Goal: Task Accomplishment & Management: Use online tool/utility

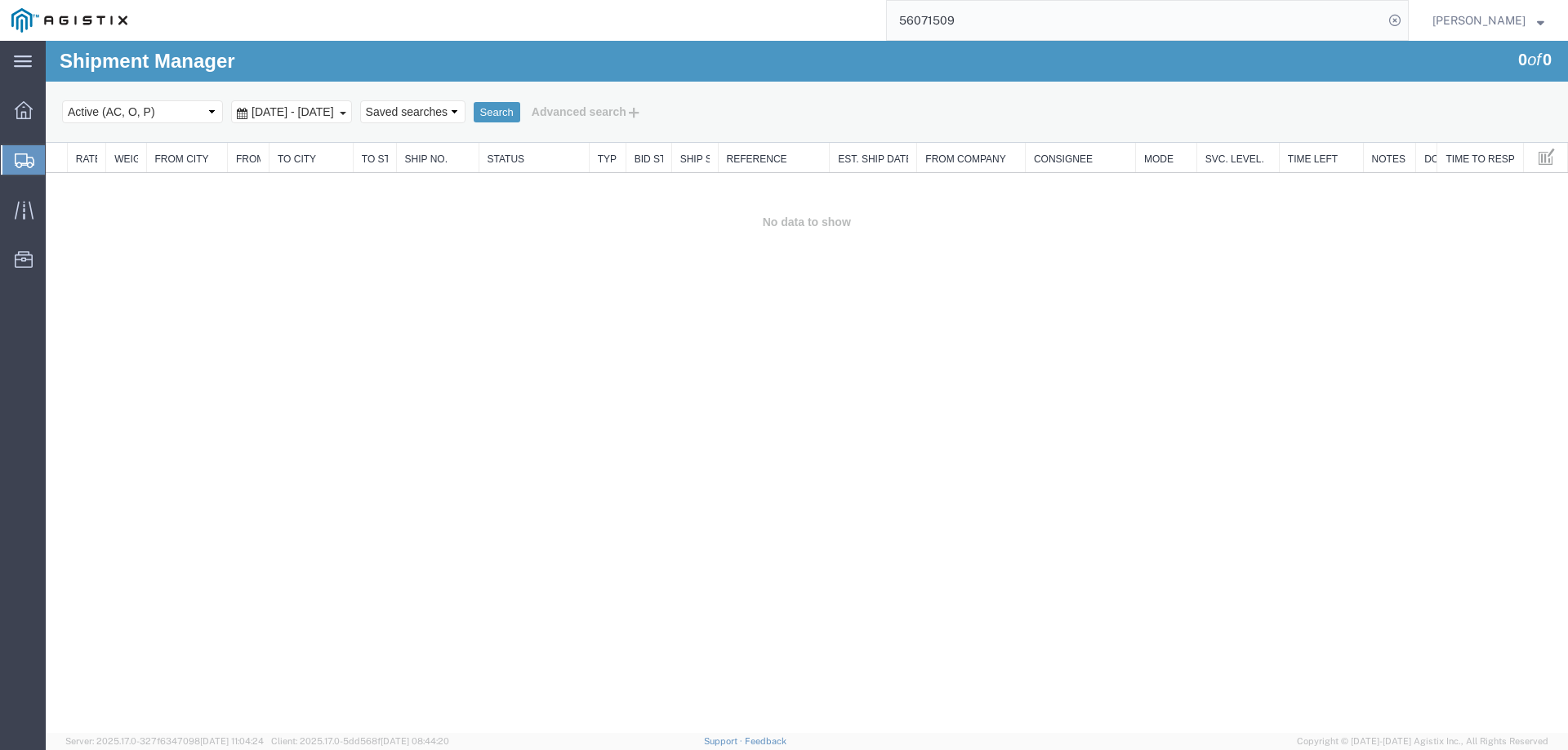
click at [33, 160] on icon at bounding box center [24, 160] width 20 height 15
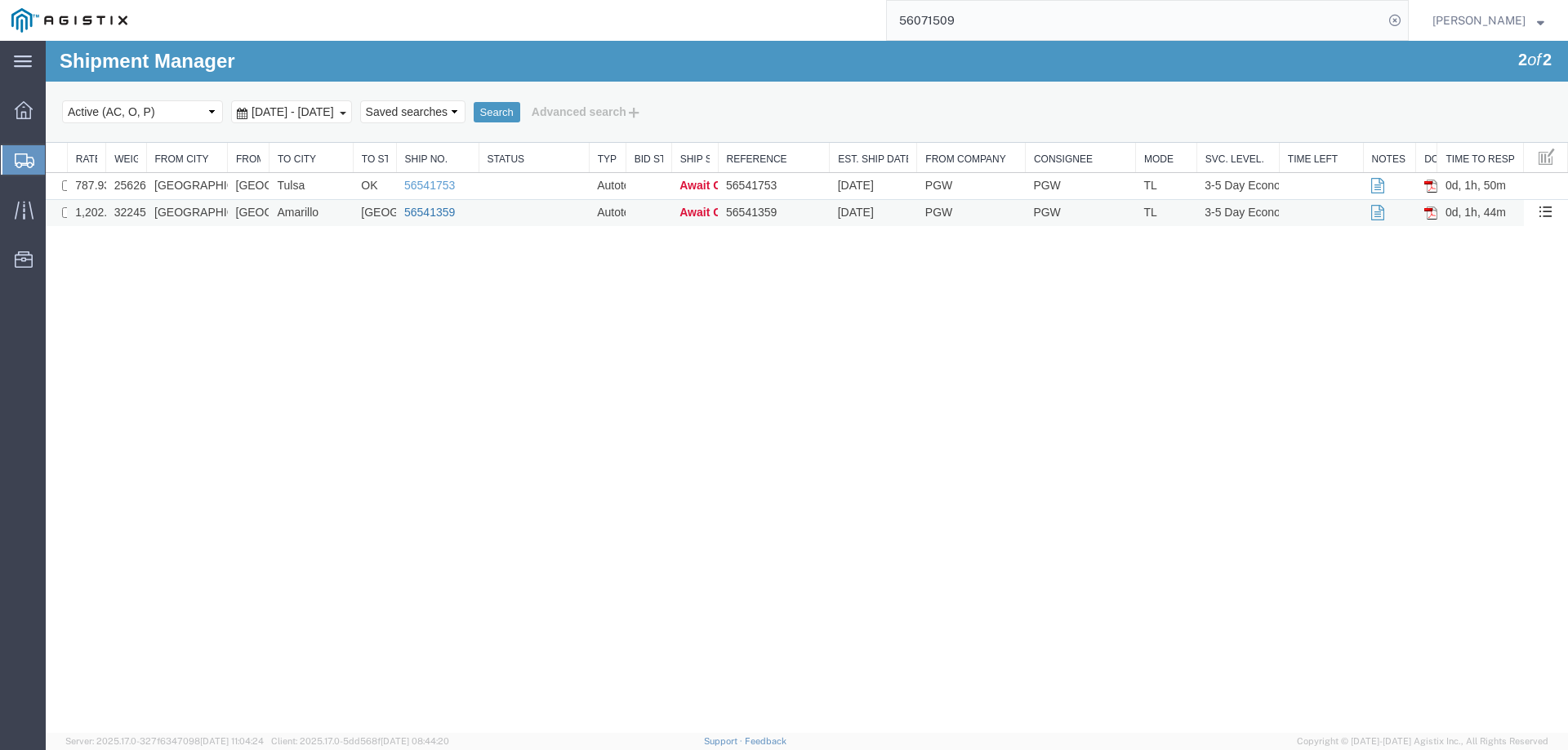
click at [436, 213] on link "56541359" at bounding box center [429, 212] width 51 height 13
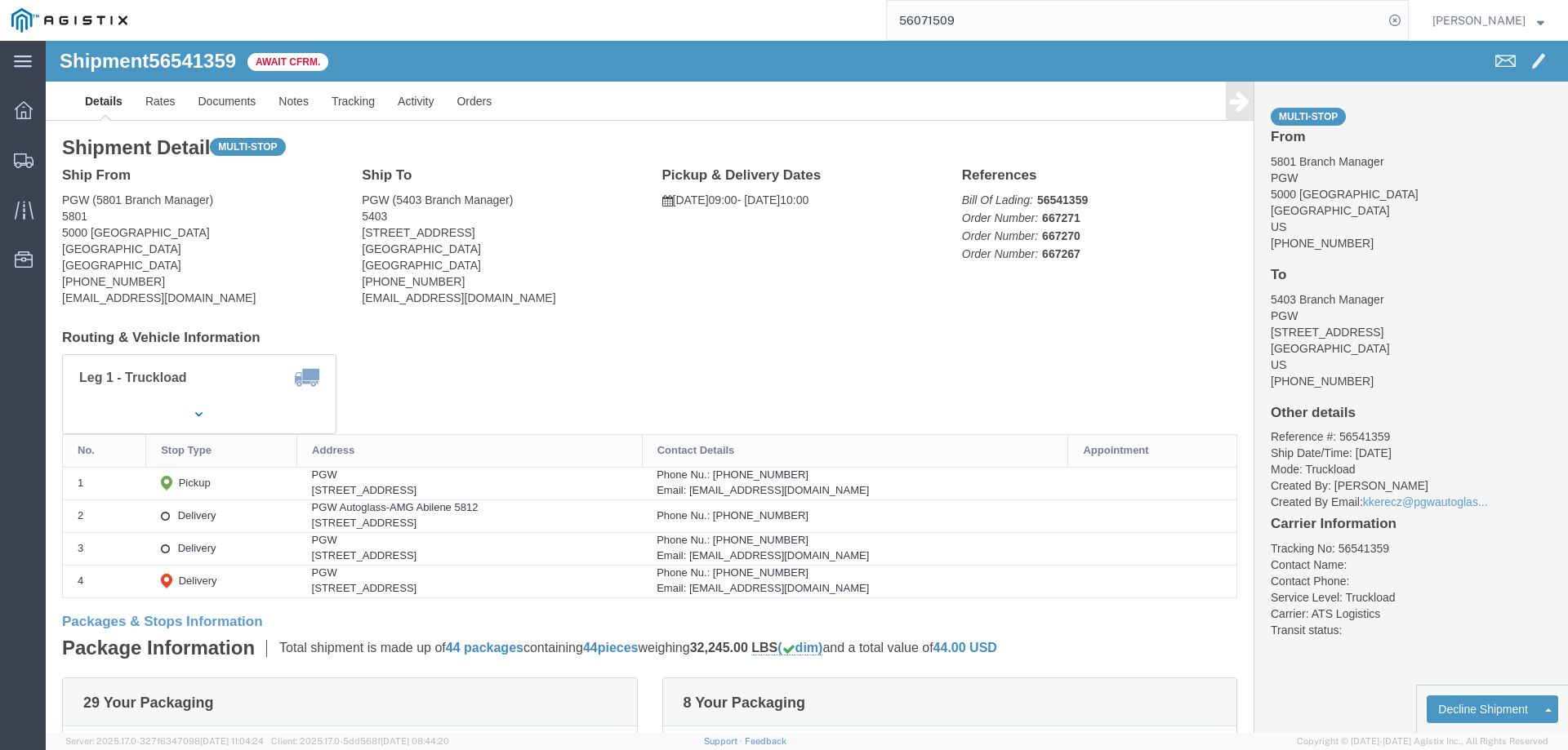
click b "56541359"
copy b "56541359"
click link "Confirm"
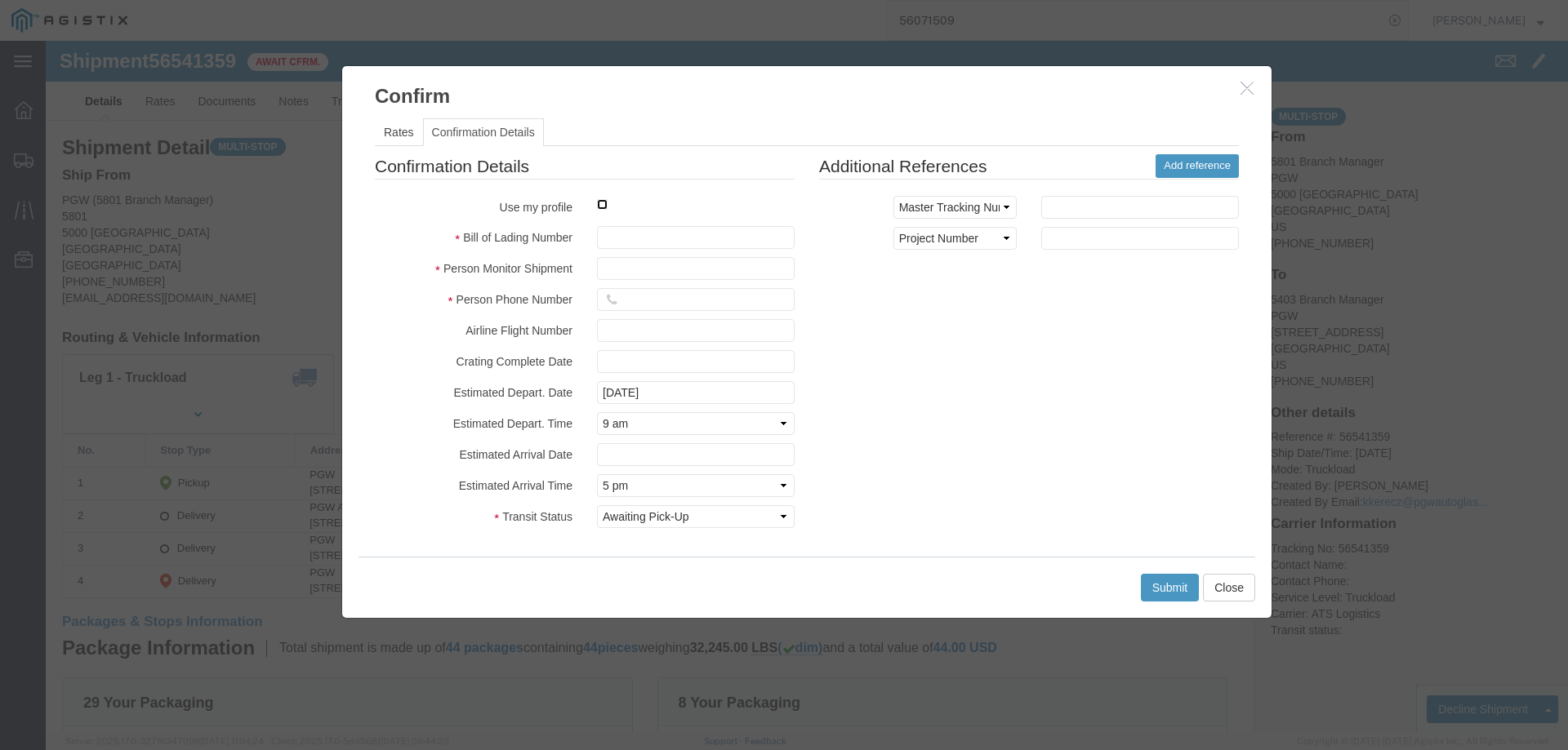
click input "checkbox"
checkbox input "true"
type input "[PERSON_NAME]"
type input "3204977237"
click input "text"
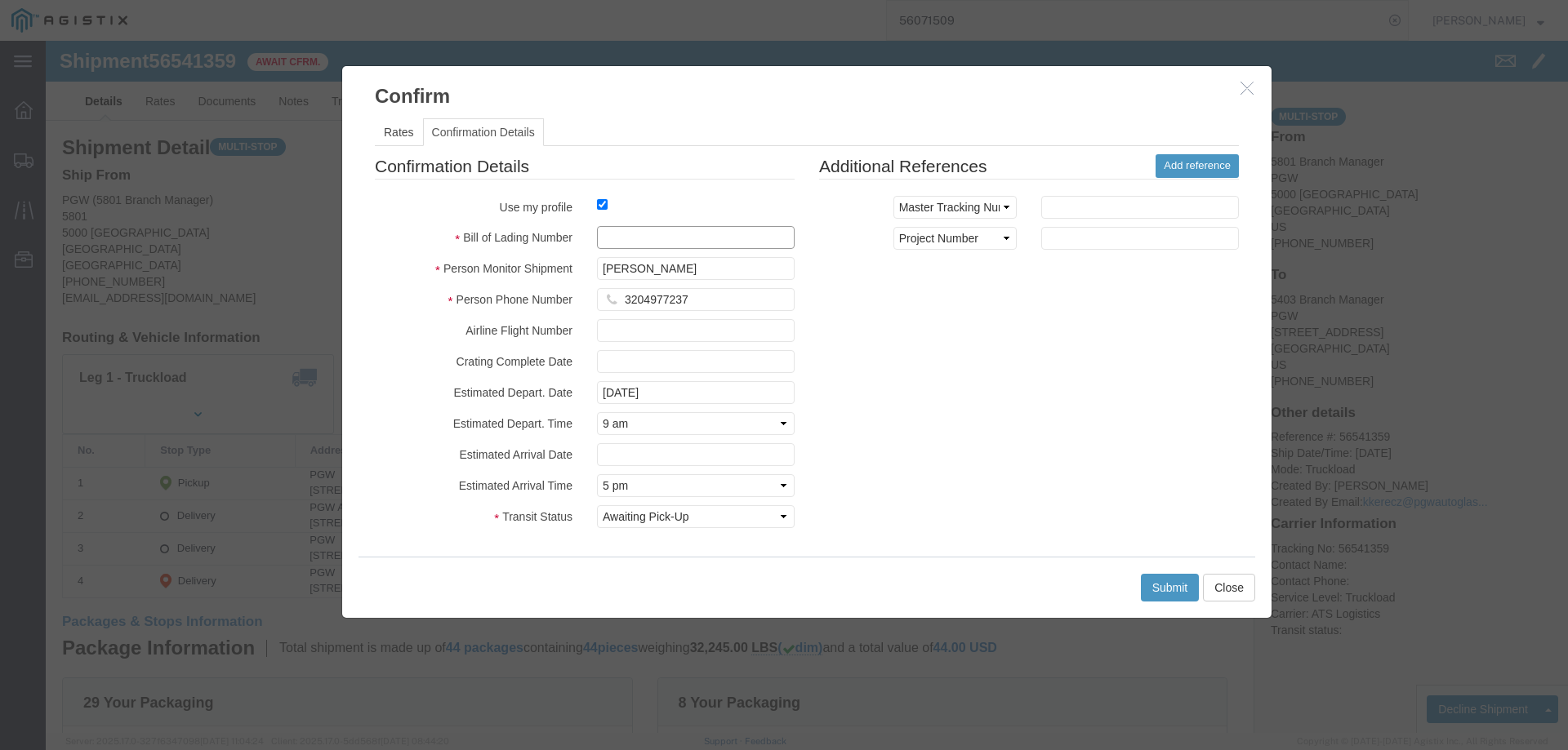
paste input "56541359"
type input "56541359"
click button "Submit"
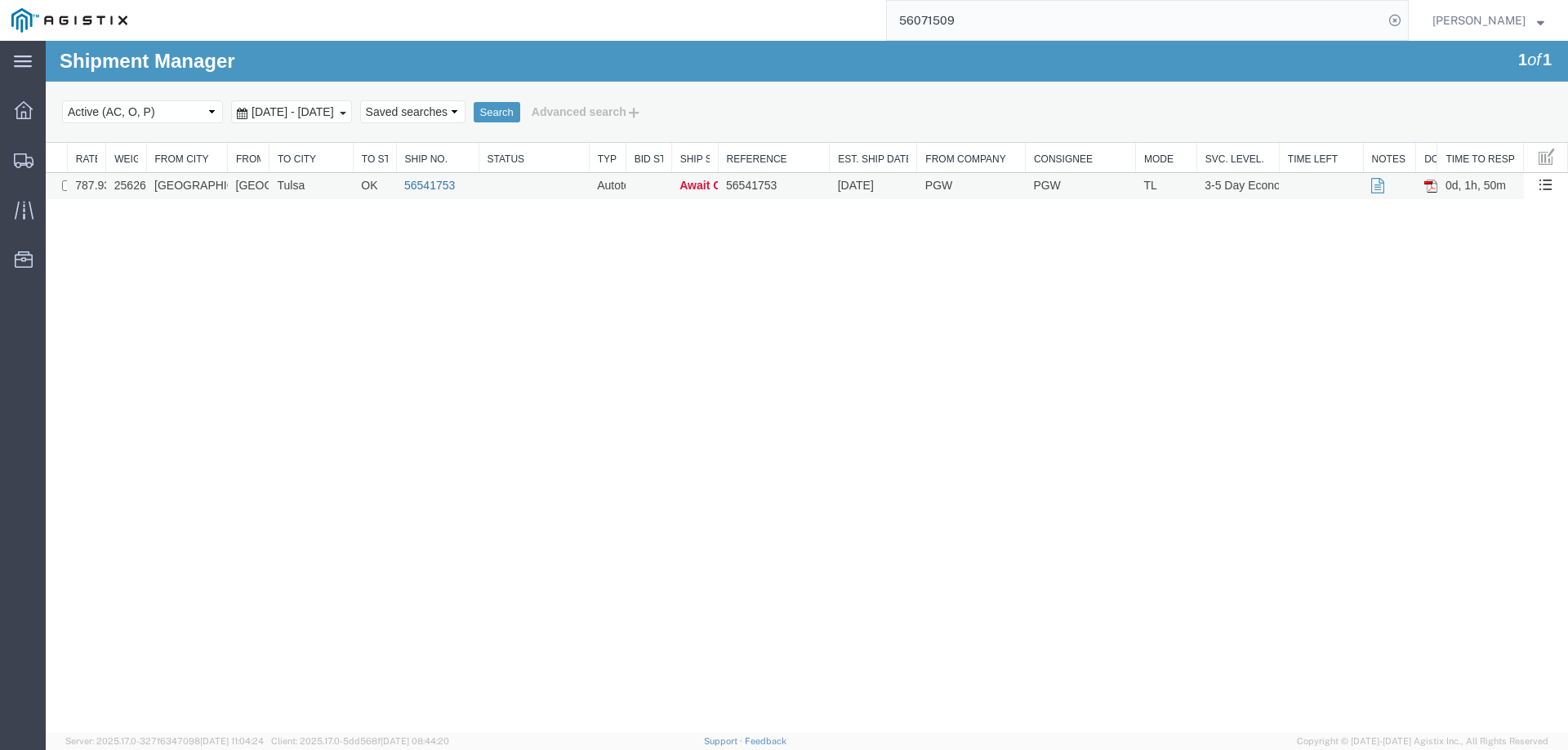
click at [422, 186] on link "56541753" at bounding box center [429, 185] width 51 height 13
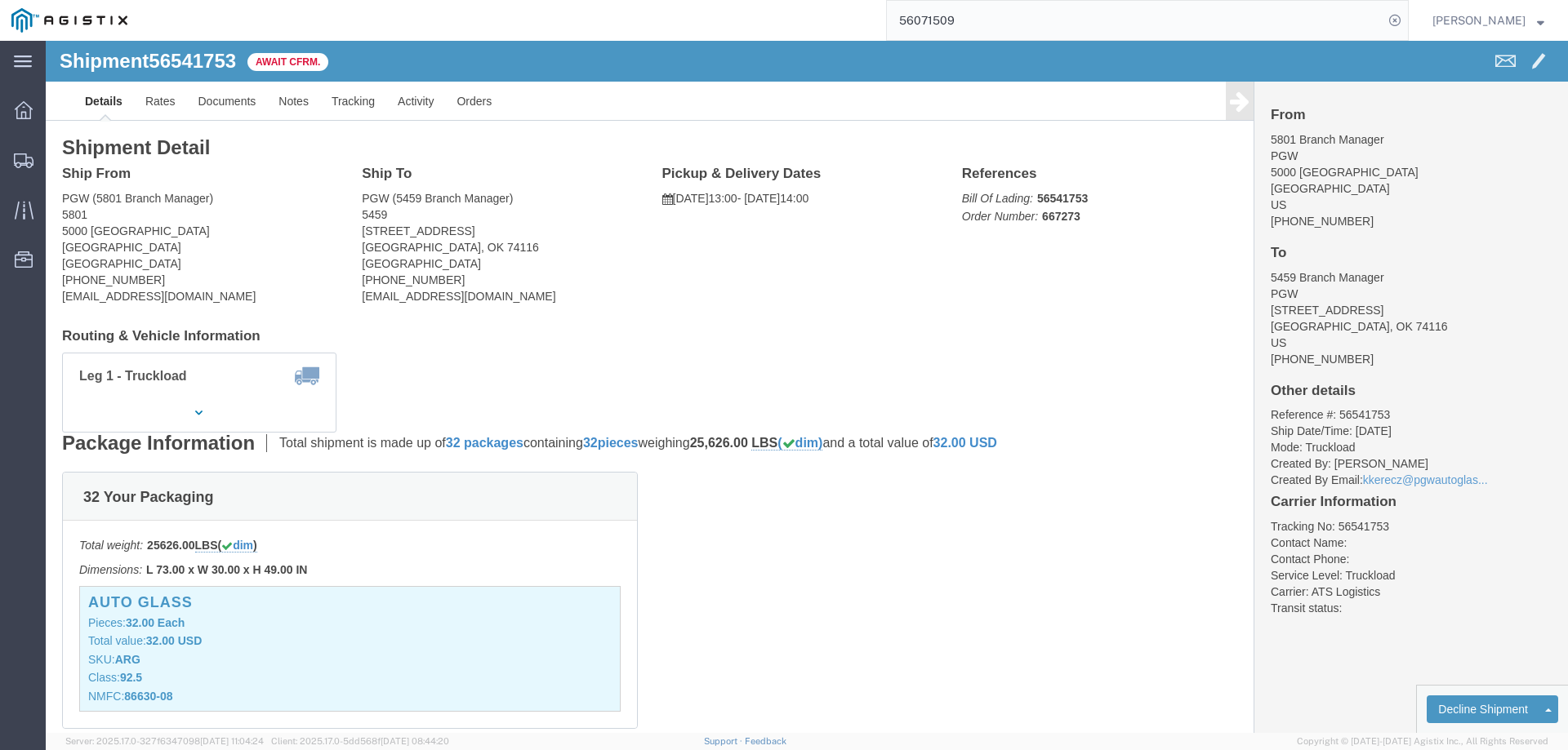
click b "56541753"
copy b "56541753"
click link "Confirm"
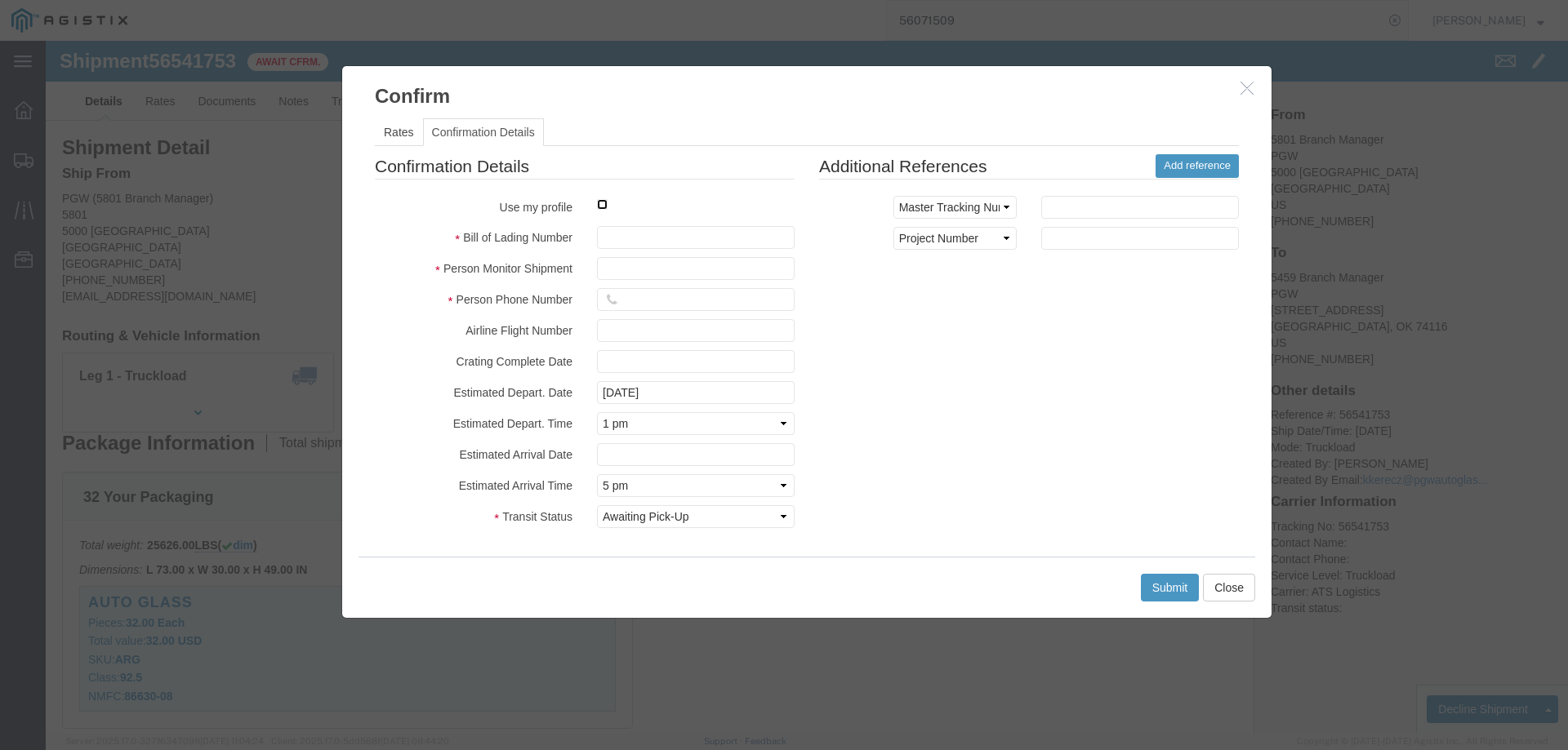
click input "checkbox"
checkbox input "true"
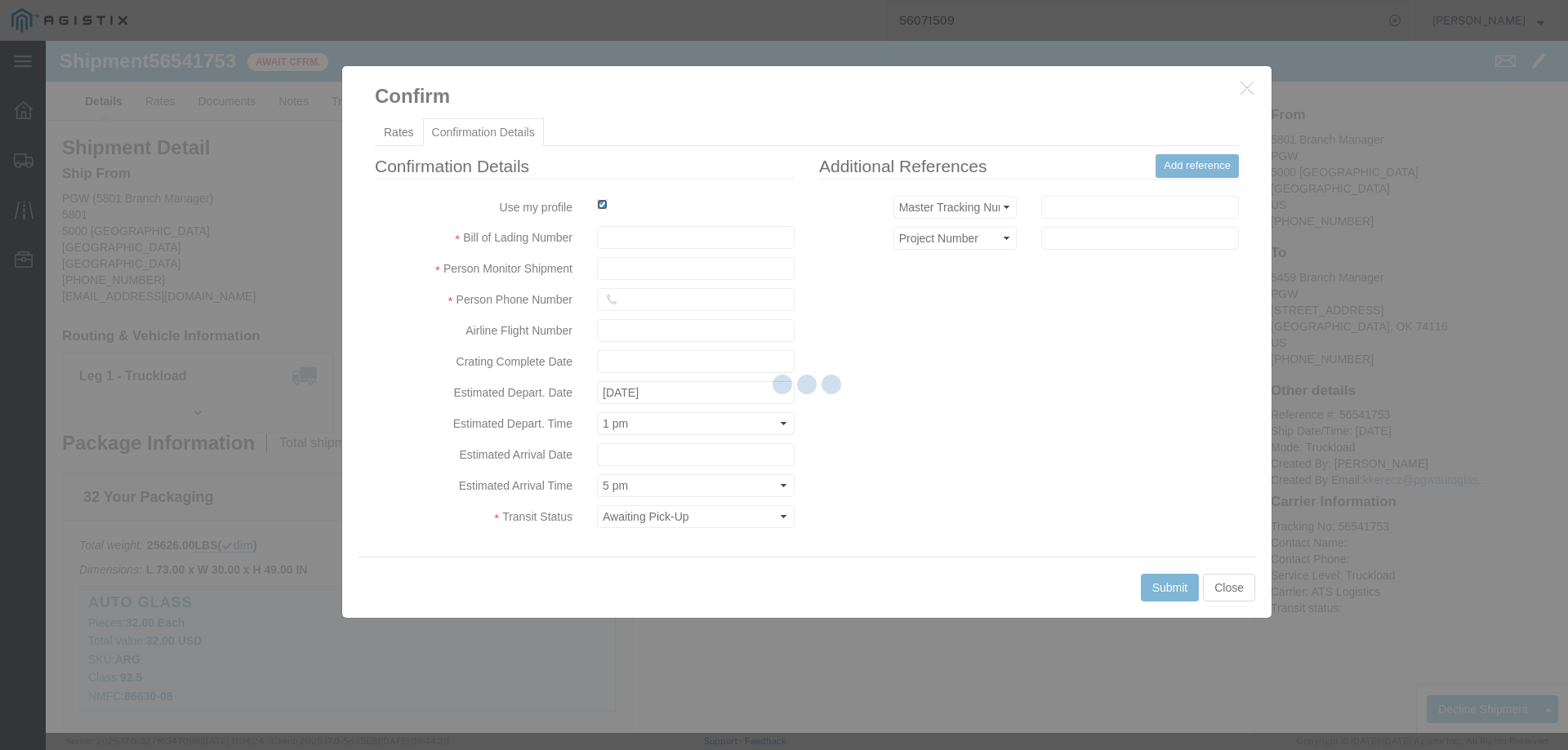
type input "[PERSON_NAME]"
type input "3204977237"
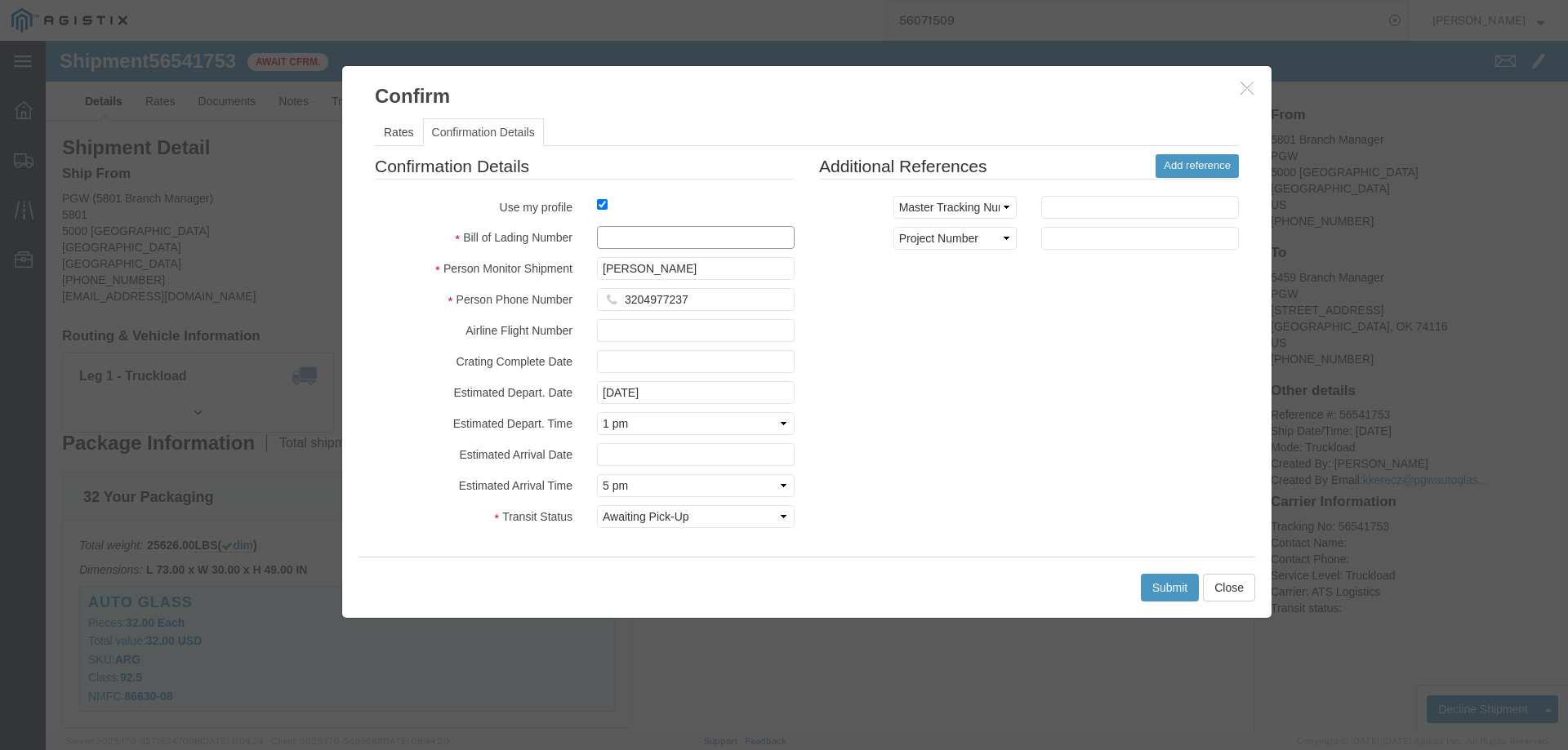
click input "text"
drag, startPoint x: 617, startPoint y: 237, endPoint x: 572, endPoint y: 197, distance: 60.2
paste input "56541753"
type input "56541753"
click button "Submit"
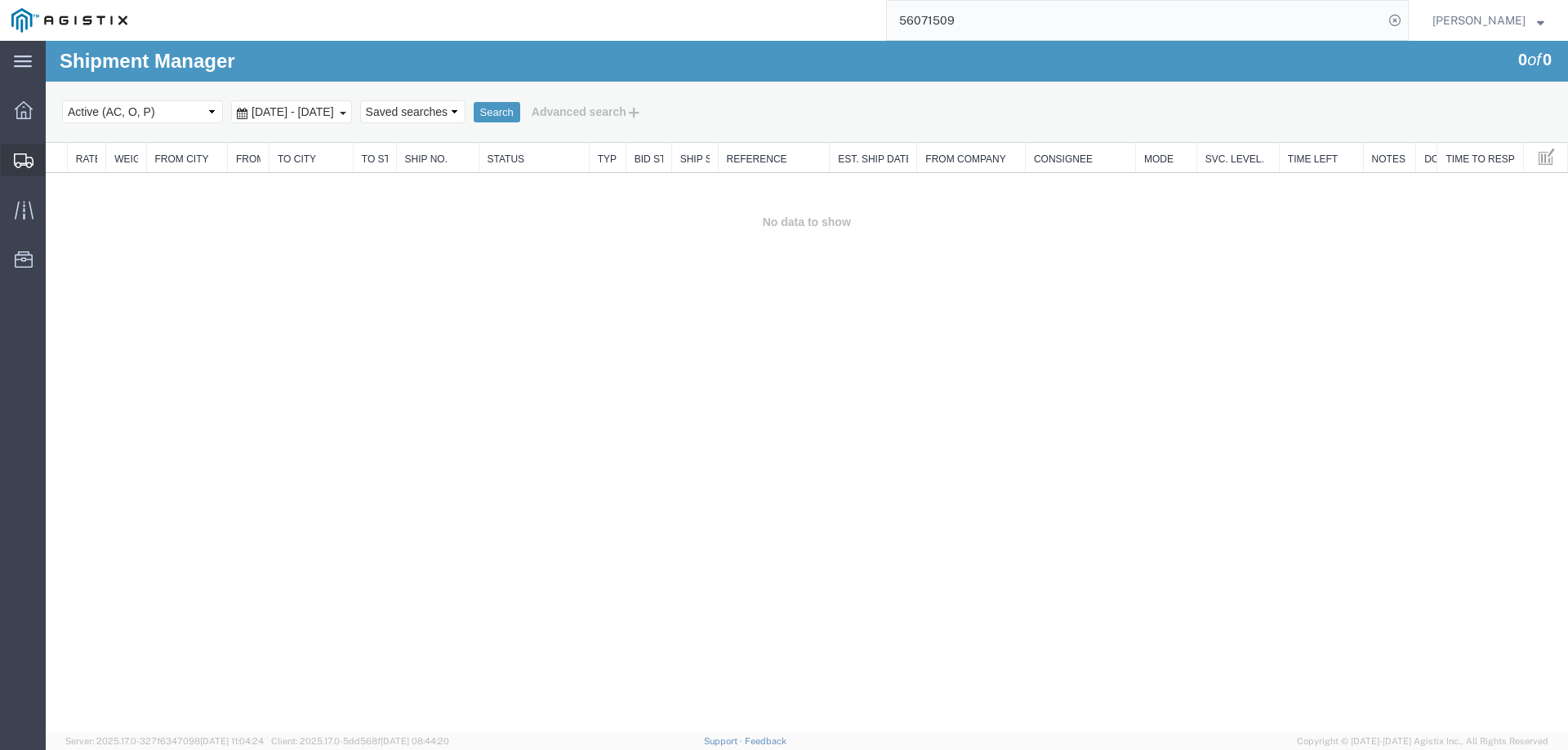
click at [5, 154] on div at bounding box center [23, 160] width 45 height 33
click at [22, 146] on div at bounding box center [23, 160] width 45 height 29
click at [16, 174] on div at bounding box center [23, 160] width 45 height 29
click at [13, 151] on div at bounding box center [23, 160] width 45 height 29
click at [15, 209] on icon at bounding box center [24, 210] width 19 height 19
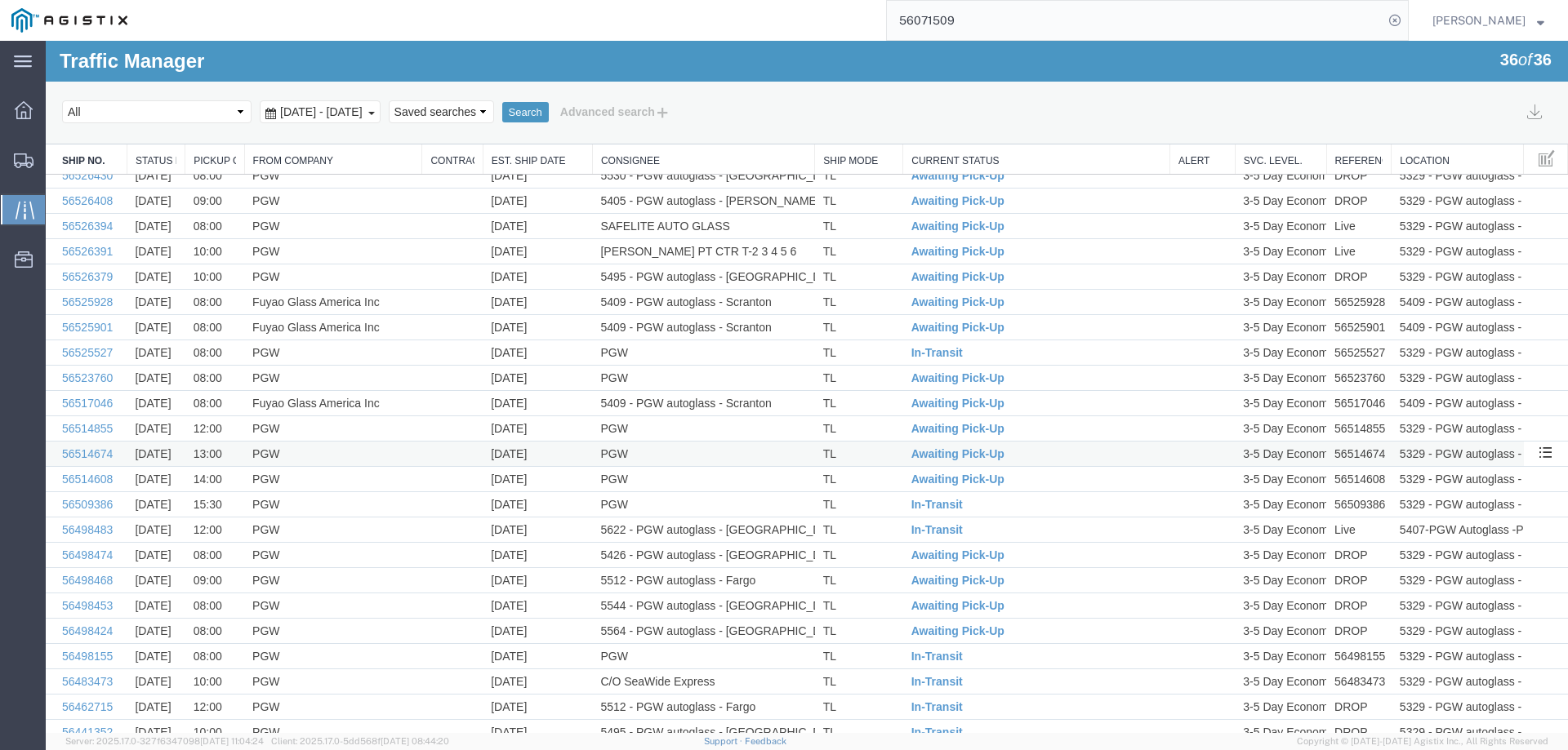
scroll to position [327, 0]
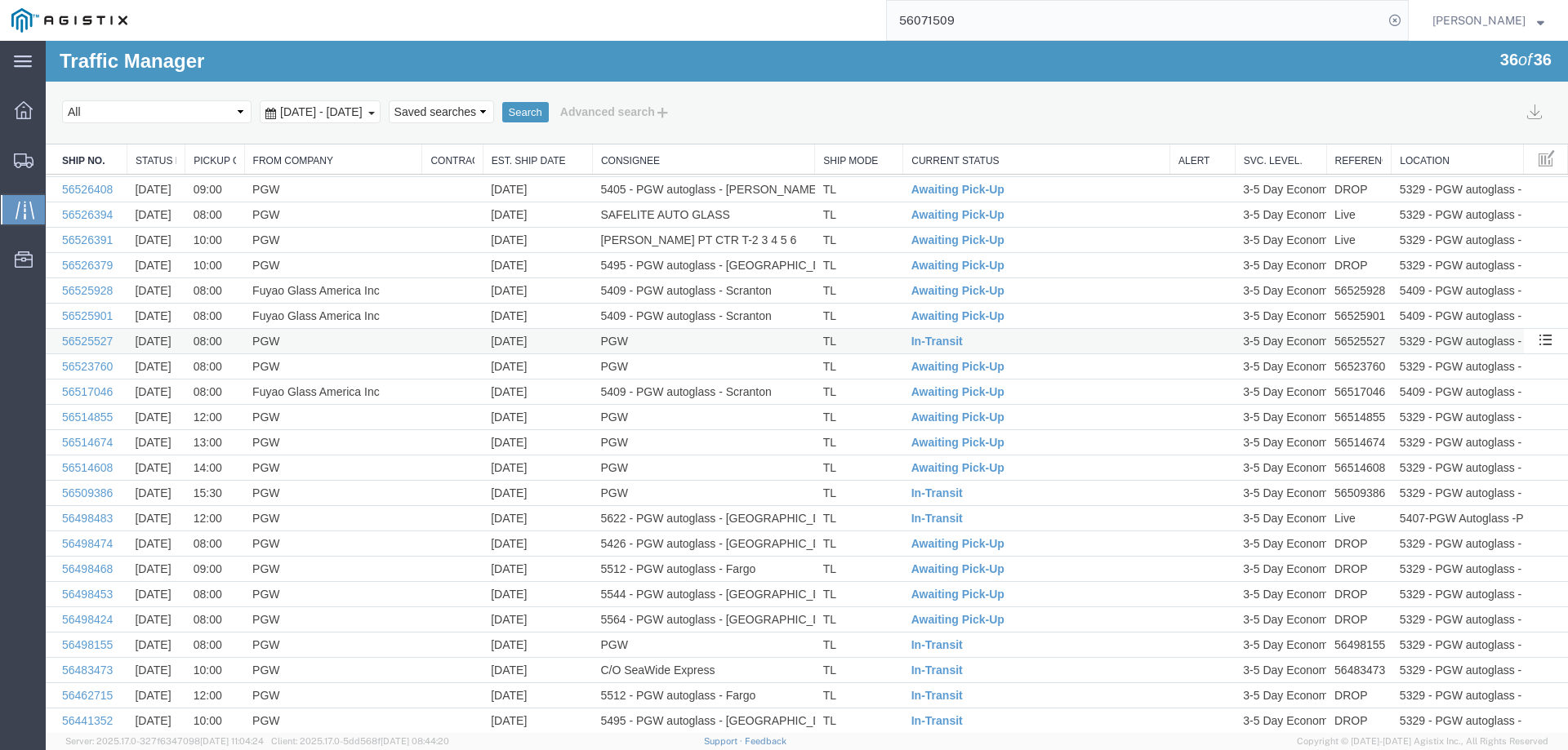
click at [565, 342] on td "[DATE]" at bounding box center [538, 342] width 110 height 26
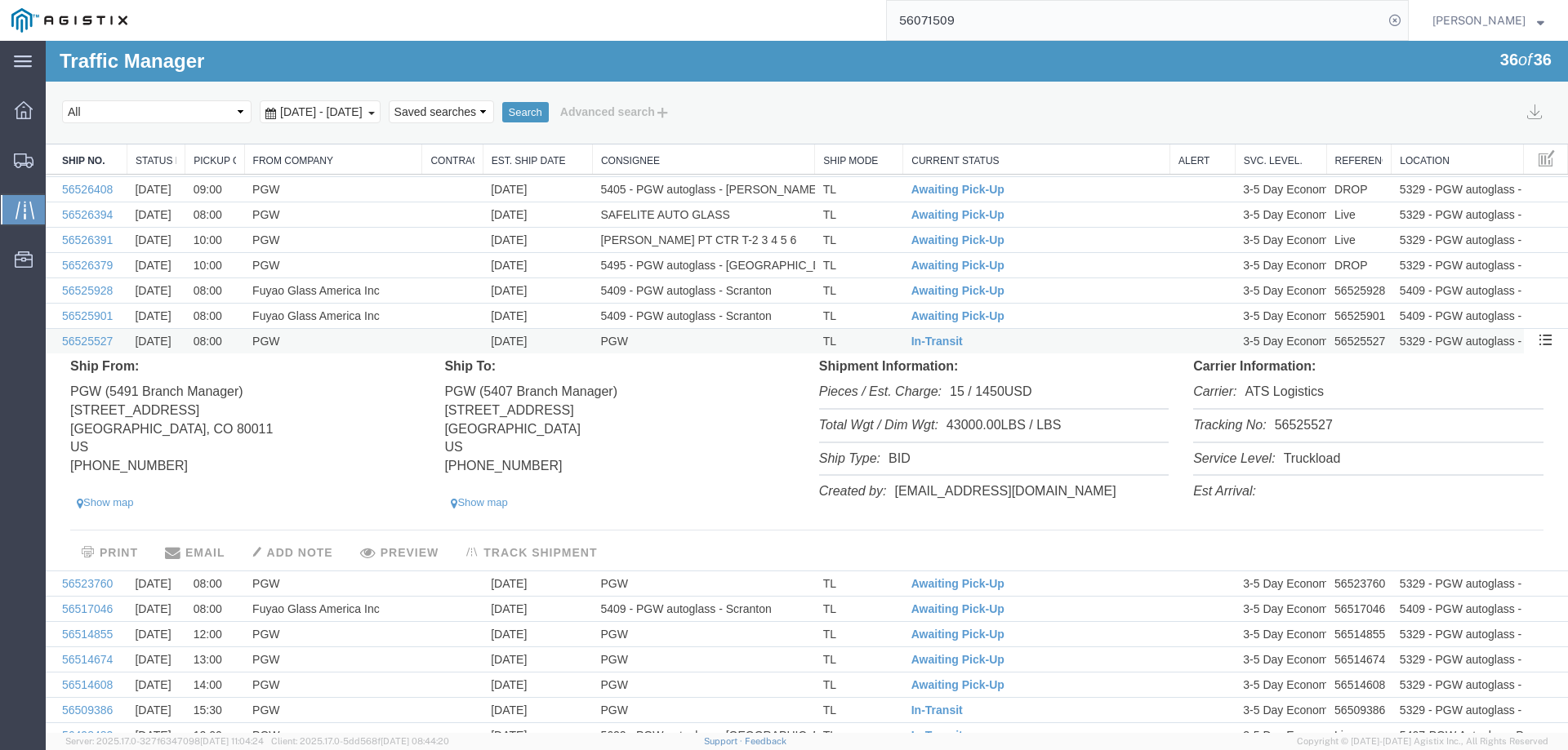
click at [565, 342] on td "[DATE]" at bounding box center [538, 342] width 110 height 26
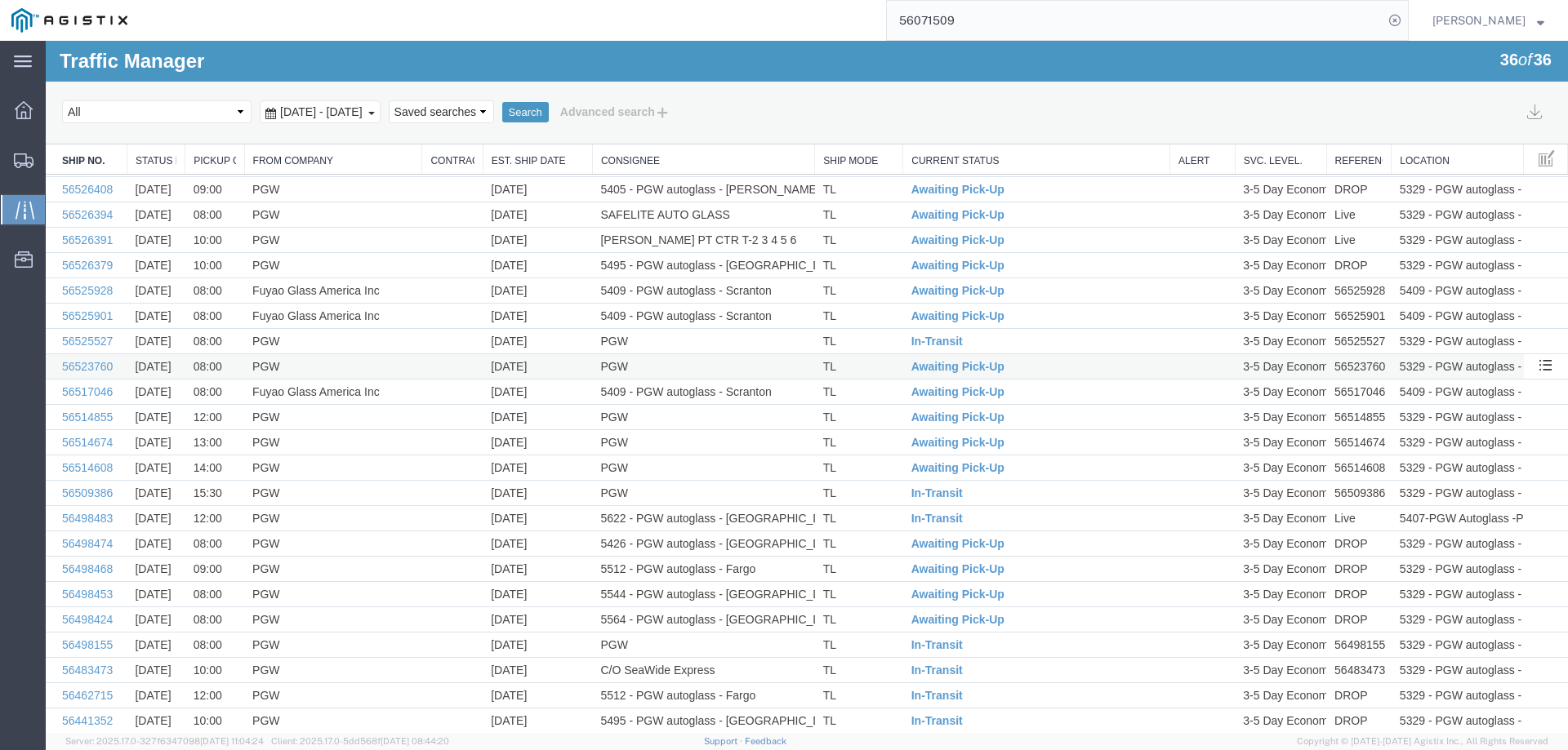
click at [566, 370] on td "[DATE]" at bounding box center [538, 367] width 110 height 26
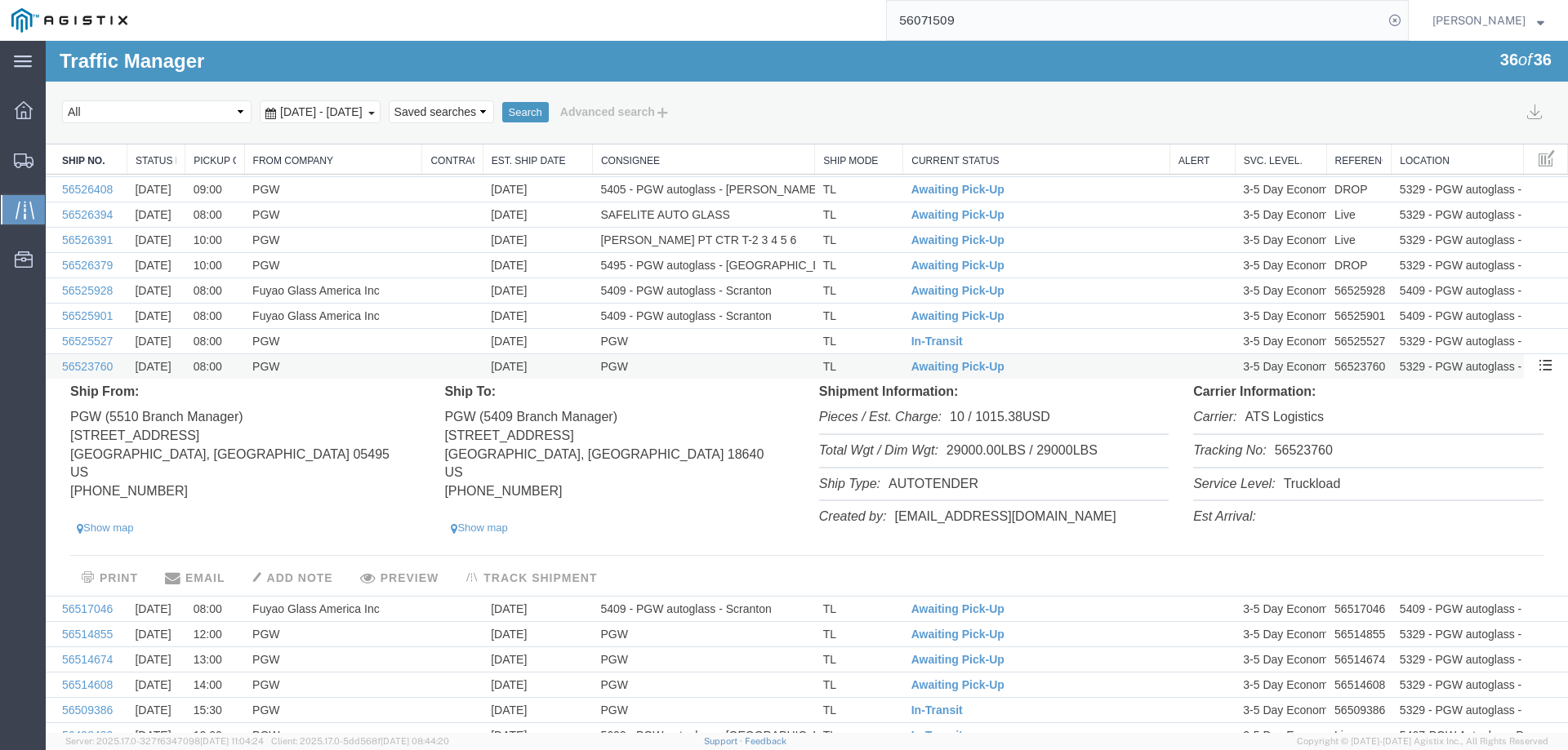
click at [566, 370] on td "[DATE]" at bounding box center [538, 367] width 110 height 26
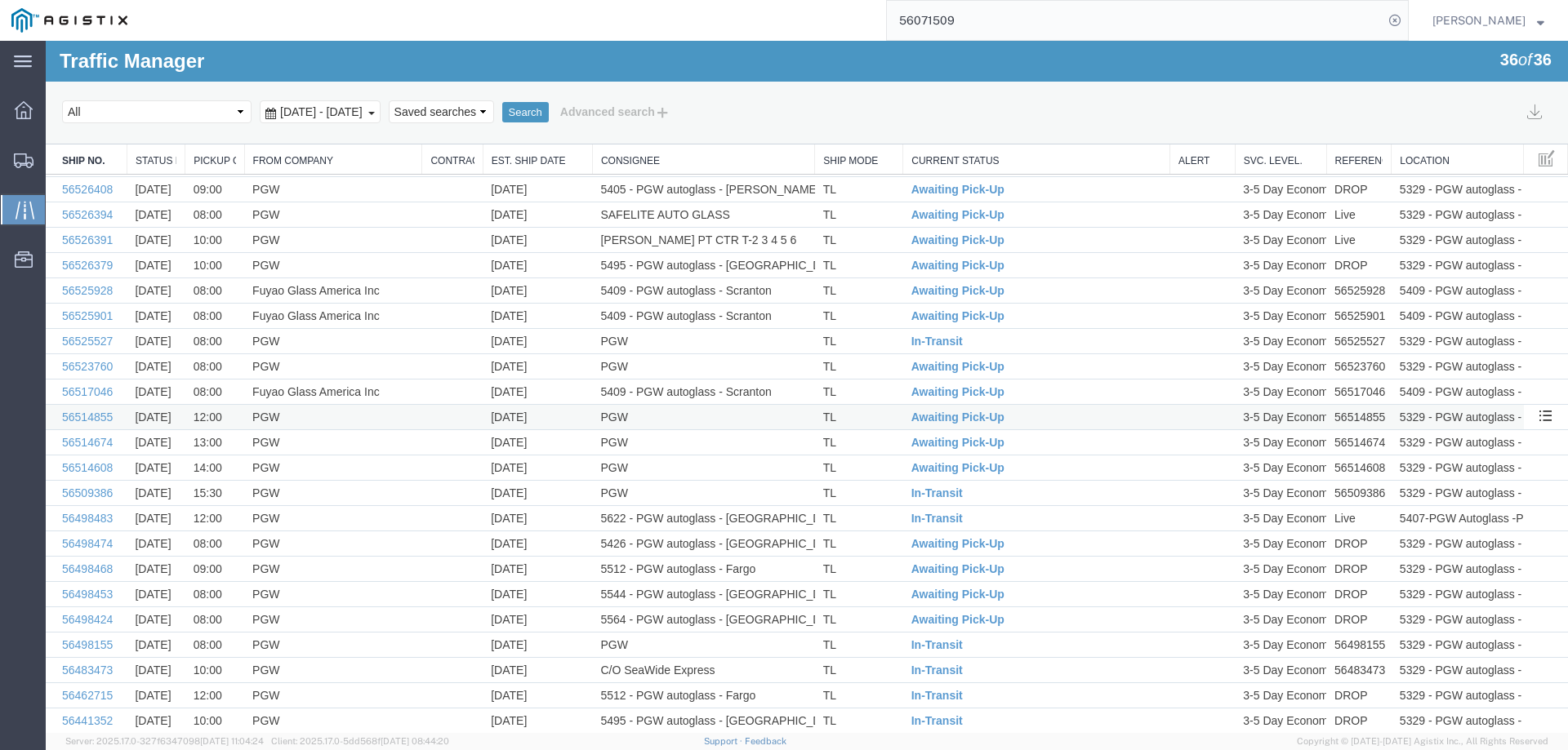
click at [562, 417] on td "[DATE]" at bounding box center [538, 417] width 110 height 26
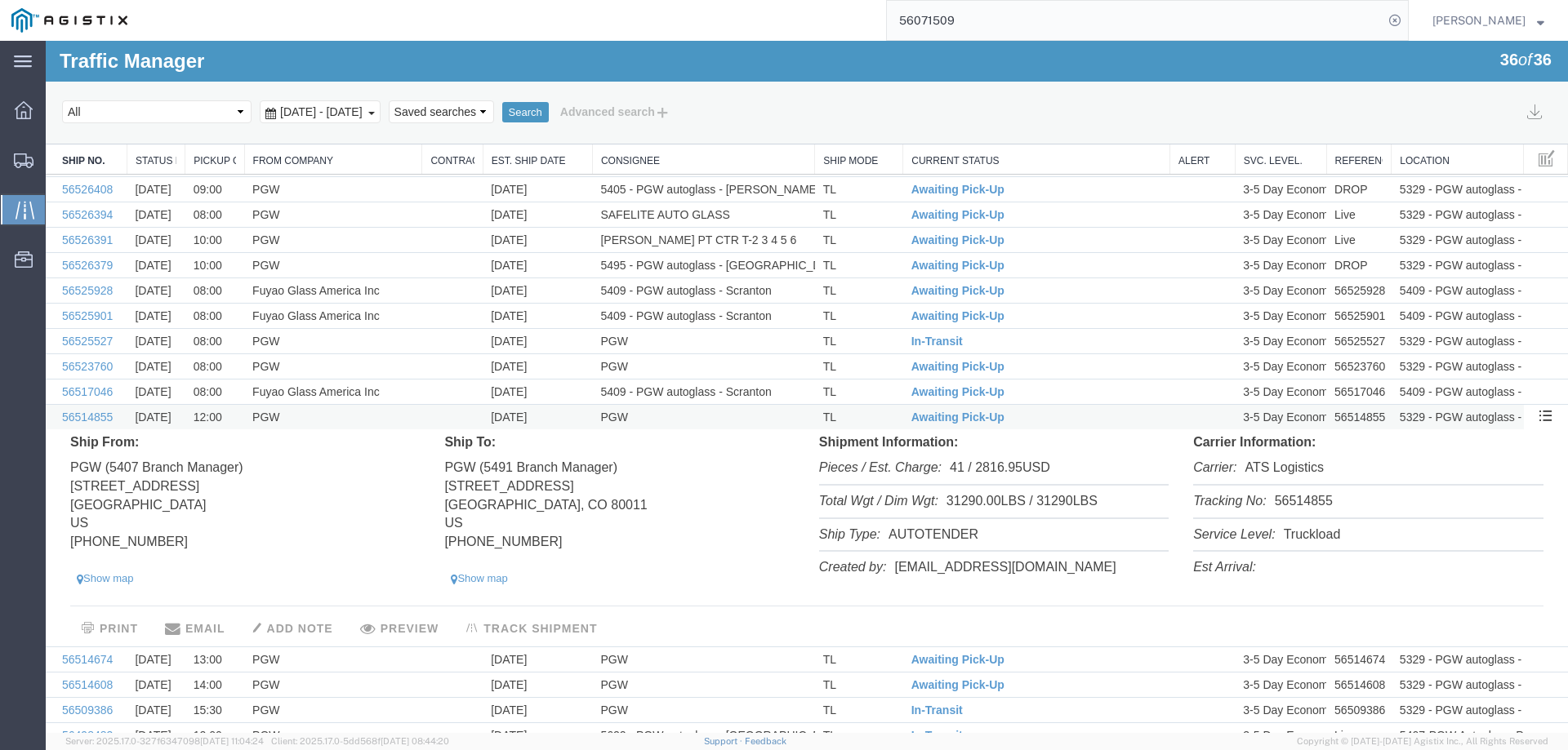
click at [562, 417] on td "[DATE]" at bounding box center [538, 417] width 110 height 26
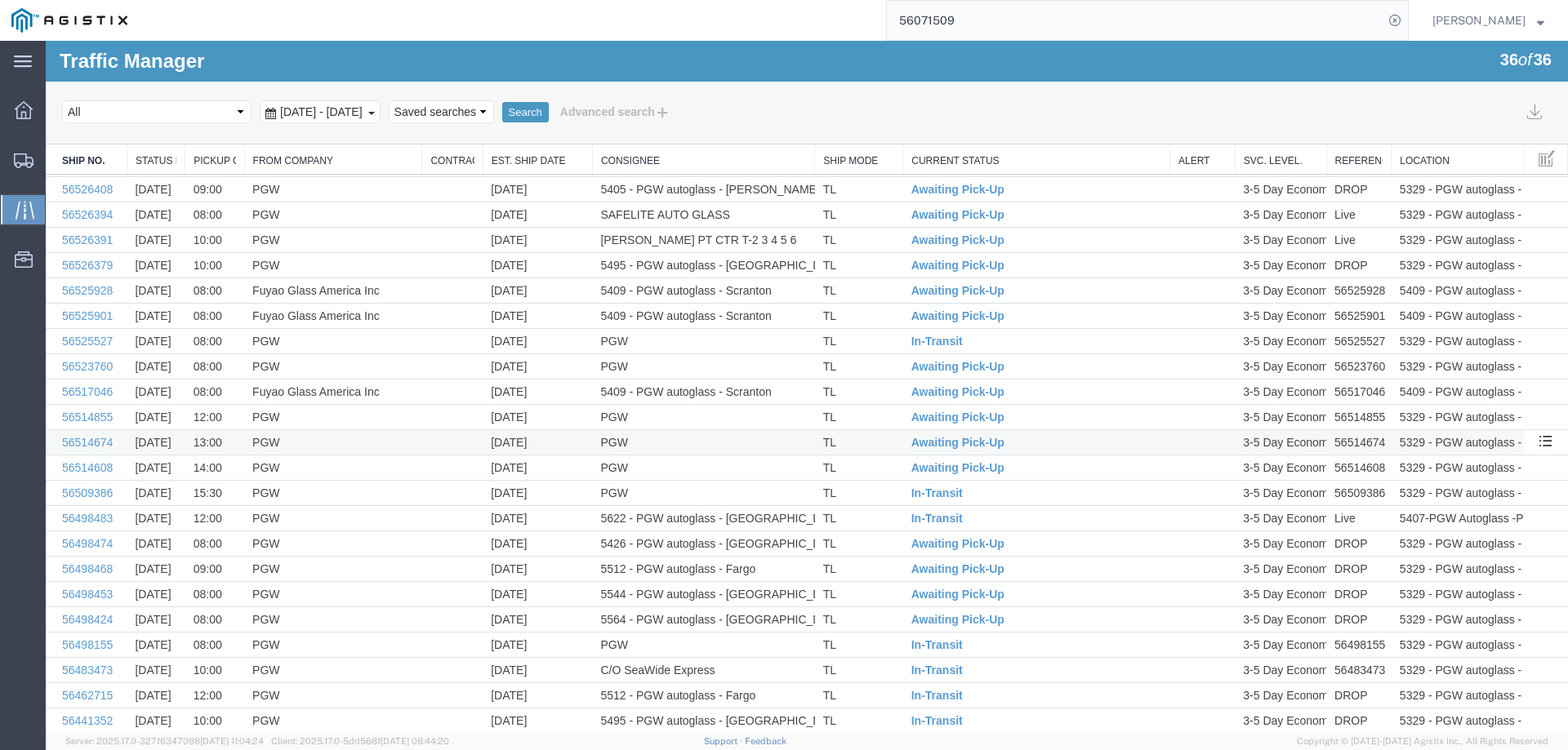
click at [559, 438] on td "[DATE]" at bounding box center [538, 443] width 110 height 26
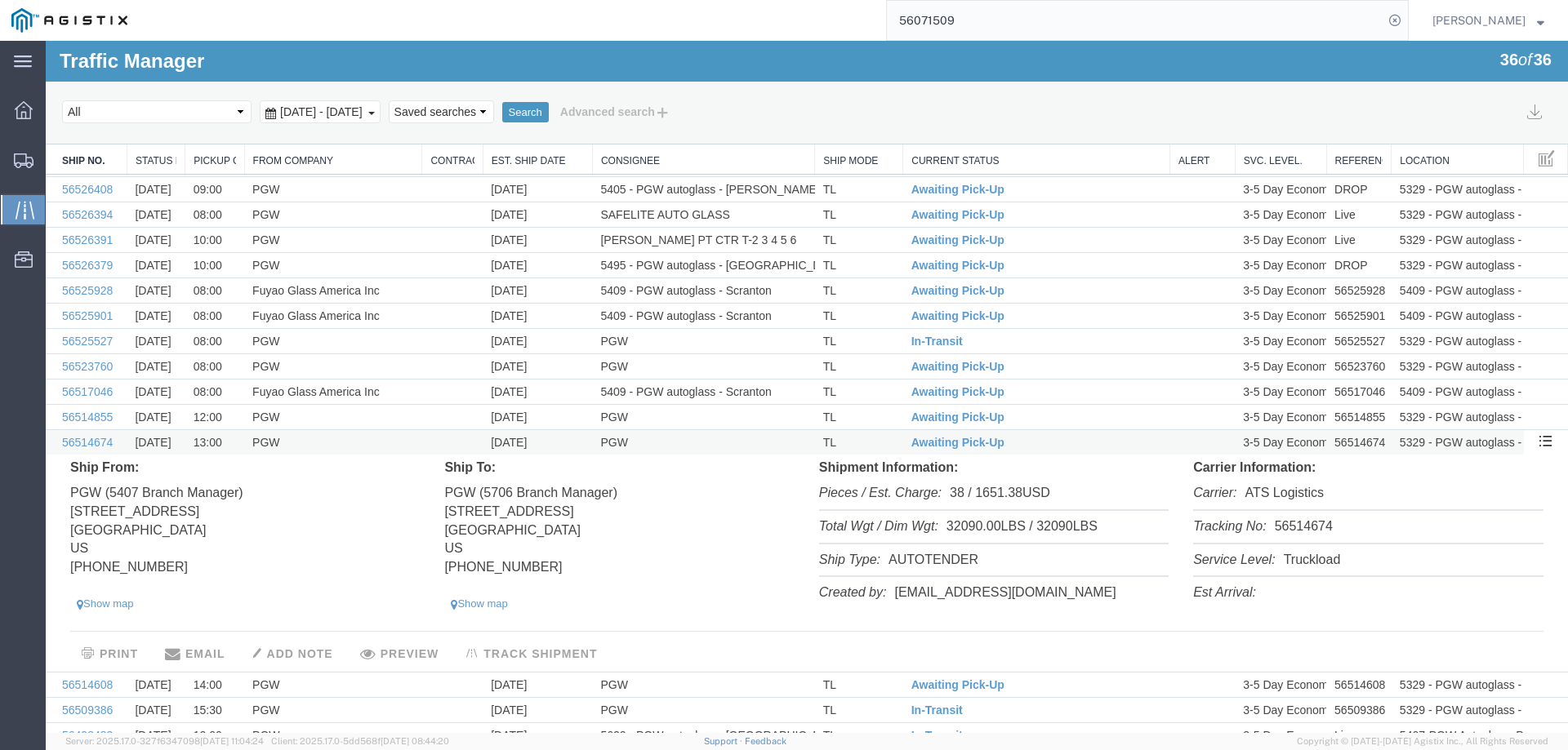
click at [559, 438] on td "[DATE]" at bounding box center [538, 443] width 110 height 26
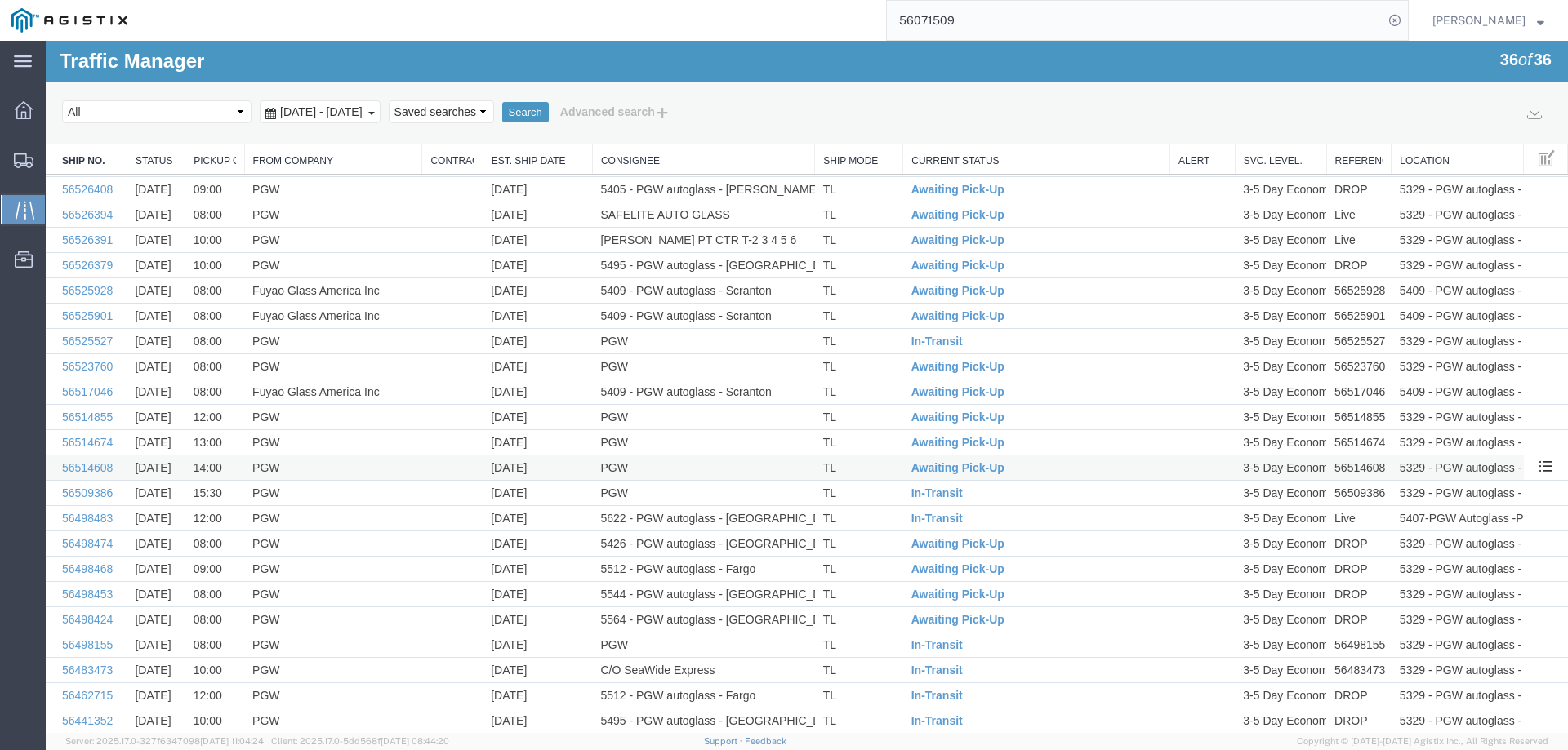
click at [559, 469] on td "[DATE]" at bounding box center [538, 468] width 110 height 26
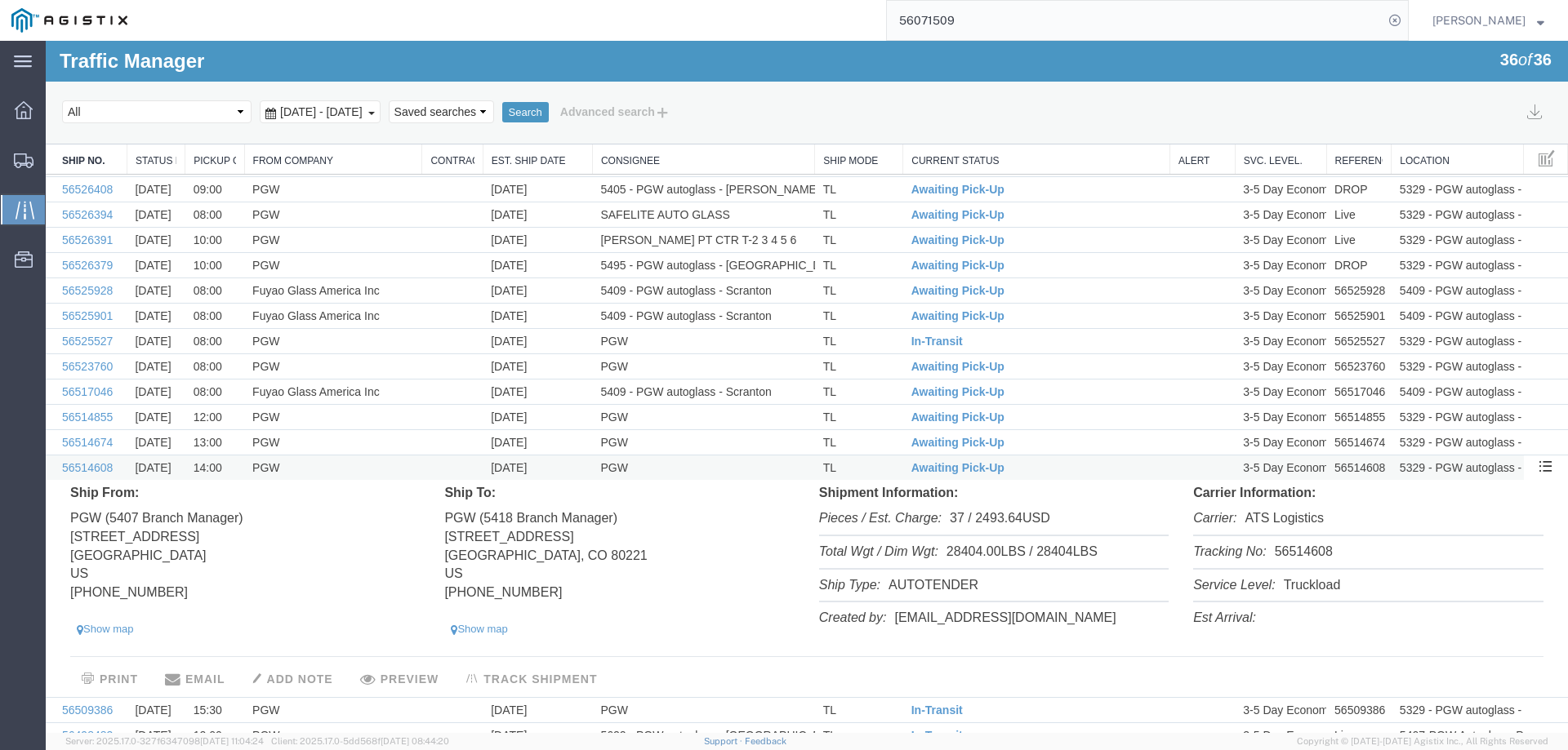
click at [559, 469] on td "[DATE]" at bounding box center [538, 468] width 110 height 26
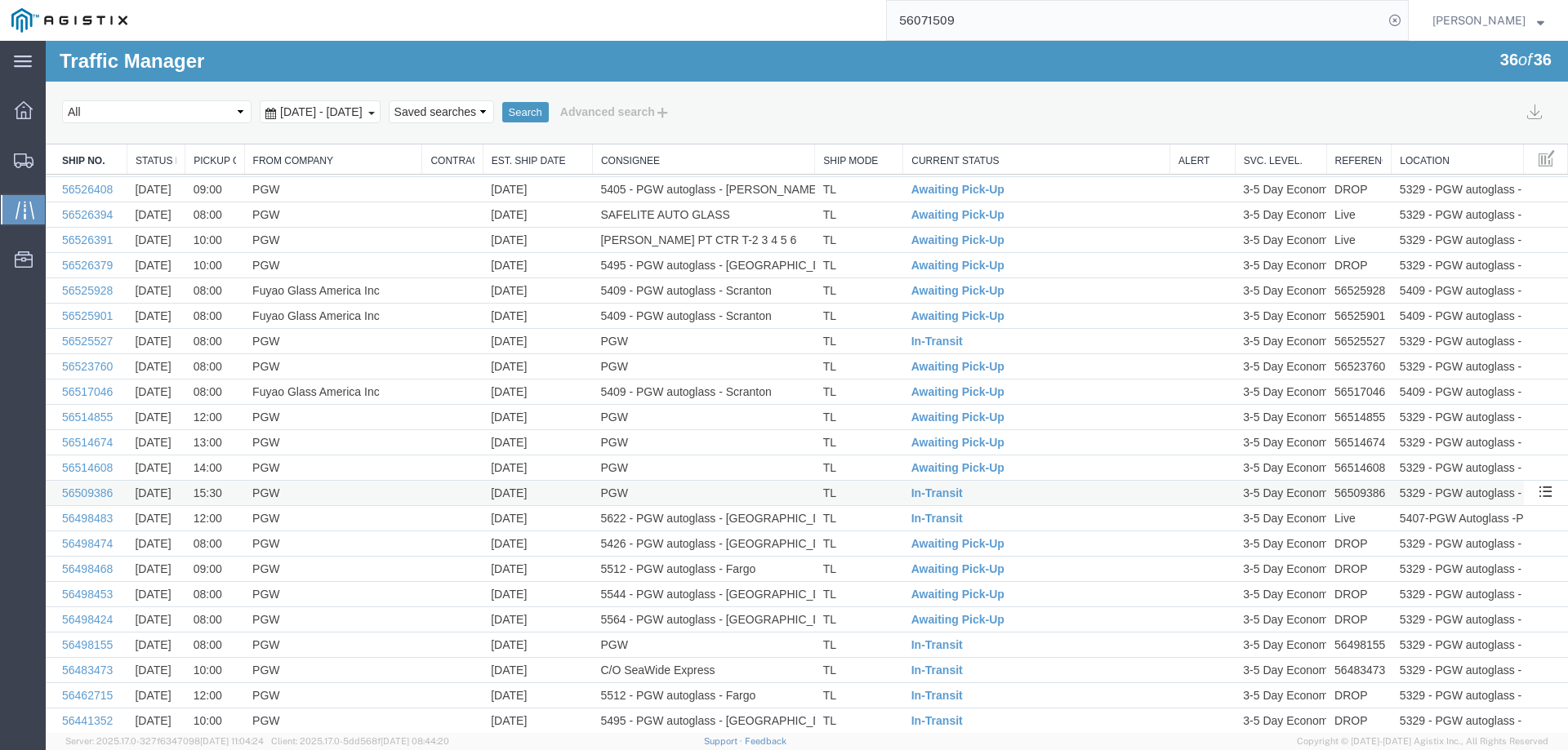
click at [561, 490] on td "[DATE]" at bounding box center [538, 494] width 110 height 26
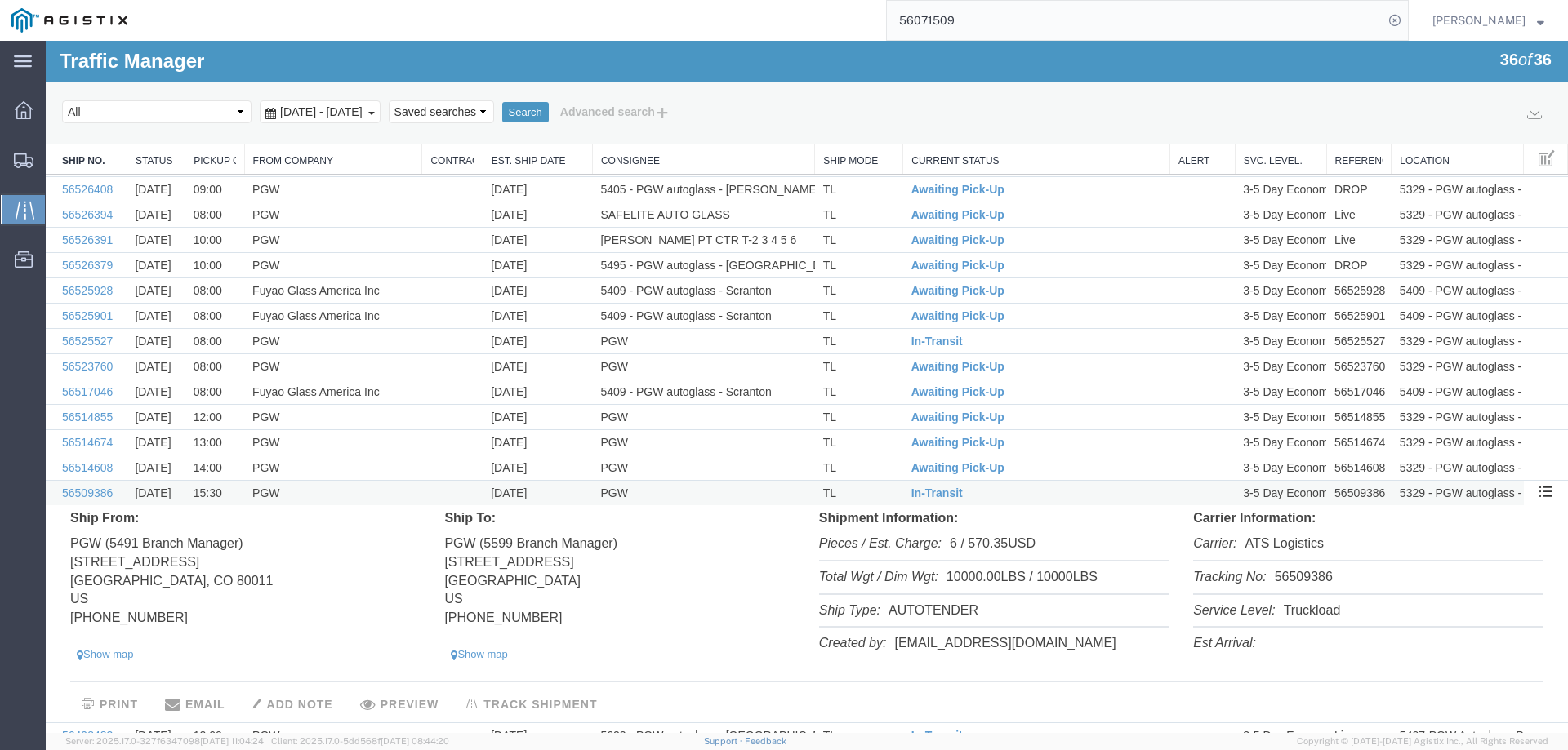
click at [561, 490] on td "[DATE]" at bounding box center [538, 494] width 110 height 26
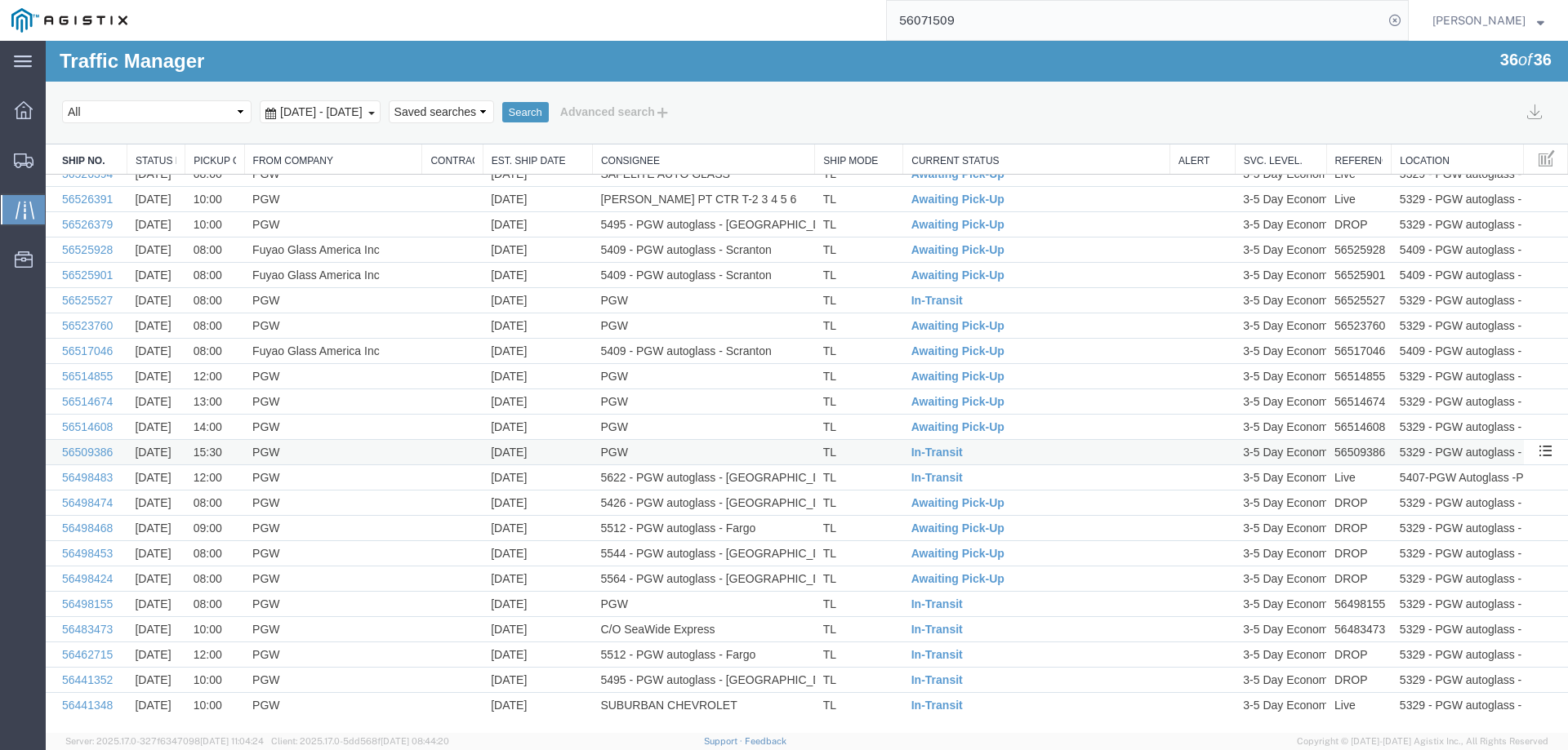
scroll to position [369, 0]
click at [557, 600] on td "[DATE]" at bounding box center [538, 603] width 110 height 26
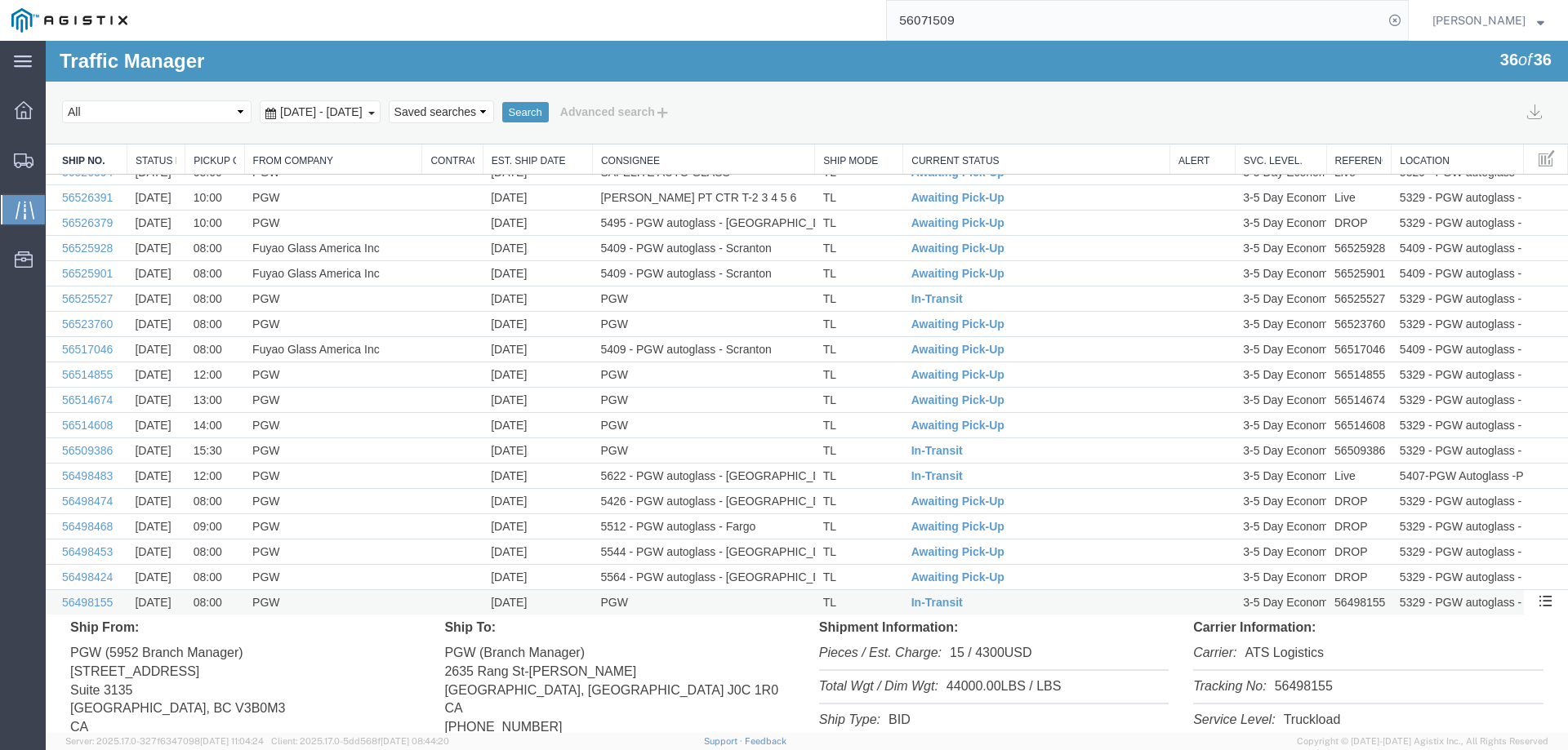
click at [557, 600] on td "[DATE]" at bounding box center [538, 603] width 110 height 26
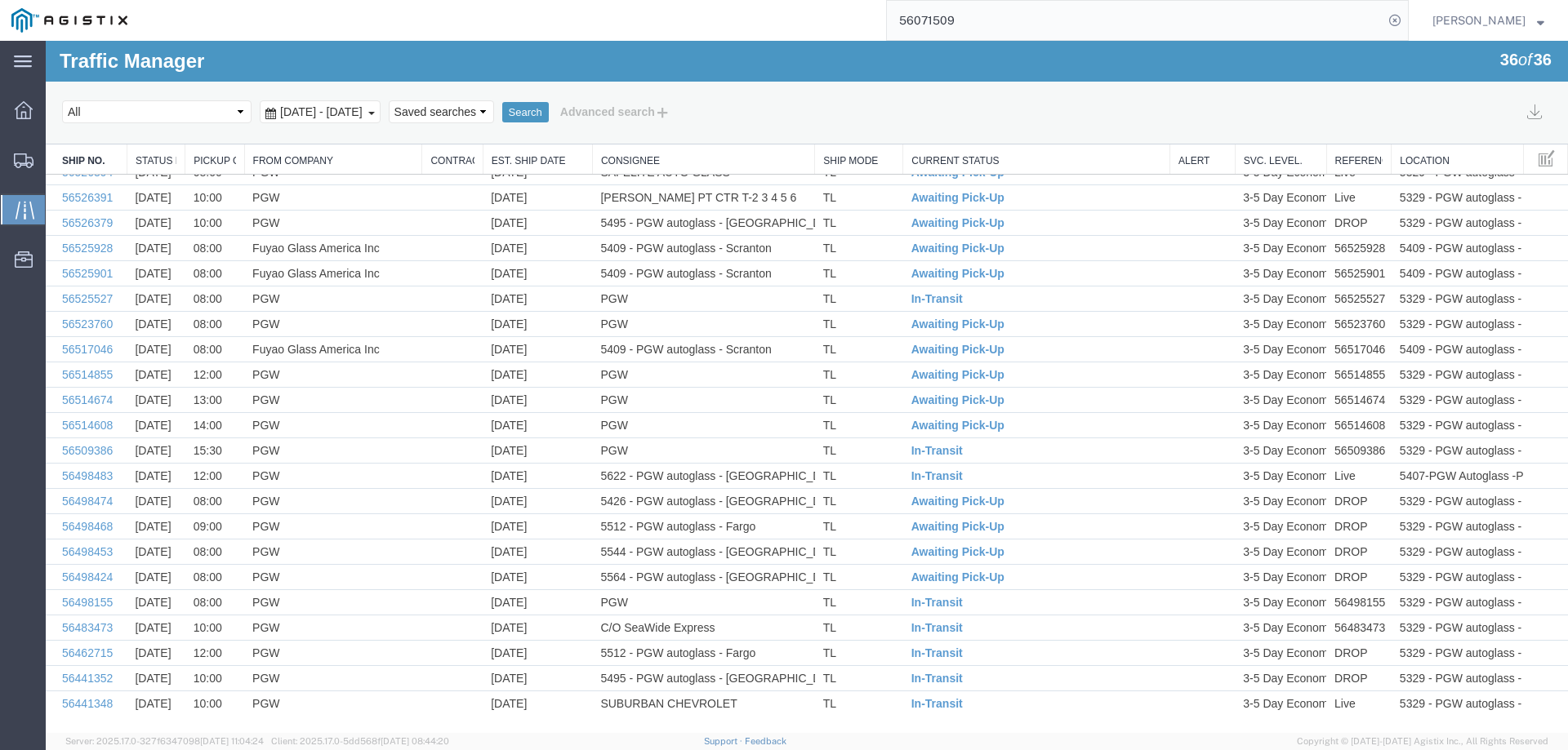
click at [544, 161] on link "Est. Ship Date" at bounding box center [538, 161] width 93 height 14
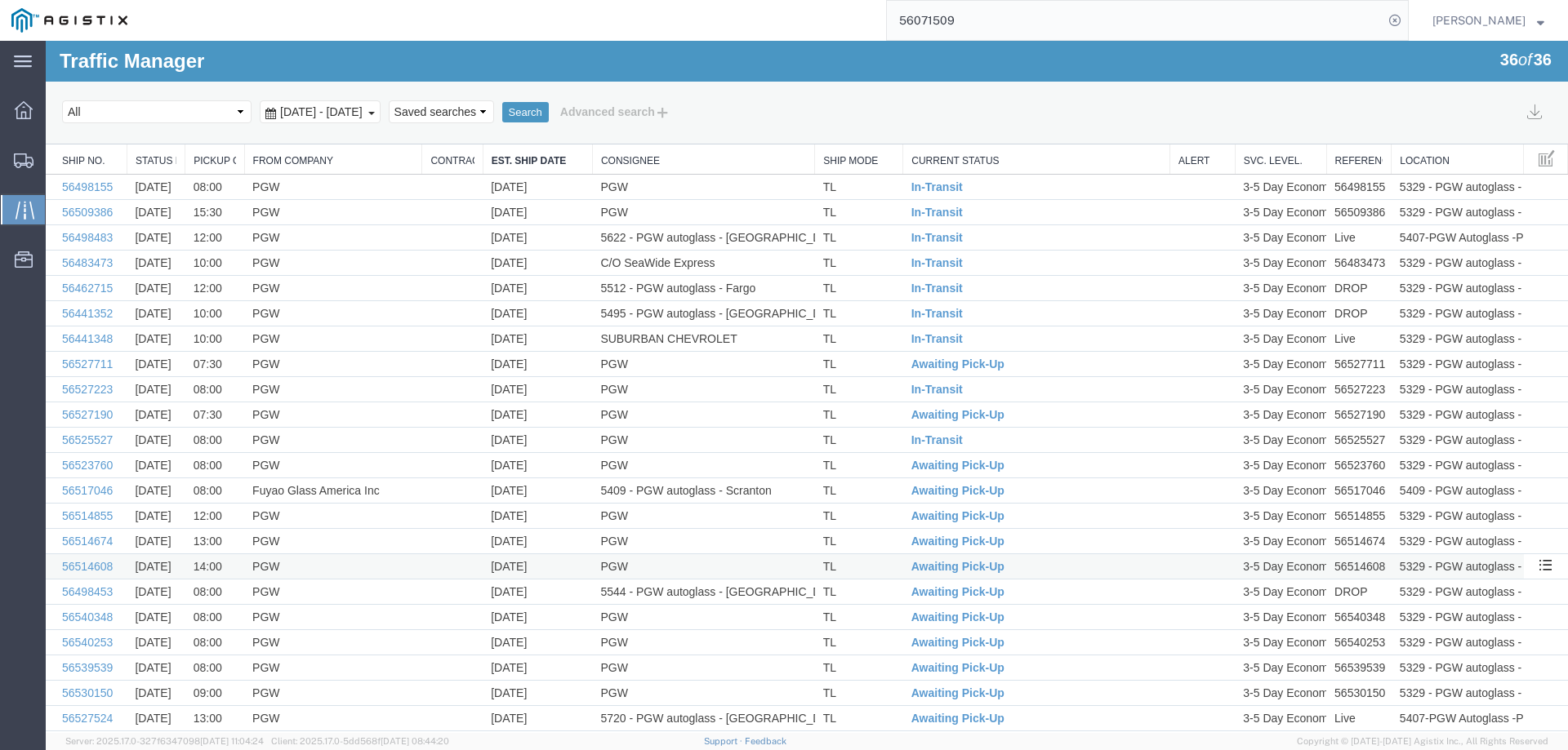
click at [548, 557] on td "[DATE]" at bounding box center [538, 567] width 110 height 26
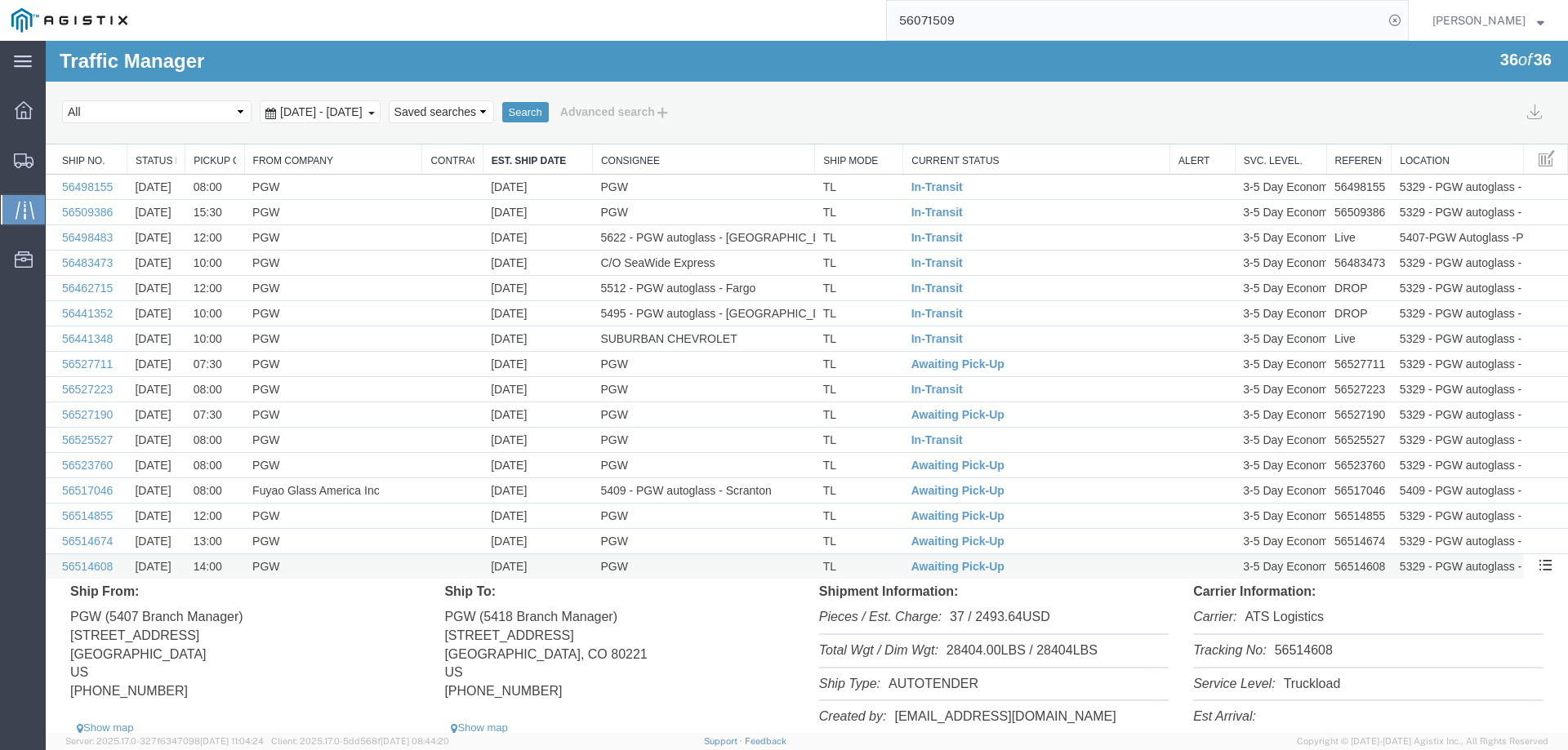
click at [550, 560] on td "[DATE]" at bounding box center [538, 567] width 110 height 26
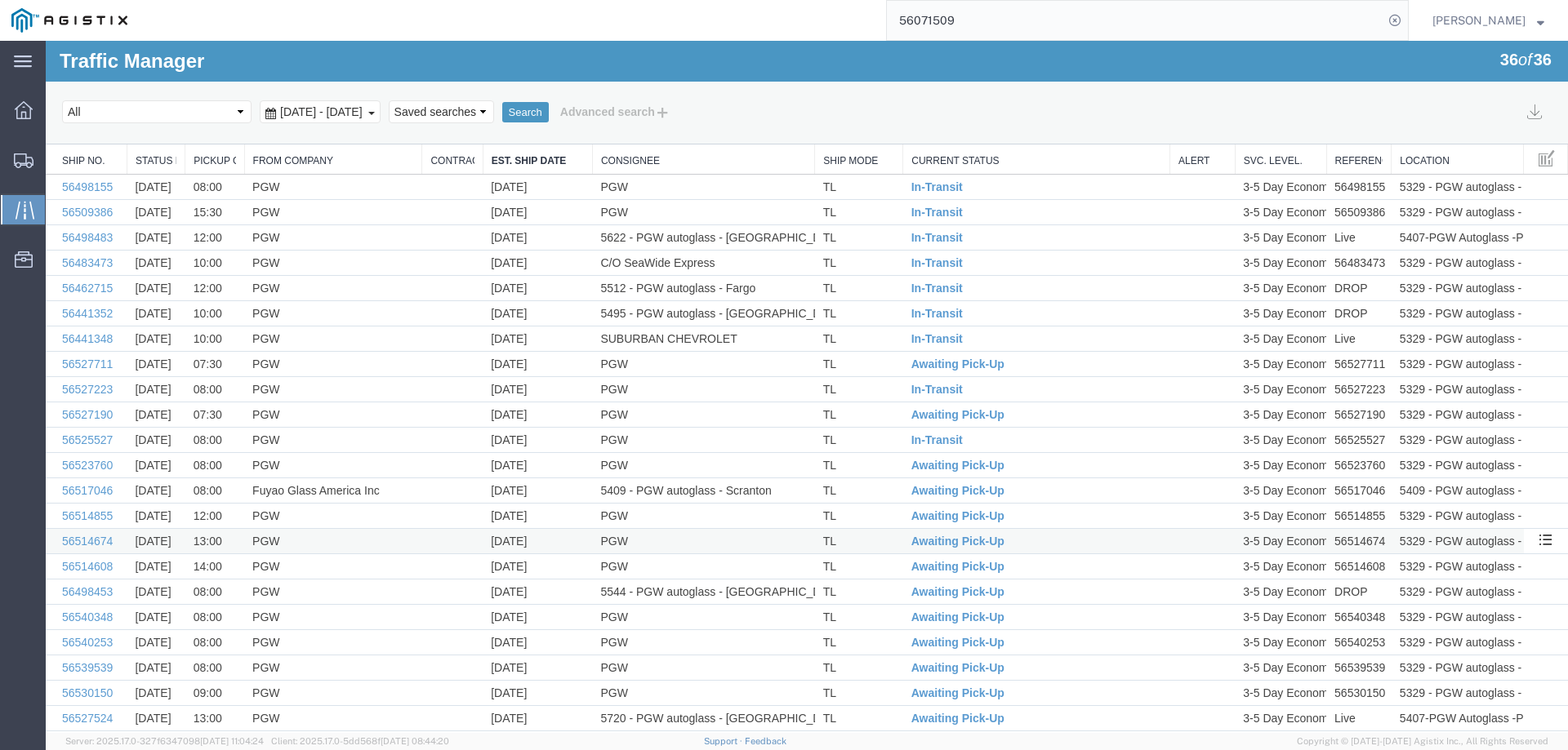
click at [559, 537] on td "[DATE]" at bounding box center [538, 542] width 110 height 26
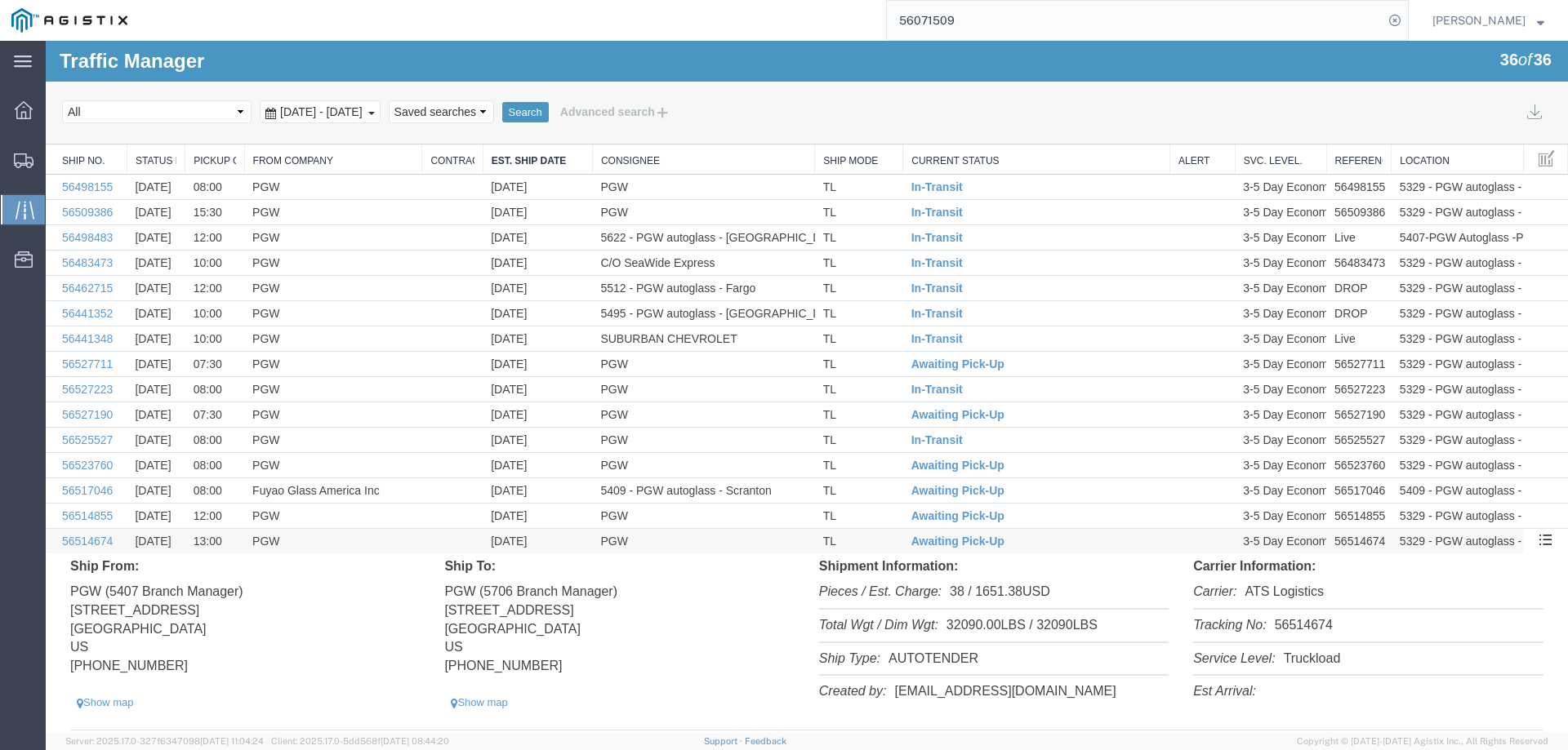
click at [558, 537] on td "[DATE]" at bounding box center [538, 542] width 110 height 26
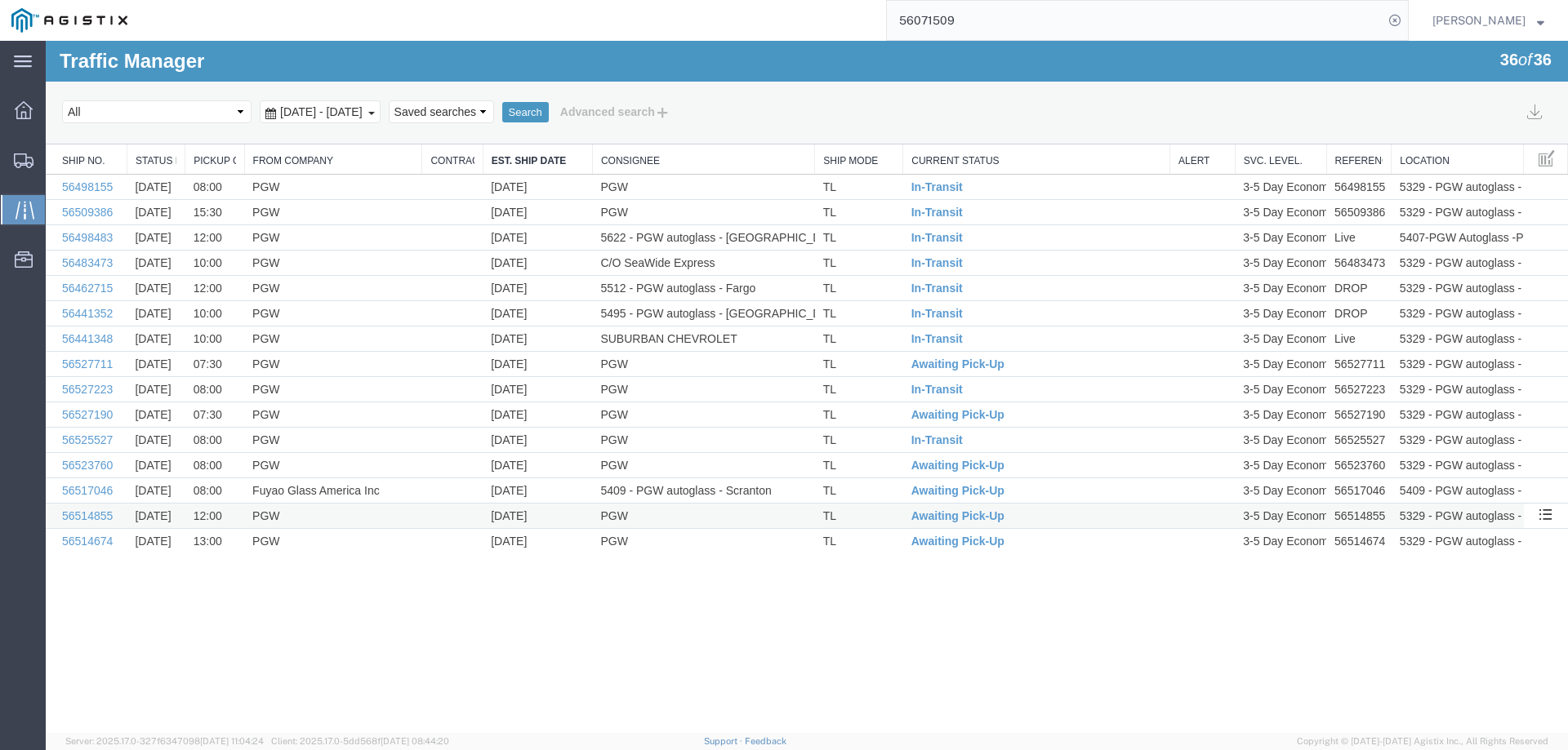
click at [559, 522] on td "[DATE]" at bounding box center [538, 517] width 110 height 26
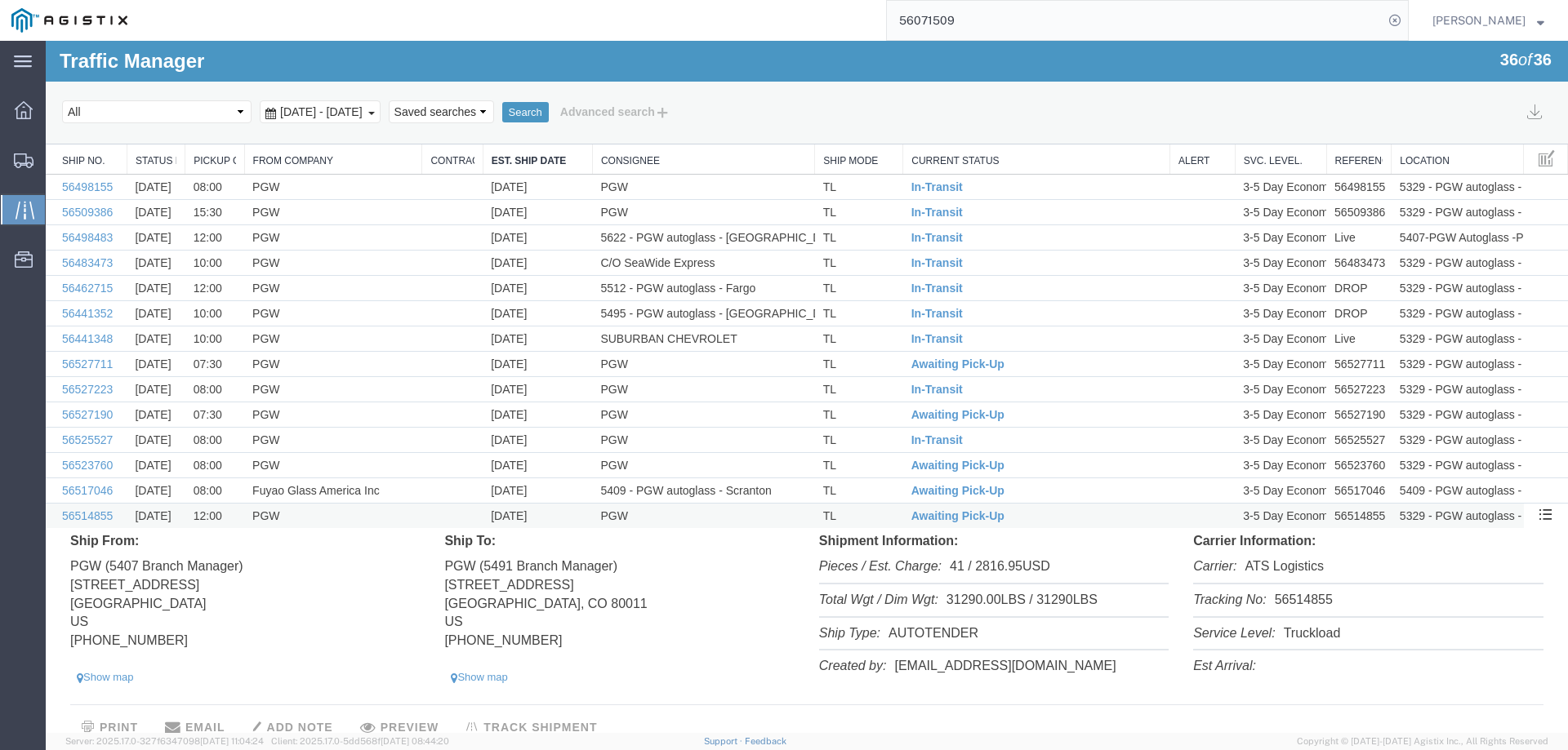
click at [560, 518] on td "[DATE]" at bounding box center [538, 517] width 110 height 26
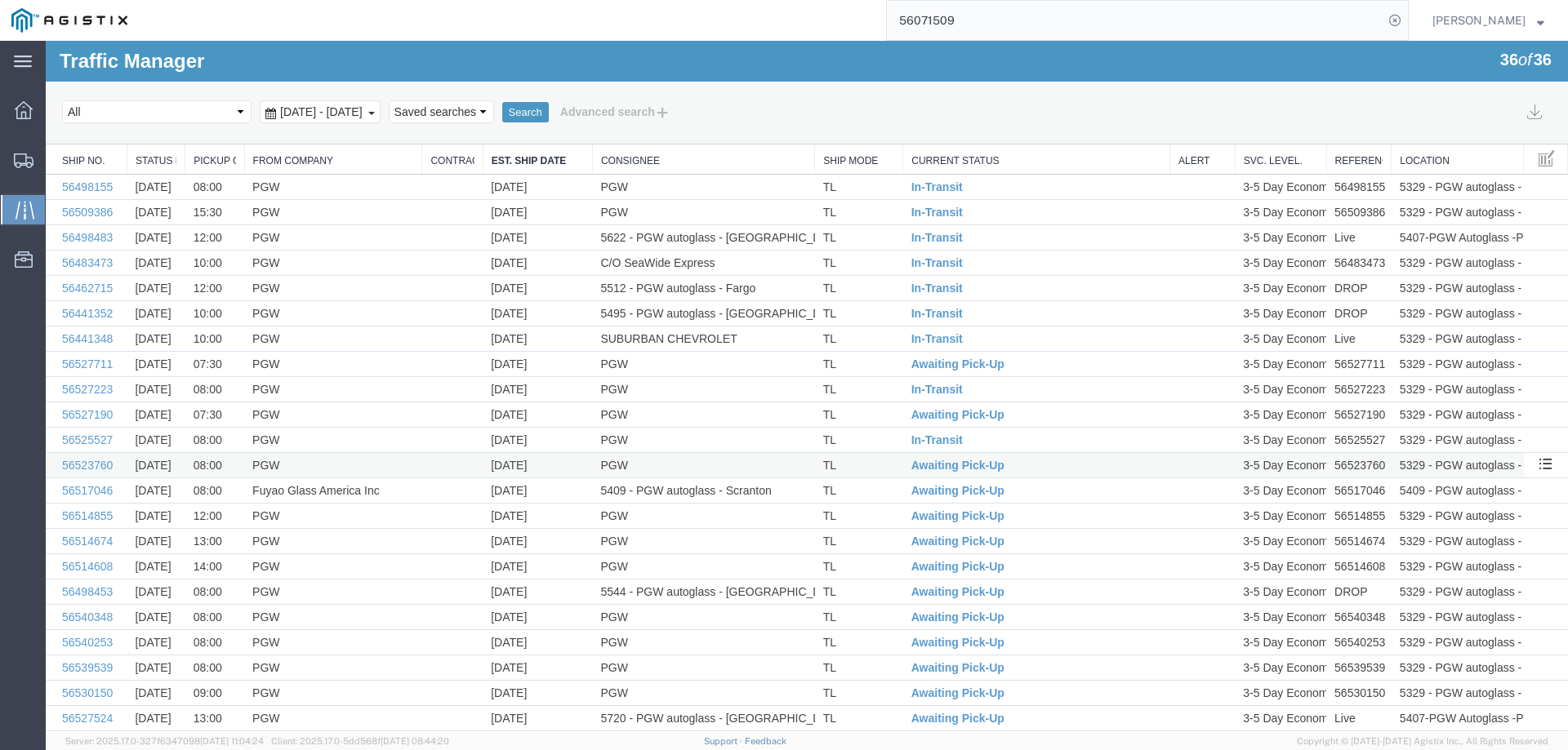
click at [560, 457] on td "[DATE]" at bounding box center [538, 466] width 110 height 26
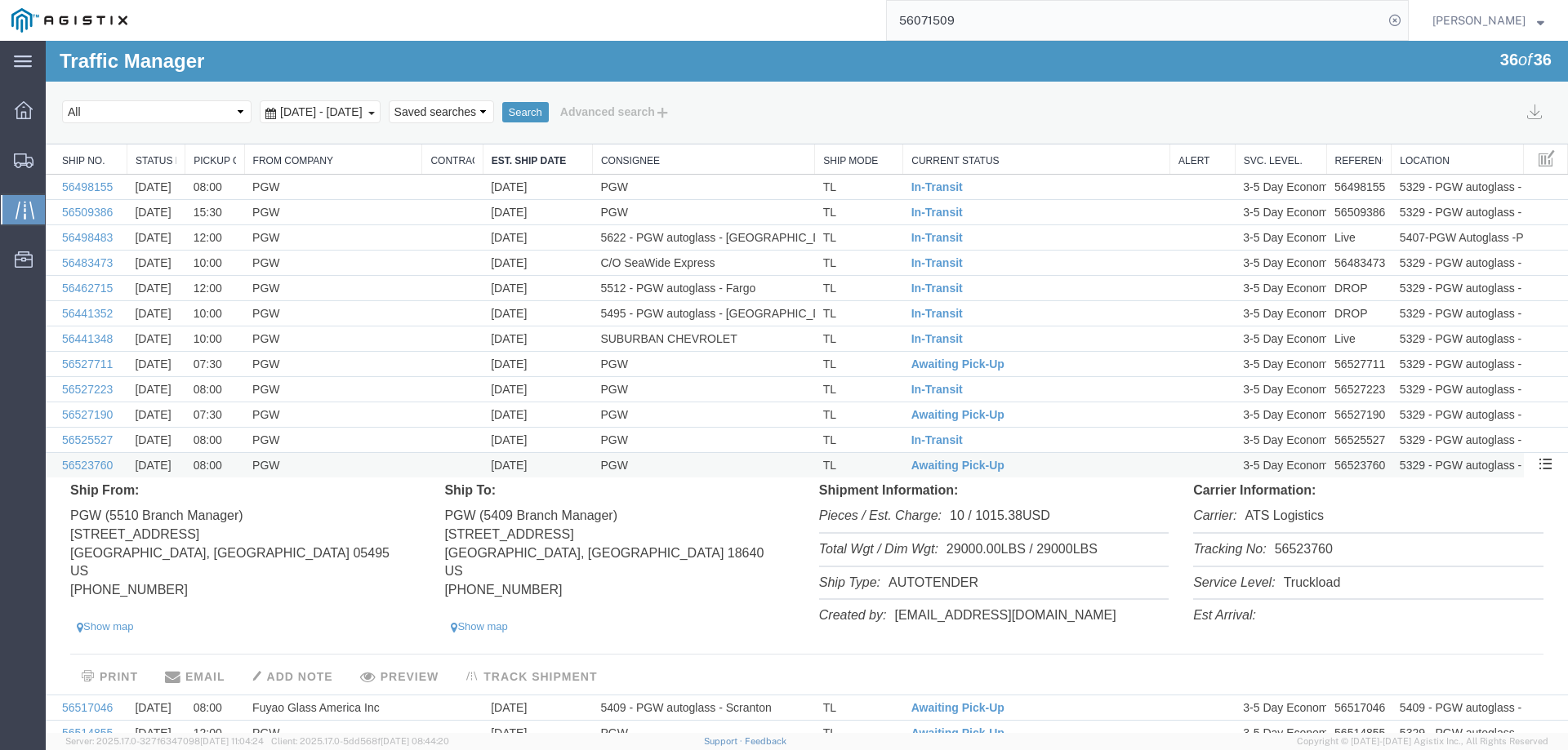
click at [560, 457] on td "[DATE]" at bounding box center [538, 466] width 110 height 26
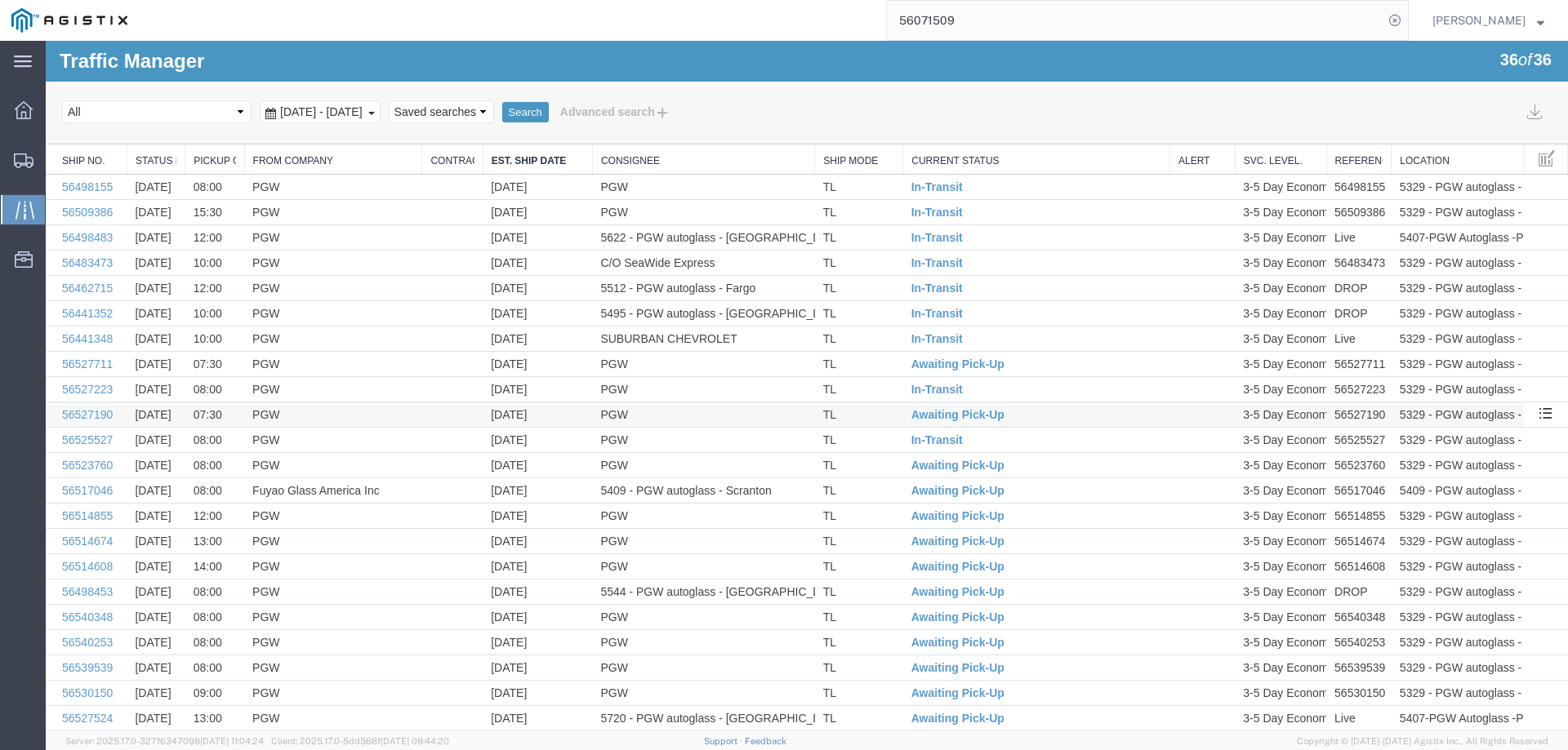
click at [562, 409] on td "[DATE]" at bounding box center [538, 416] width 110 height 26
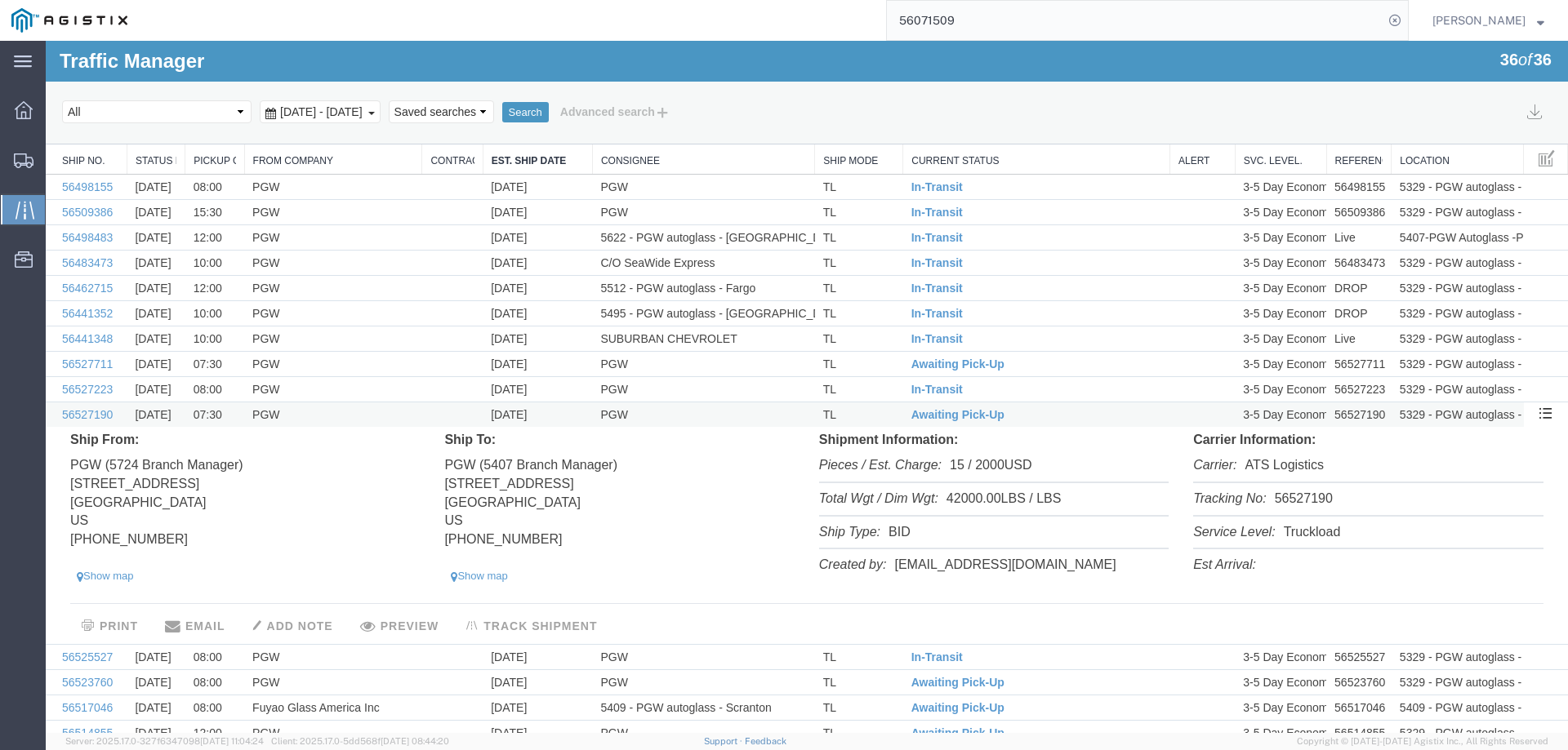
click at [562, 409] on td "[DATE]" at bounding box center [538, 416] width 110 height 26
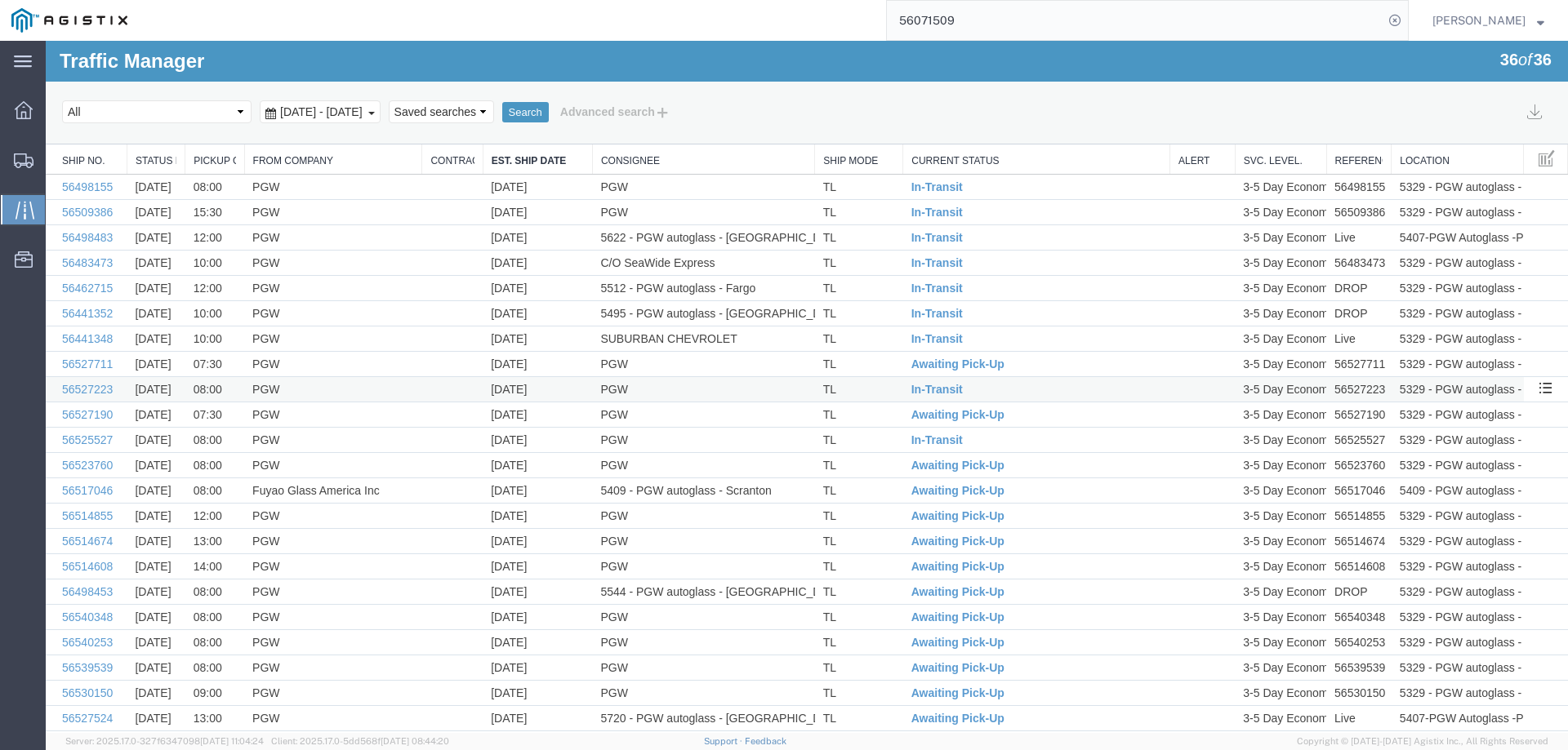
click at [567, 395] on td "[DATE]" at bounding box center [538, 390] width 110 height 26
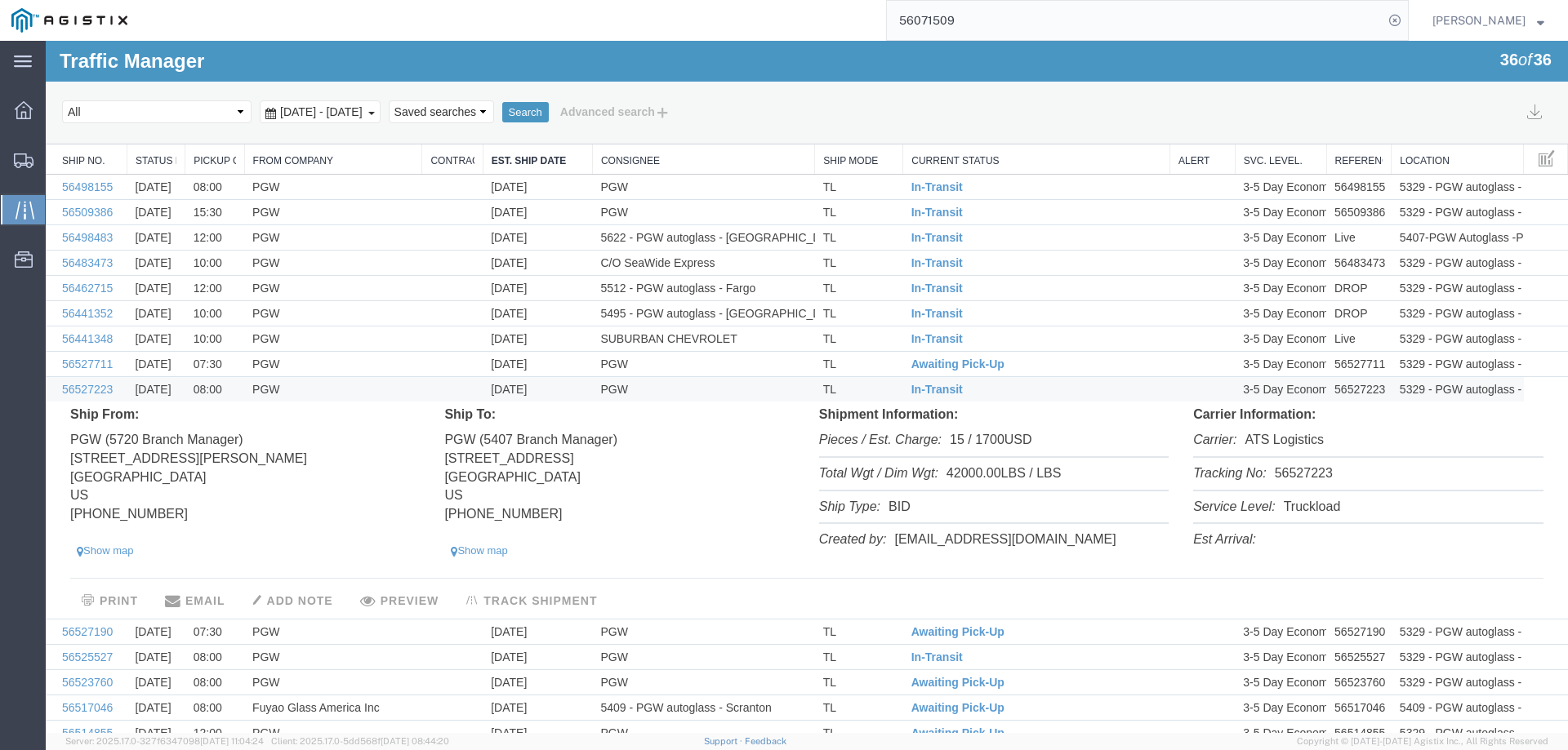
click at [568, 392] on td "[DATE]" at bounding box center [538, 390] width 110 height 26
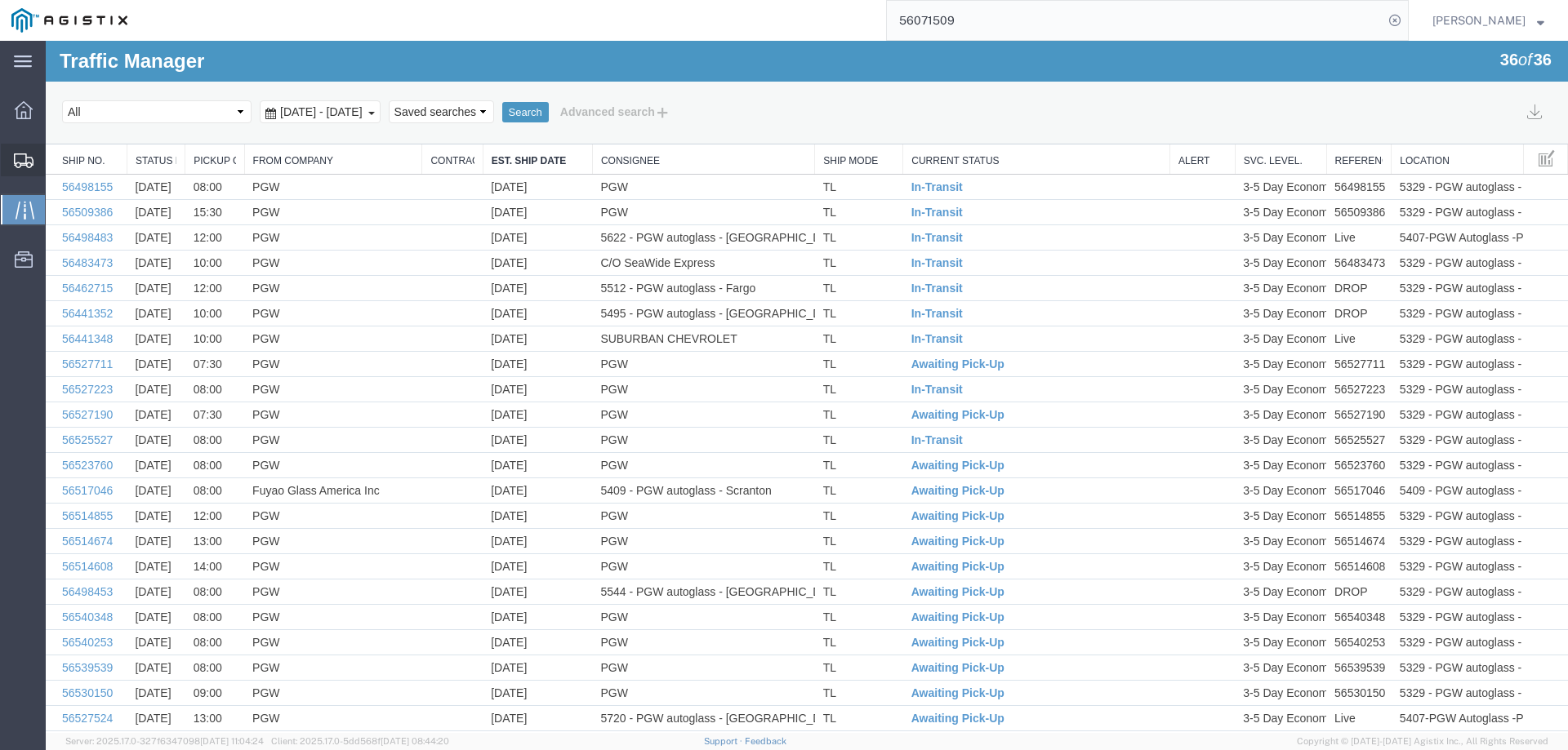
click at [24, 160] on icon at bounding box center [23, 160] width 20 height 15
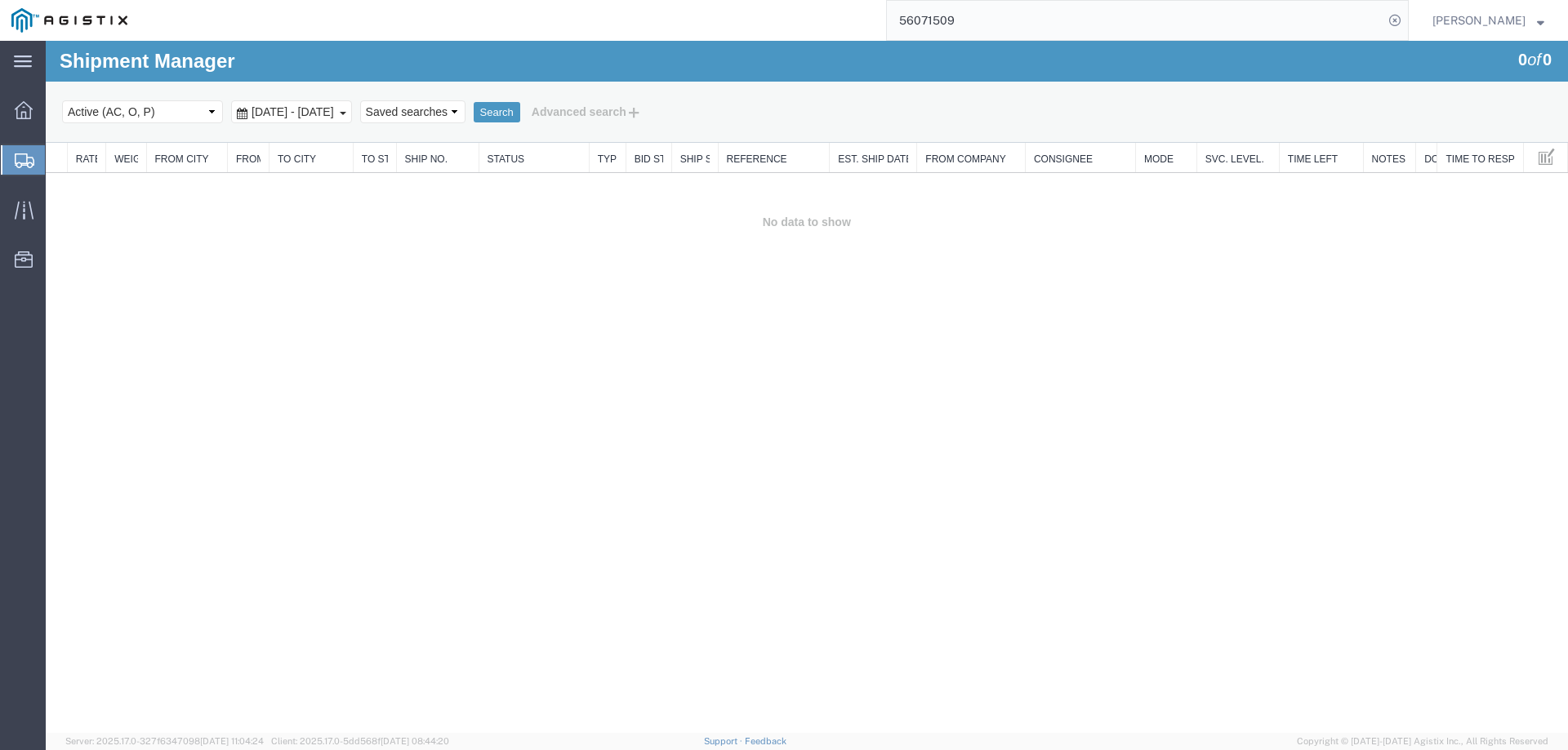
click at [23, 151] on div at bounding box center [23, 160] width 45 height 29
click at [26, 159] on icon at bounding box center [24, 160] width 20 height 15
click at [13, 153] on div at bounding box center [23, 160] width 45 height 29
click at [15, 162] on icon at bounding box center [24, 160] width 20 height 15
click at [11, 159] on div at bounding box center [23, 160] width 45 height 29
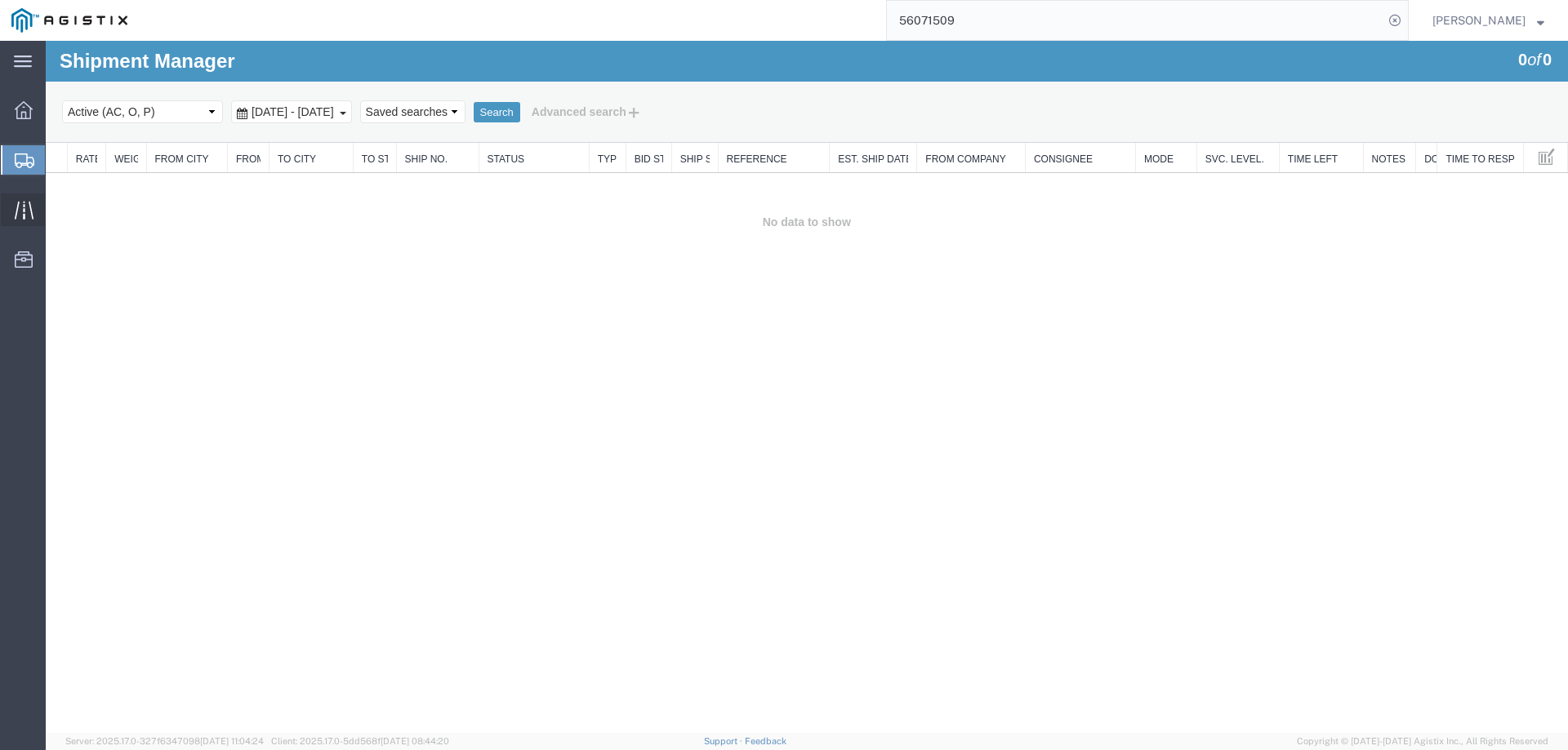
click at [12, 208] on div at bounding box center [23, 210] width 45 height 33
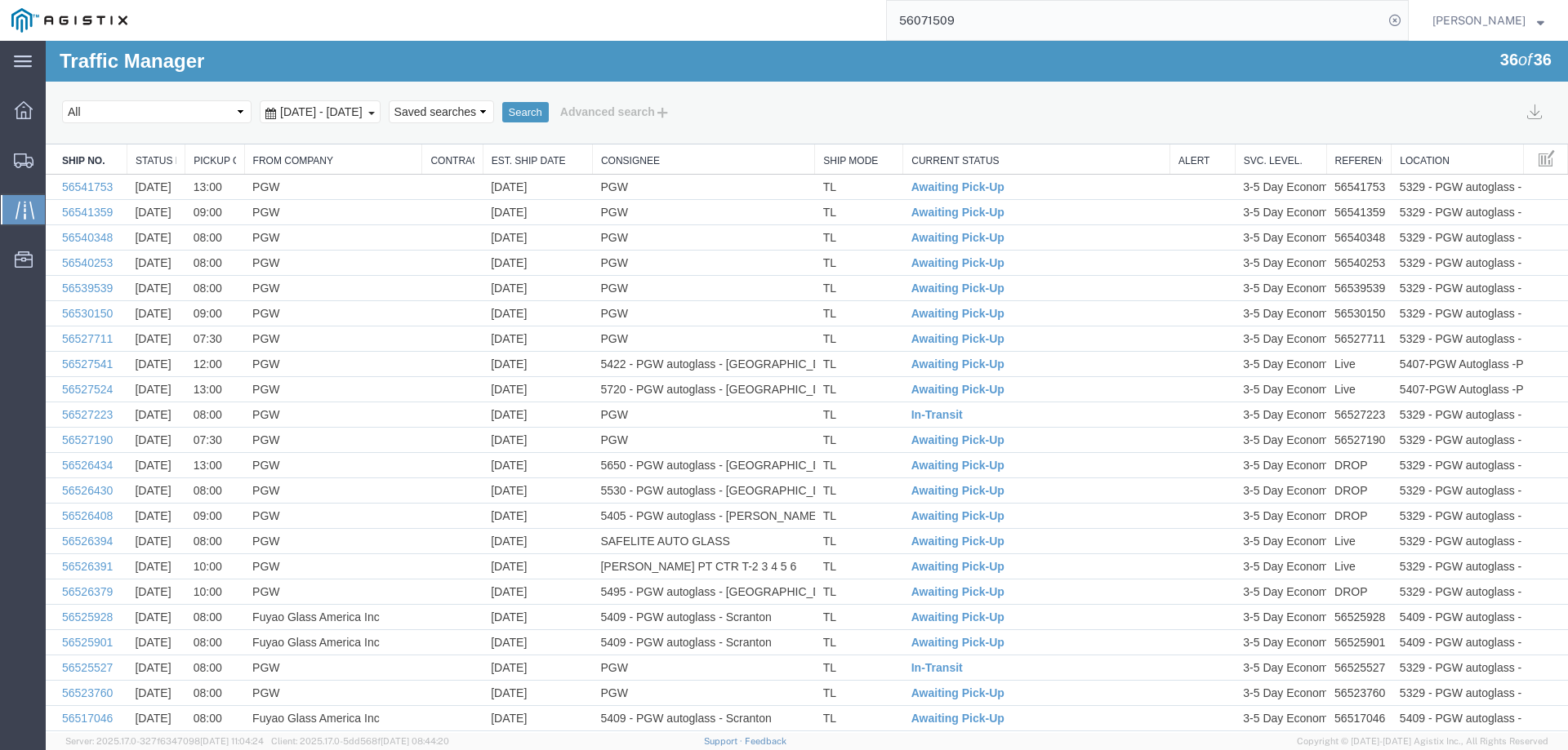
click at [520, 160] on link "Est. Ship Date" at bounding box center [538, 161] width 93 height 14
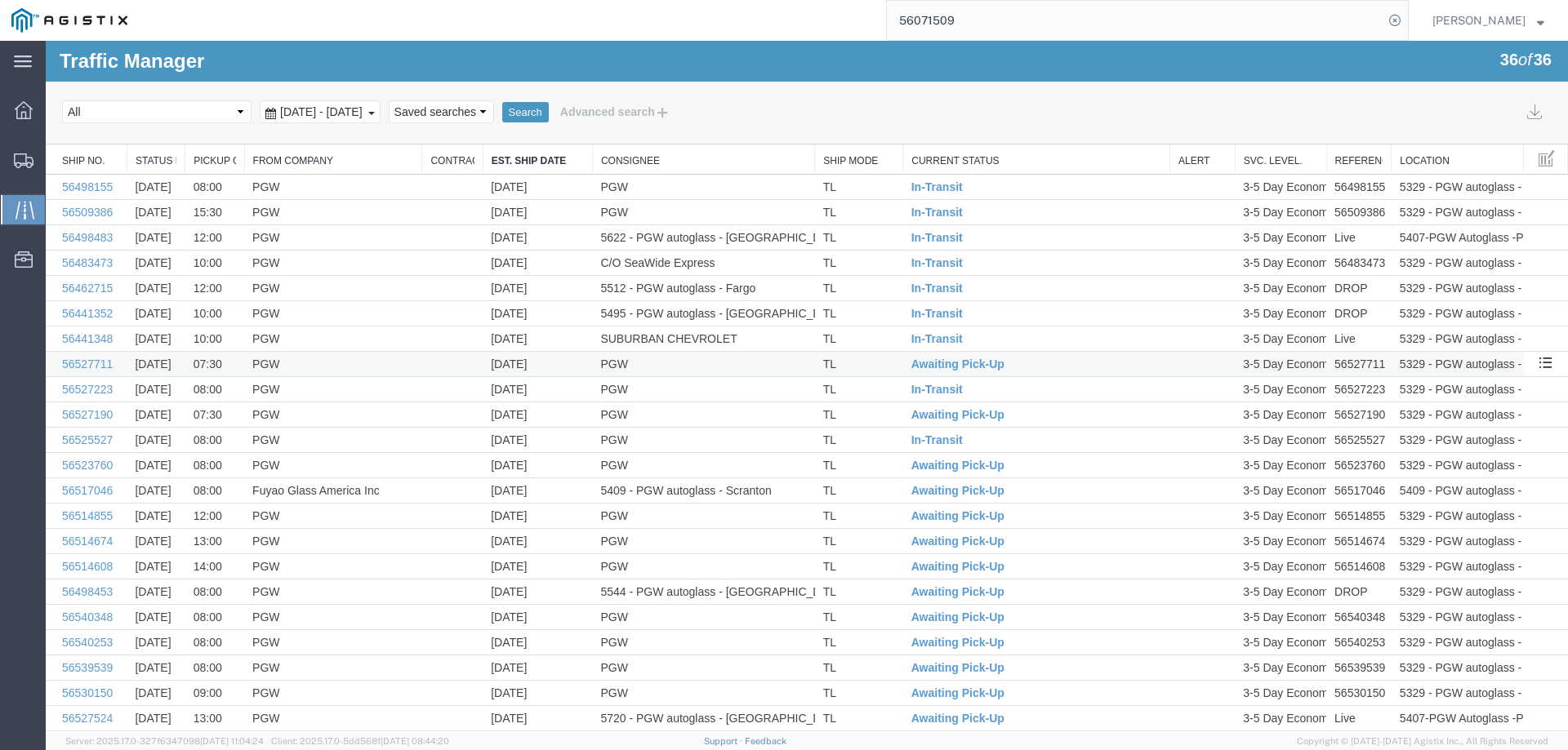
click at [871, 369] on td "TL" at bounding box center [858, 364] width 88 height 26
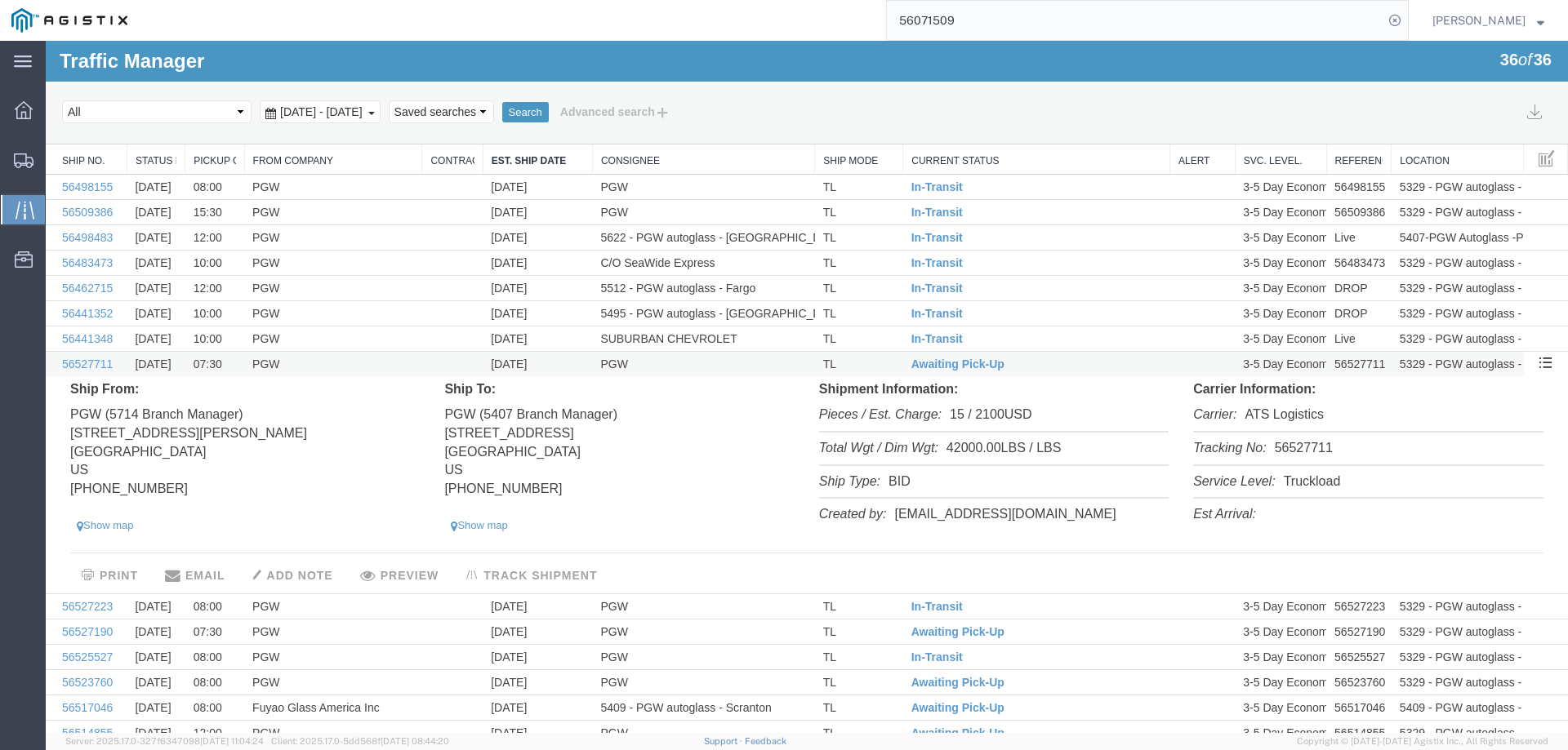
click at [871, 369] on td "TL" at bounding box center [858, 364] width 88 height 26
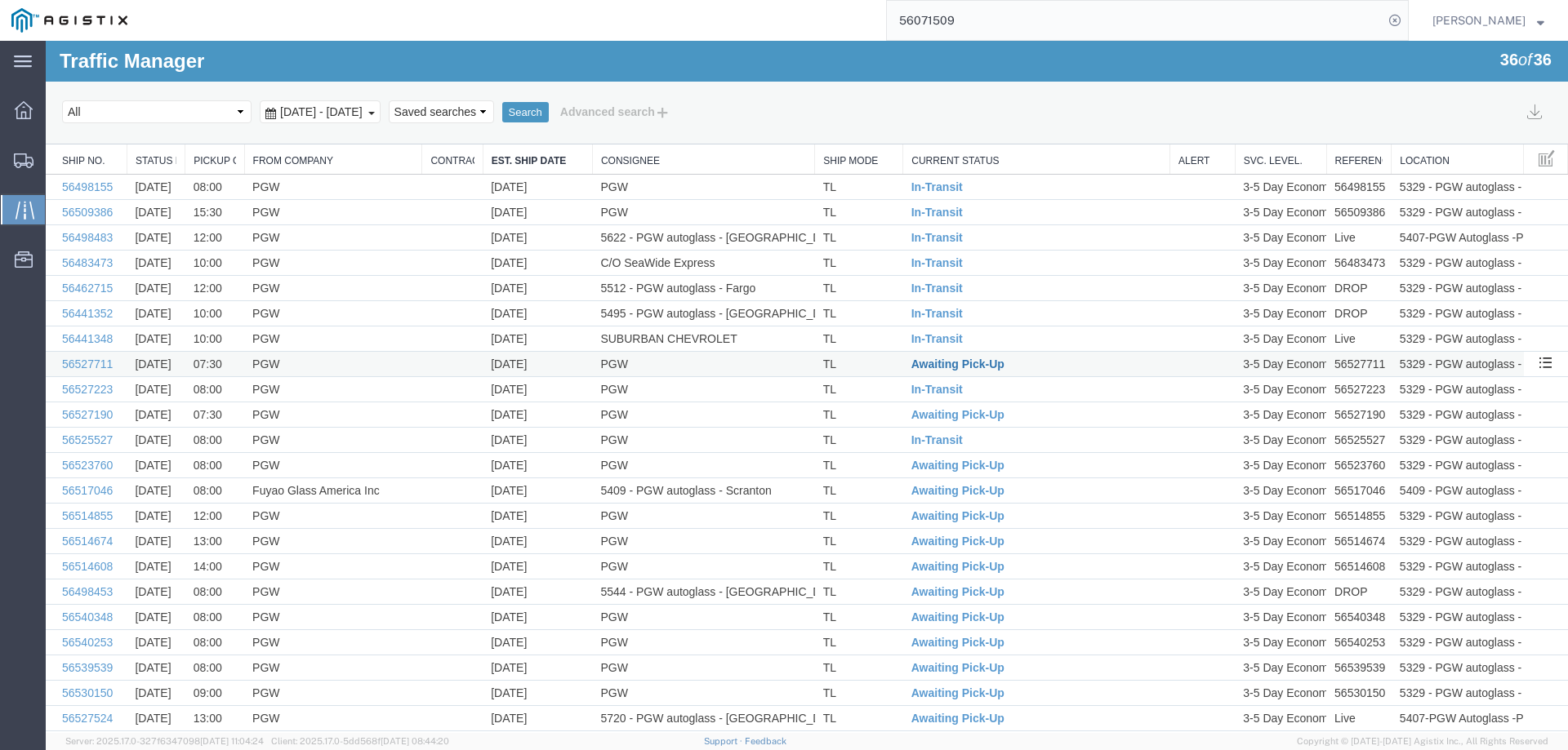
click at [949, 364] on span "Awaiting Pick-Up" at bounding box center [958, 363] width 93 height 13
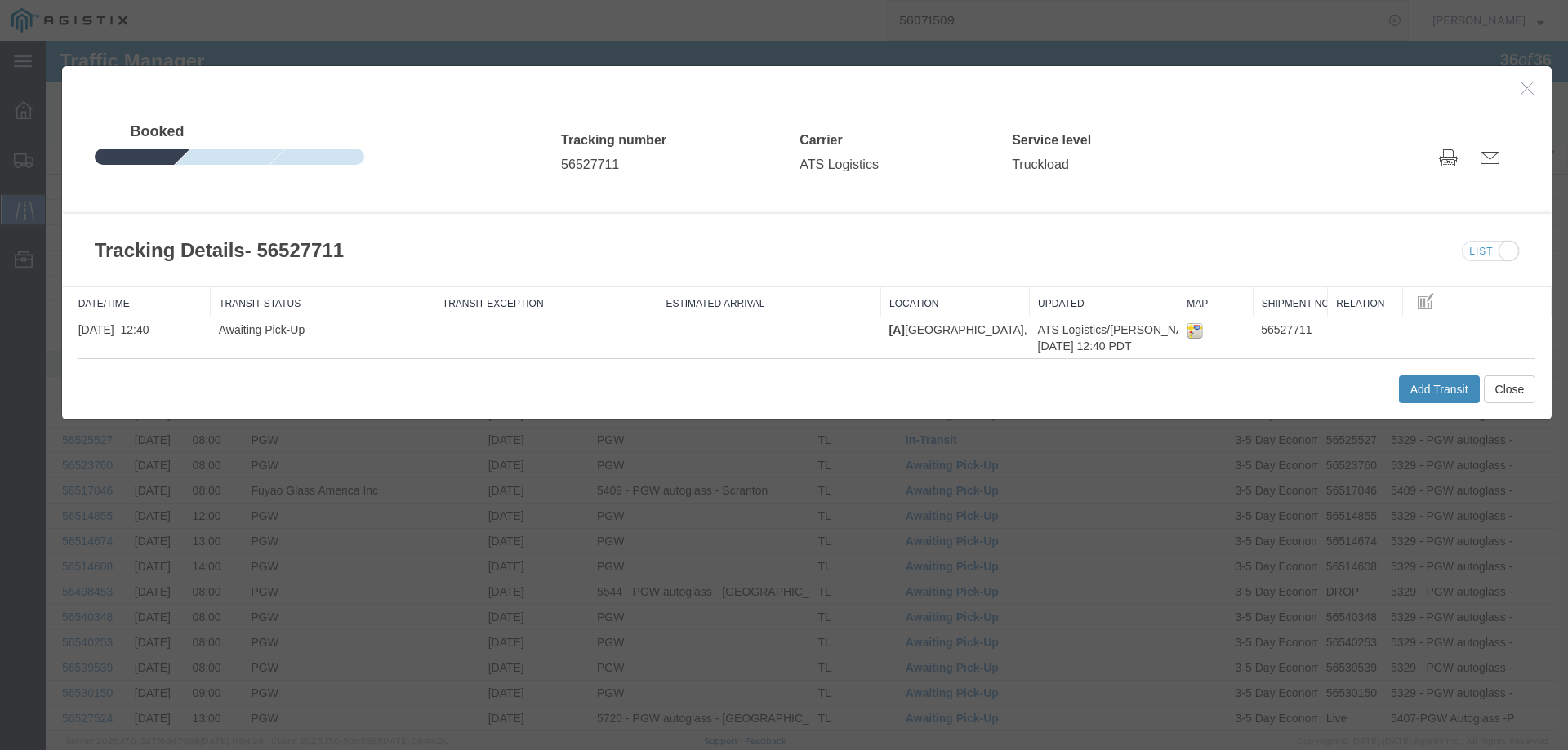
click at [1423, 389] on button "Add Transit" at bounding box center [1439, 389] width 81 height 27
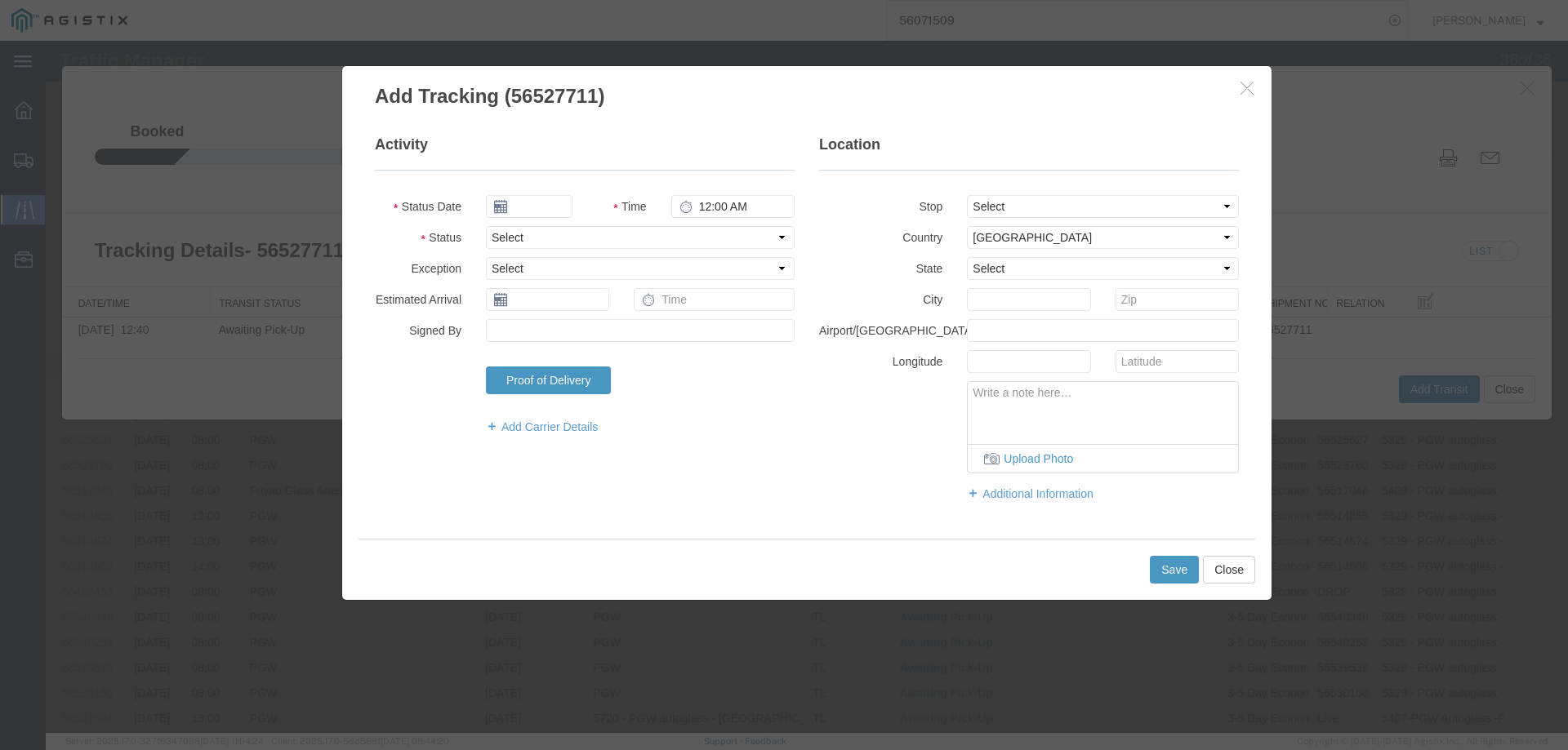
type input "[DATE]"
type input "5:00 PM"
click at [565, 239] on select "Select Arrival Notice Available Arrival Notice Imported Arrive at Delivery Loca…" at bounding box center [640, 237] width 309 height 23
select select "INTRANST"
click at [486, 226] on select "Select Arrival Notice Available Arrival Notice Imported Arrive at Delivery Loca…" at bounding box center [640, 237] width 309 height 23
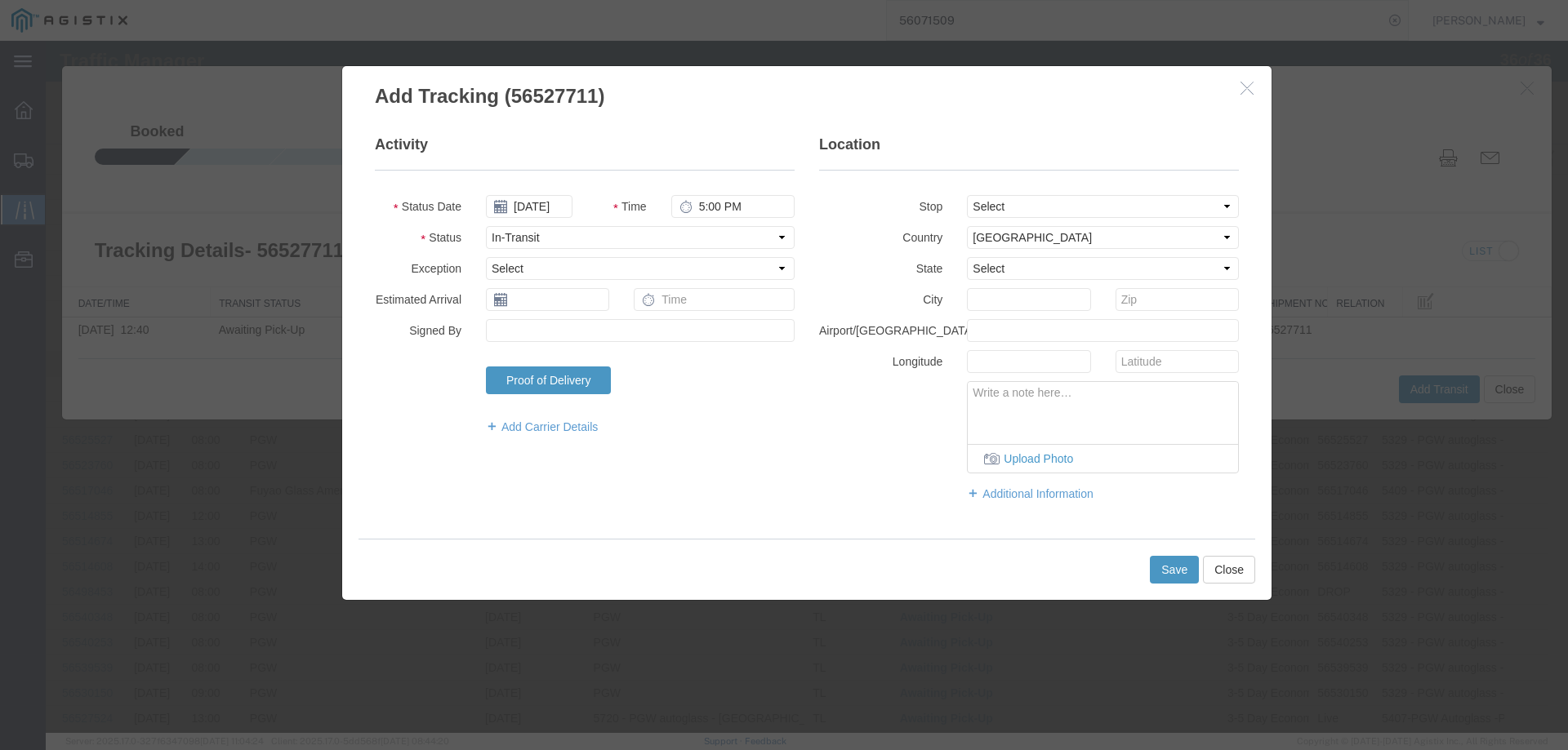
click at [1160, 555] on div "Save Close" at bounding box center [807, 569] width 897 height 61
click at [1161, 561] on button "Save" at bounding box center [1174, 570] width 49 height 27
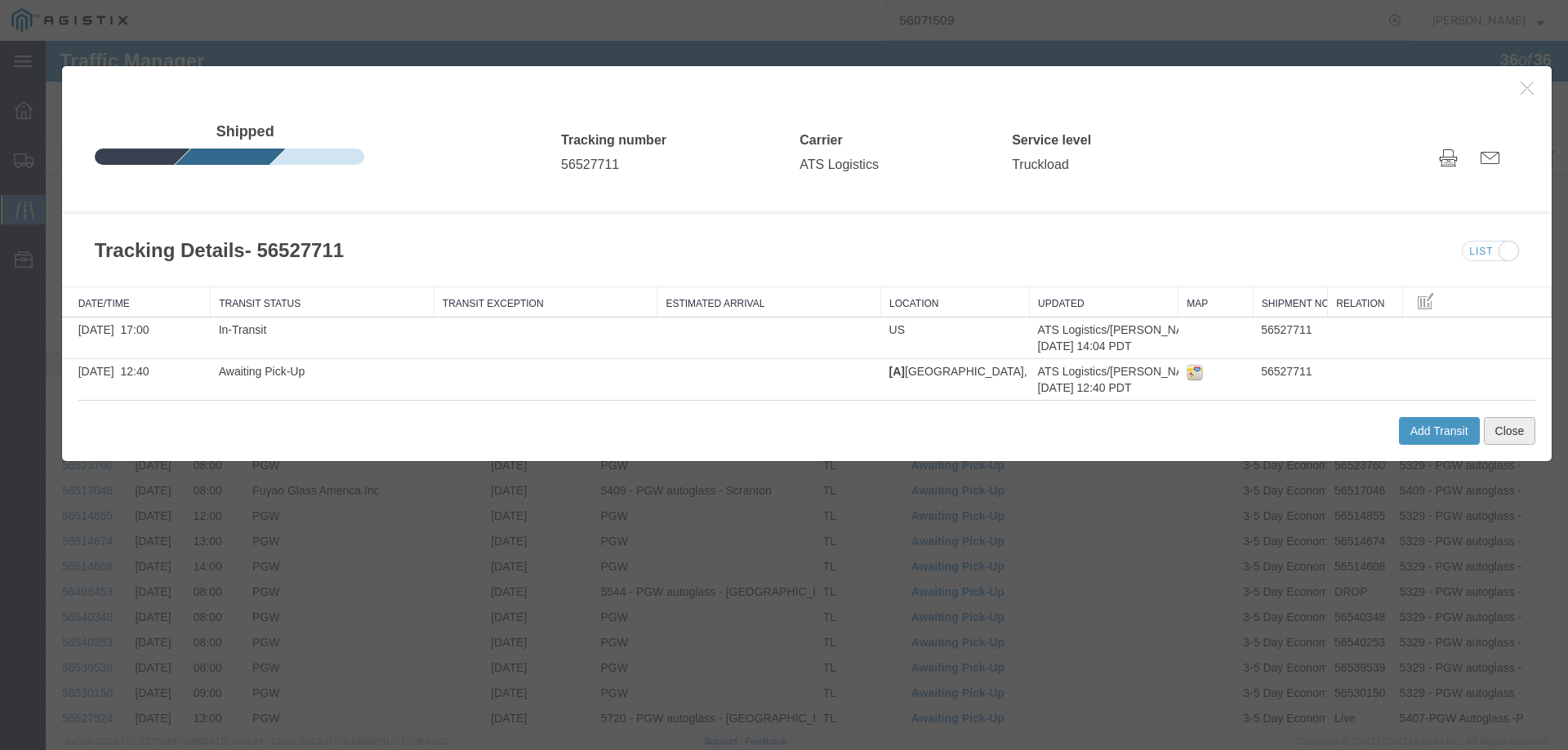
click at [1489, 429] on button "Close" at bounding box center [1509, 431] width 52 height 27
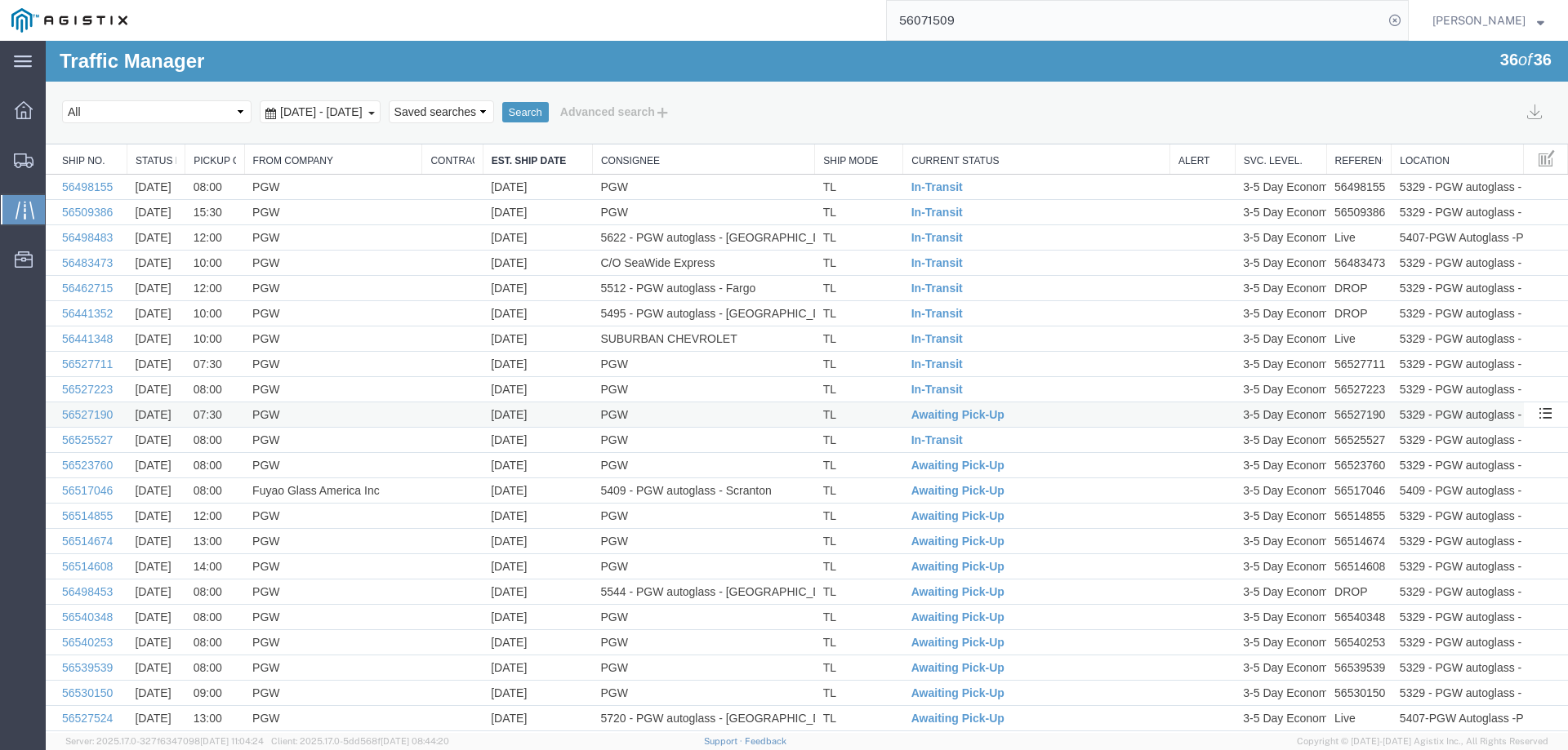
click at [874, 411] on td "TL" at bounding box center [858, 416] width 88 height 26
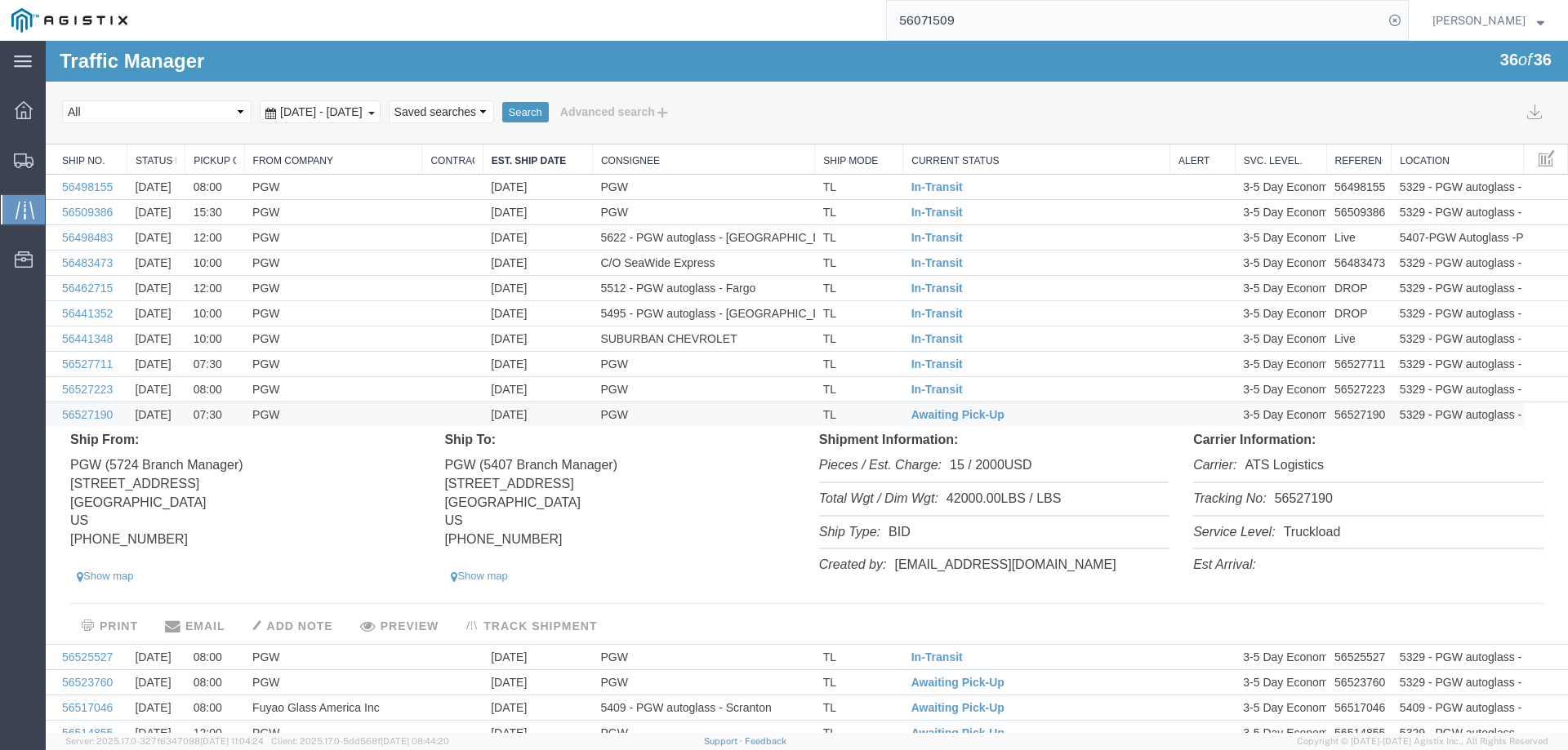
click at [1294, 501] on li "Tracking No: 56527190" at bounding box center [1367, 500] width 350 height 33
drag, startPoint x: 1294, startPoint y: 501, endPoint x: 938, endPoint y: 414, distance: 366.5
click at [938, 414] on span "Awaiting Pick-Up" at bounding box center [958, 414] width 93 height 13
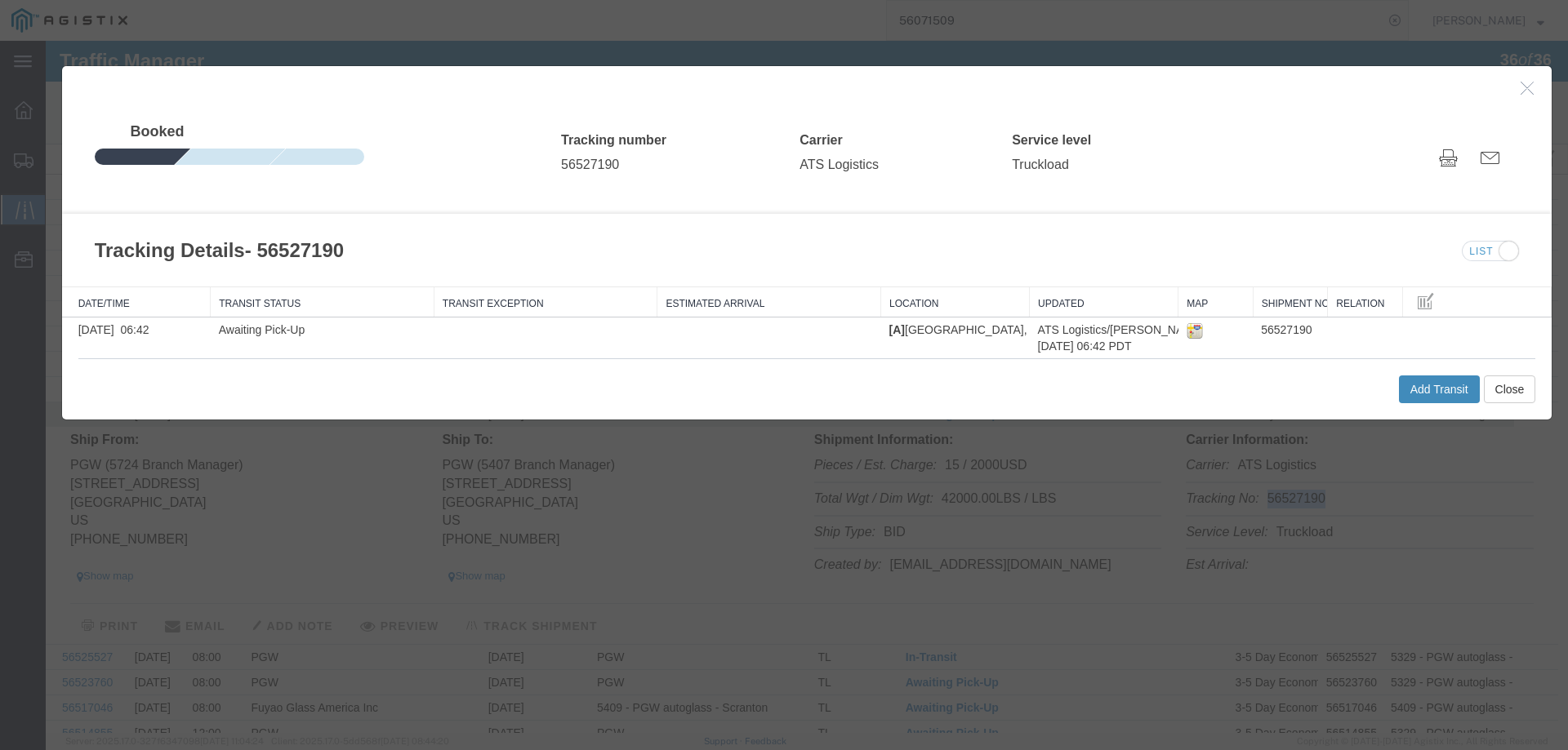
click at [1409, 391] on button "Add Transit" at bounding box center [1439, 389] width 81 height 27
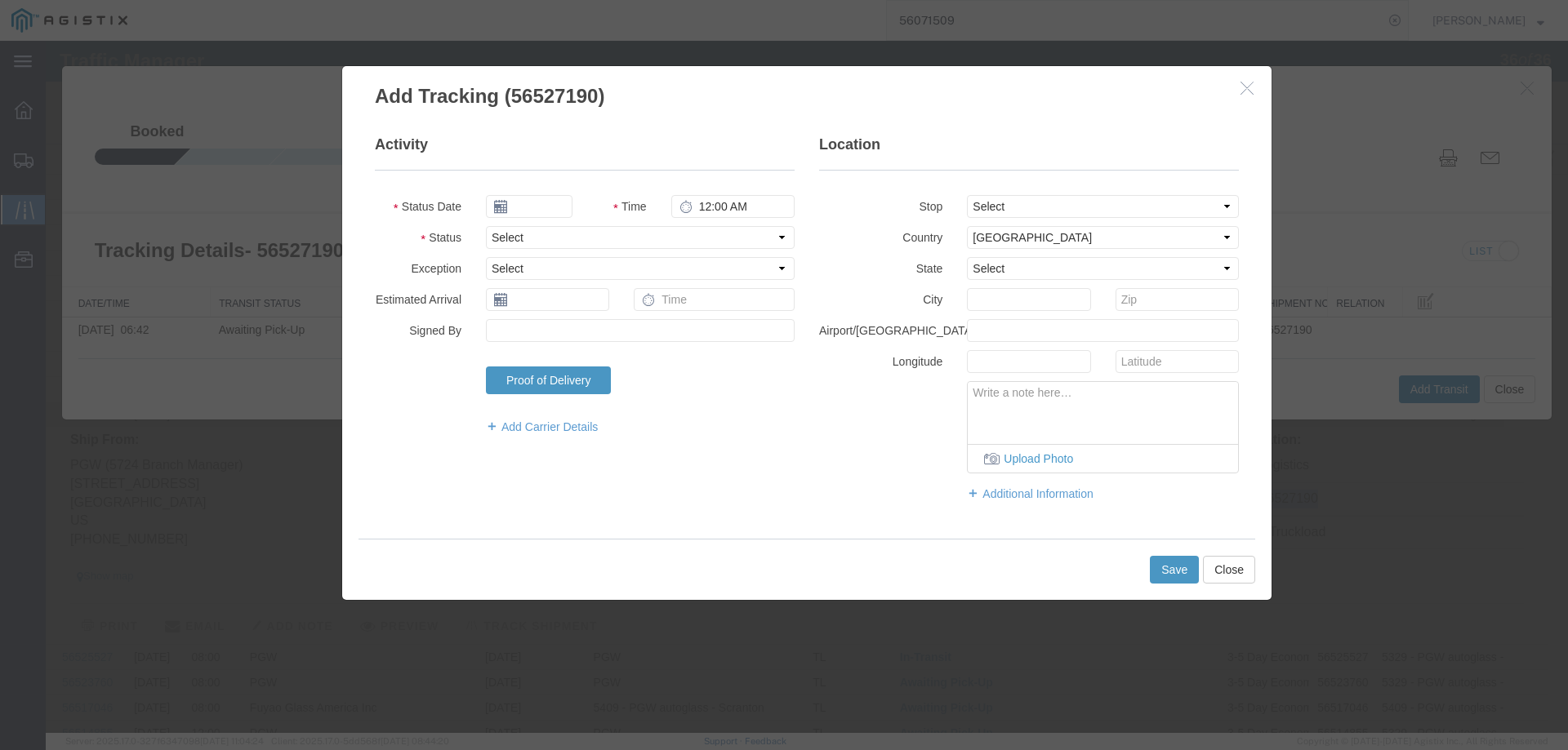
type input "[DATE]"
type input "5:00 PM"
click at [571, 235] on select "Select Arrival Notice Available Arrival Notice Imported Arrive at Delivery Loca…" at bounding box center [640, 237] width 309 height 23
select select "INTRANST"
click at [486, 226] on select "Select Arrival Notice Available Arrival Notice Imported Arrive at Delivery Loca…" at bounding box center [640, 237] width 309 height 23
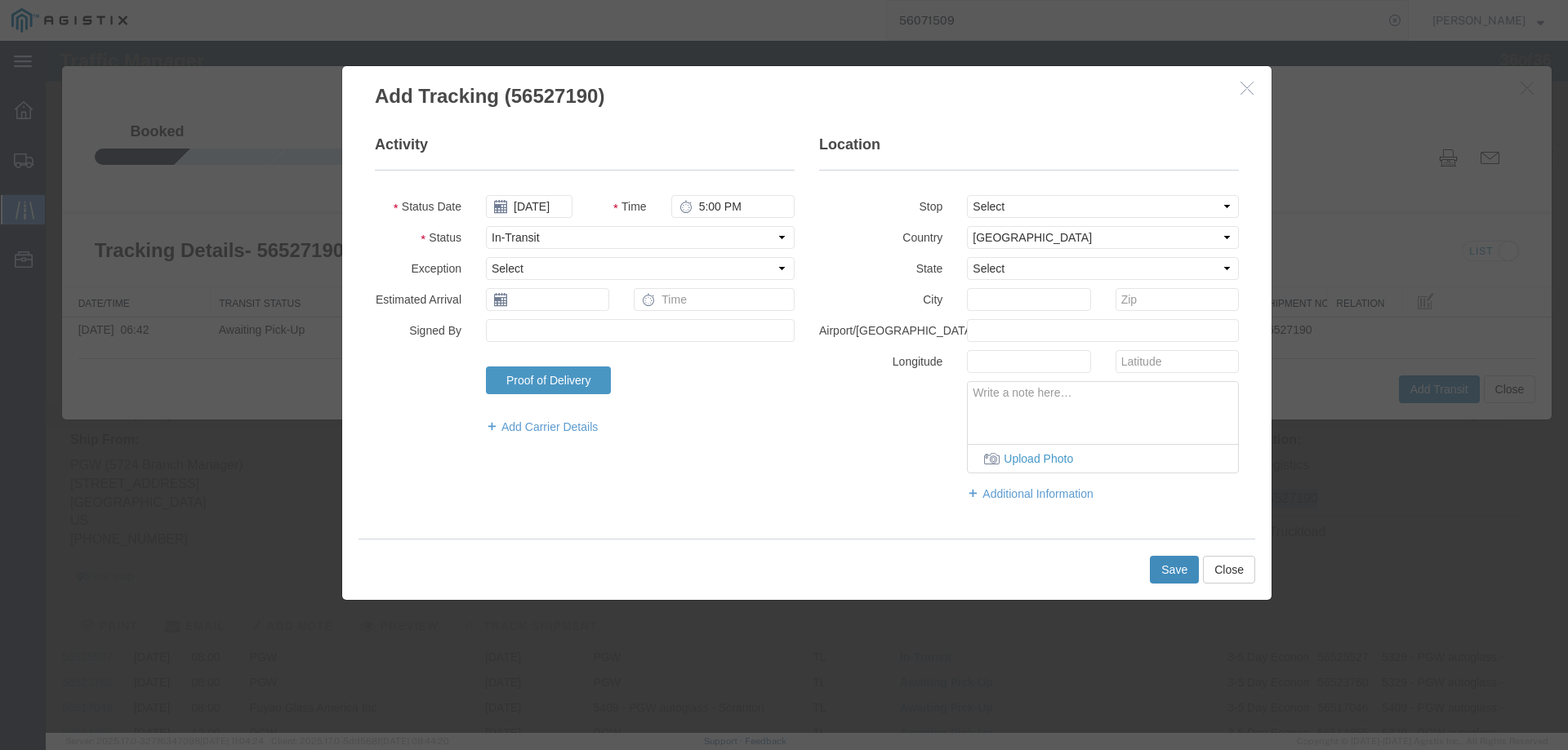
click at [1178, 574] on button "Save" at bounding box center [1174, 570] width 49 height 27
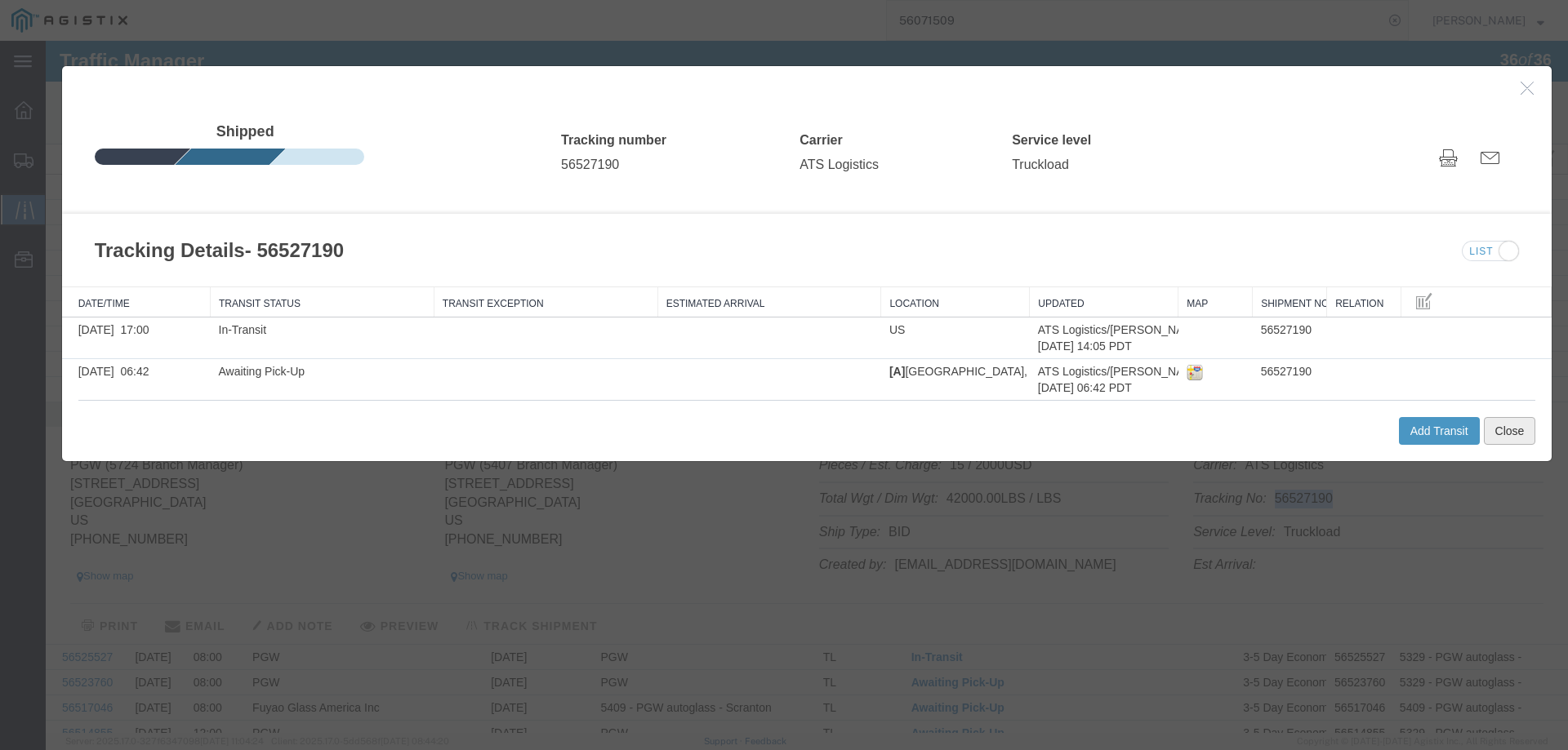
click at [1499, 422] on button "Close" at bounding box center [1509, 431] width 52 height 27
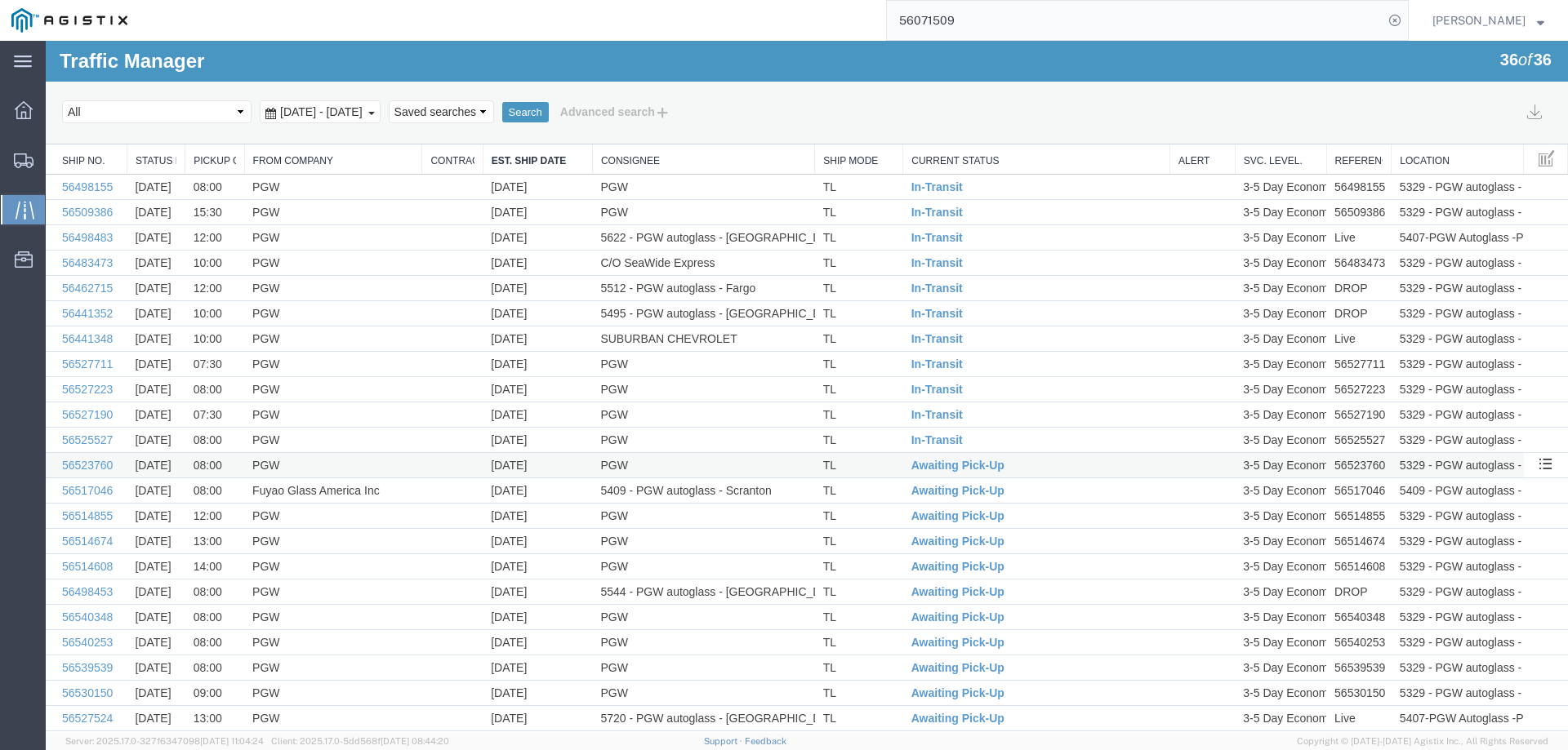
click at [882, 471] on td "TL" at bounding box center [858, 466] width 88 height 26
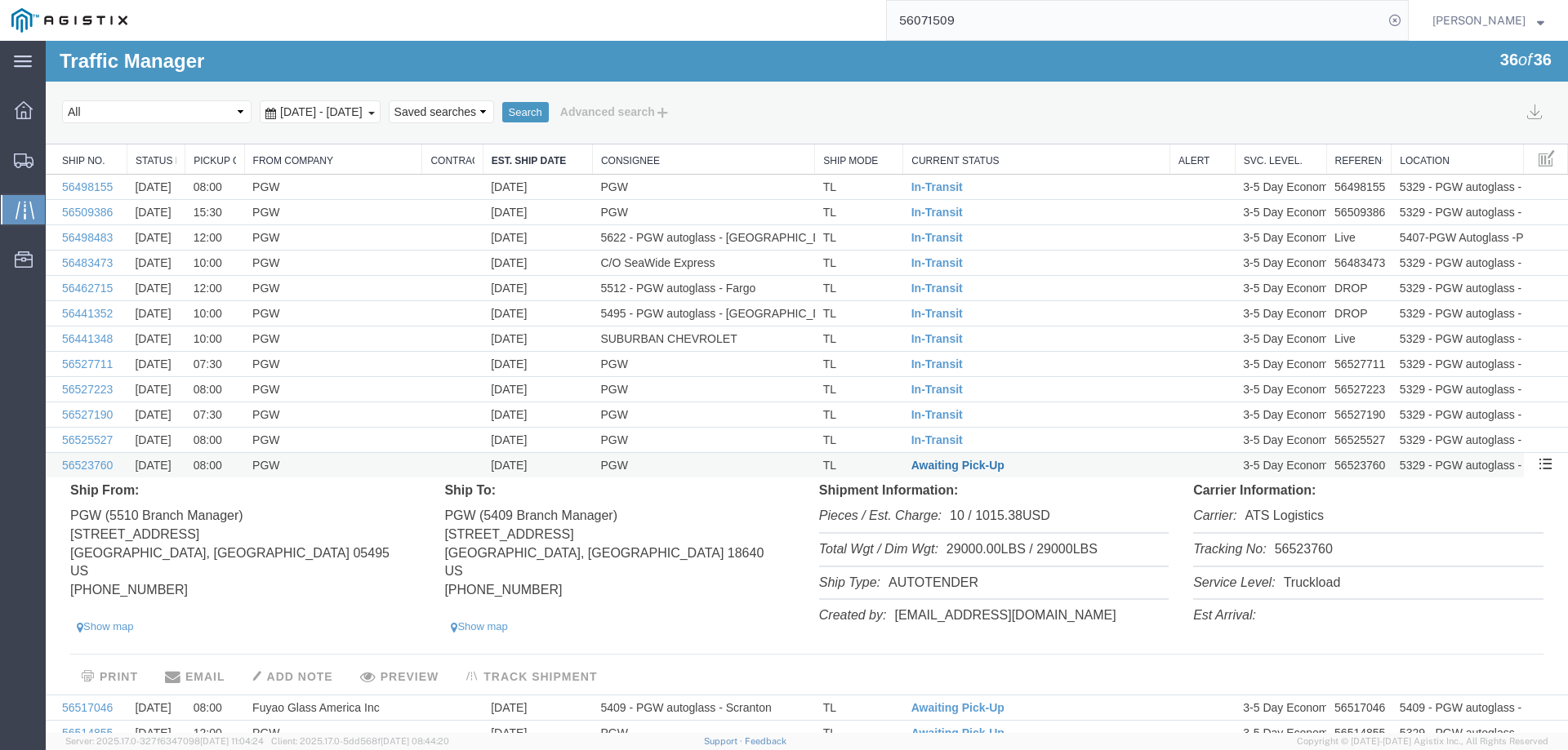
click at [939, 465] on span "Awaiting Pick-Up" at bounding box center [958, 465] width 93 height 13
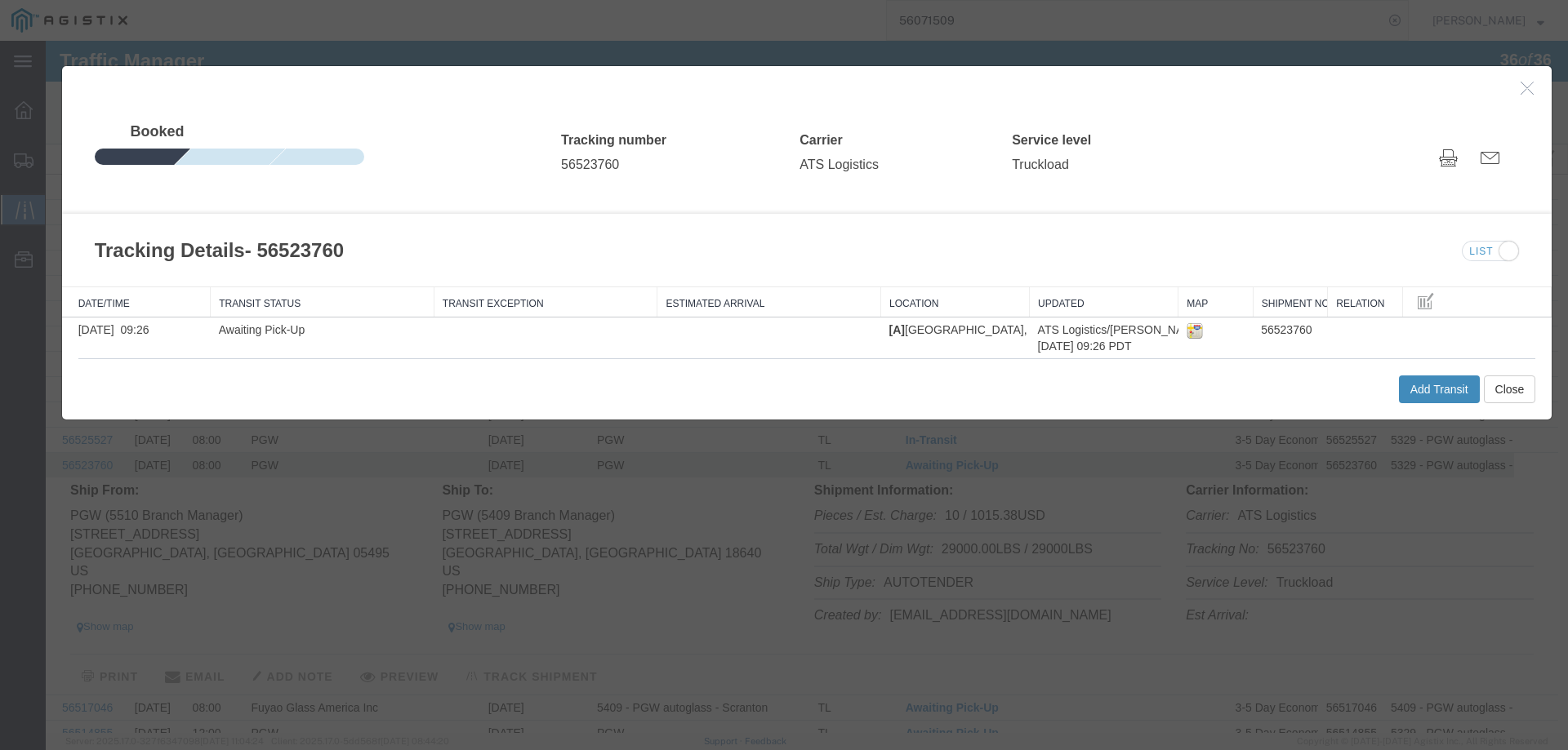
click at [1426, 392] on button "Add Transit" at bounding box center [1439, 389] width 81 height 27
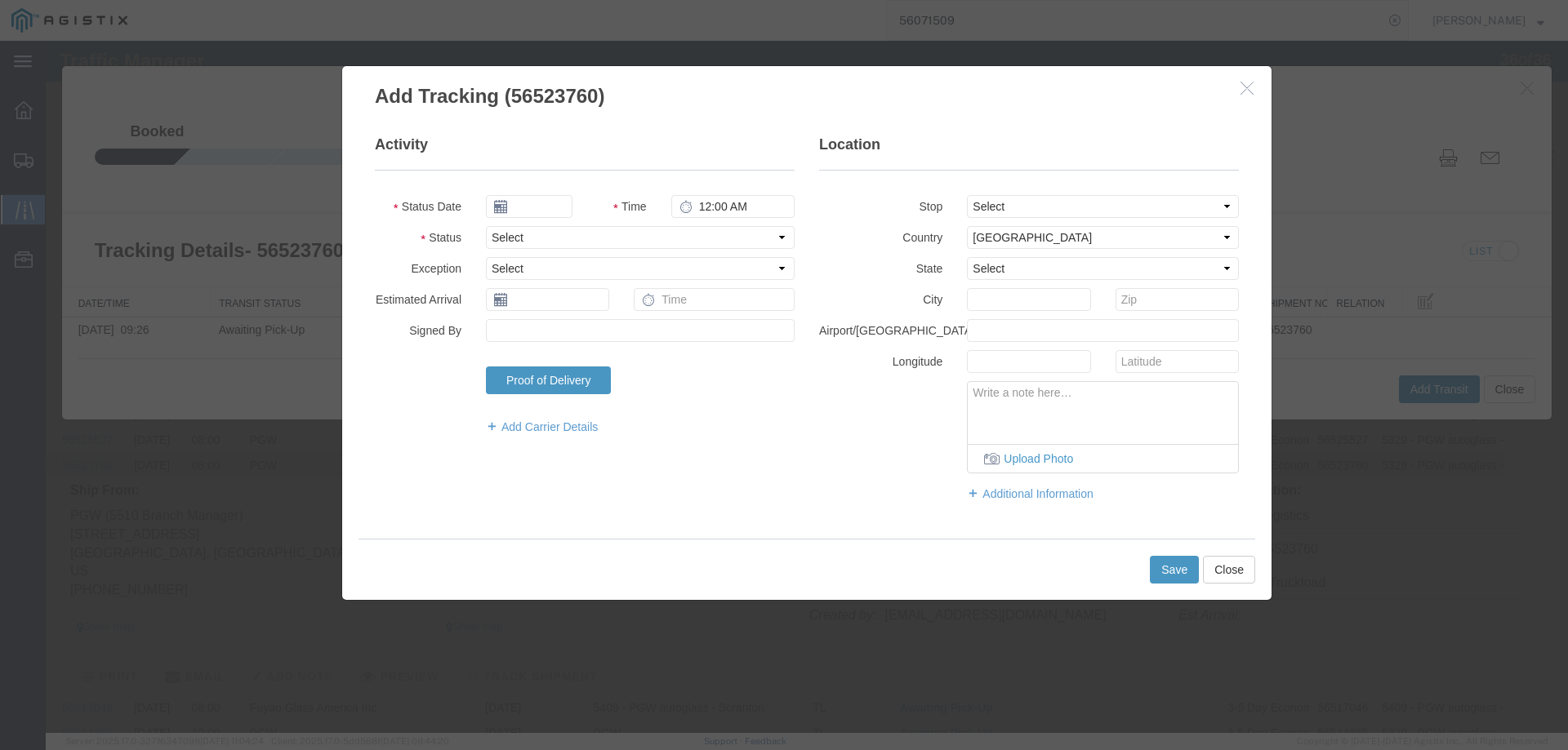
type input "[DATE]"
type input "5:00 PM"
click at [550, 231] on select "Select Arrival Notice Available Arrival Notice Imported Arrive at Delivery Loca…" at bounding box center [640, 237] width 309 height 23
select select "INTRANST"
click at [486, 226] on select "Select Arrival Notice Available Arrival Notice Imported Arrive at Delivery Loca…" at bounding box center [640, 237] width 309 height 23
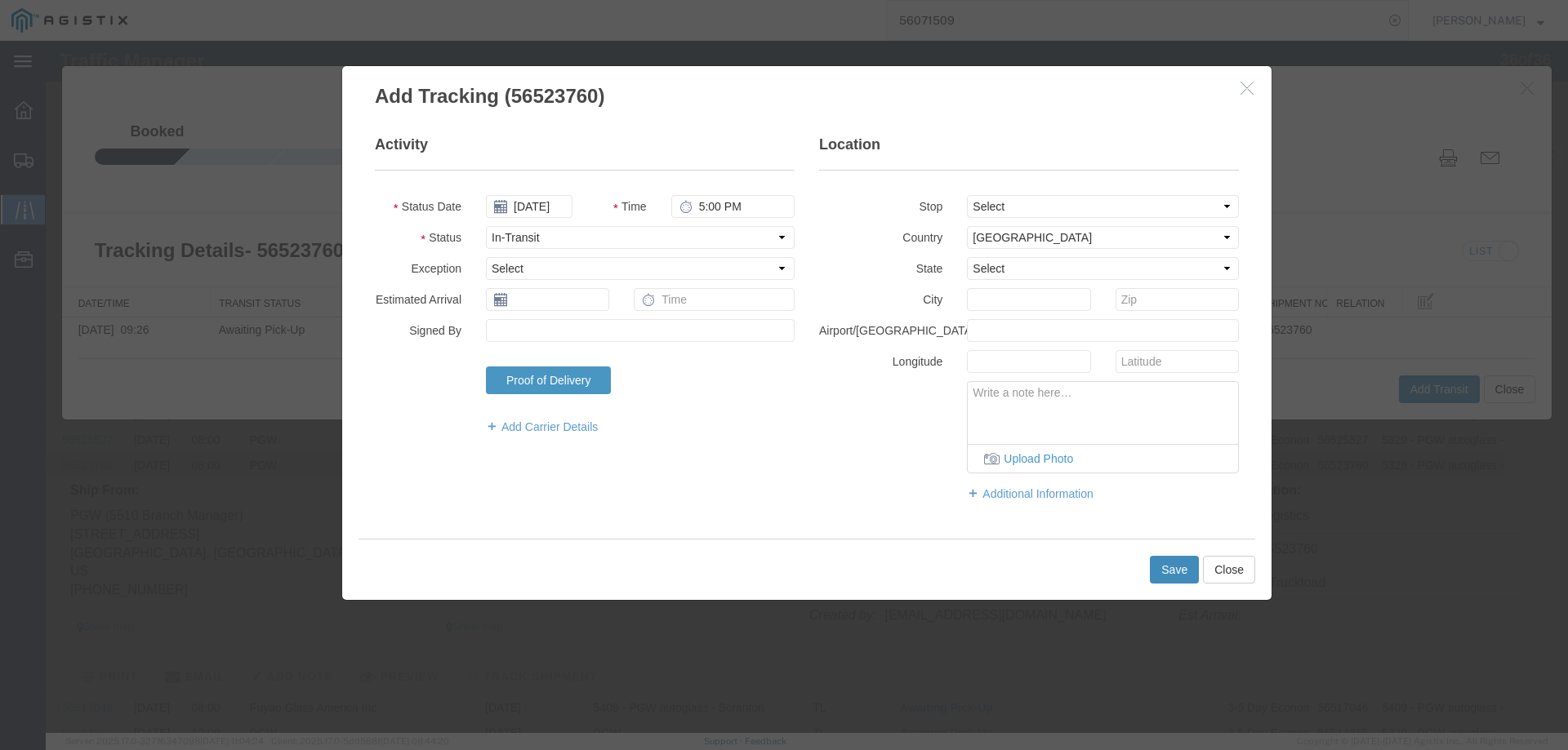
click at [1162, 577] on button "Save" at bounding box center [1174, 570] width 49 height 27
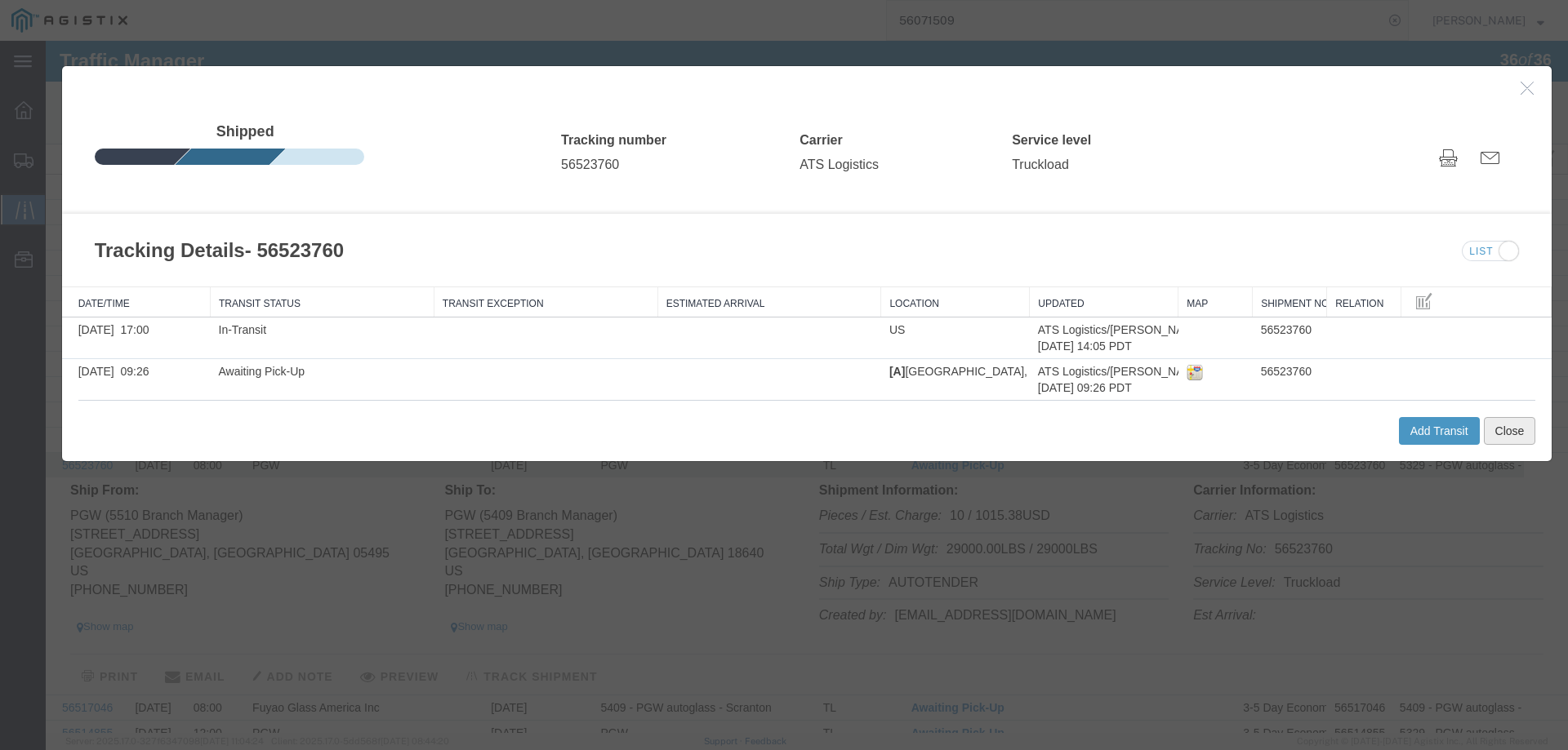
click at [1496, 428] on button "Close" at bounding box center [1509, 431] width 52 height 27
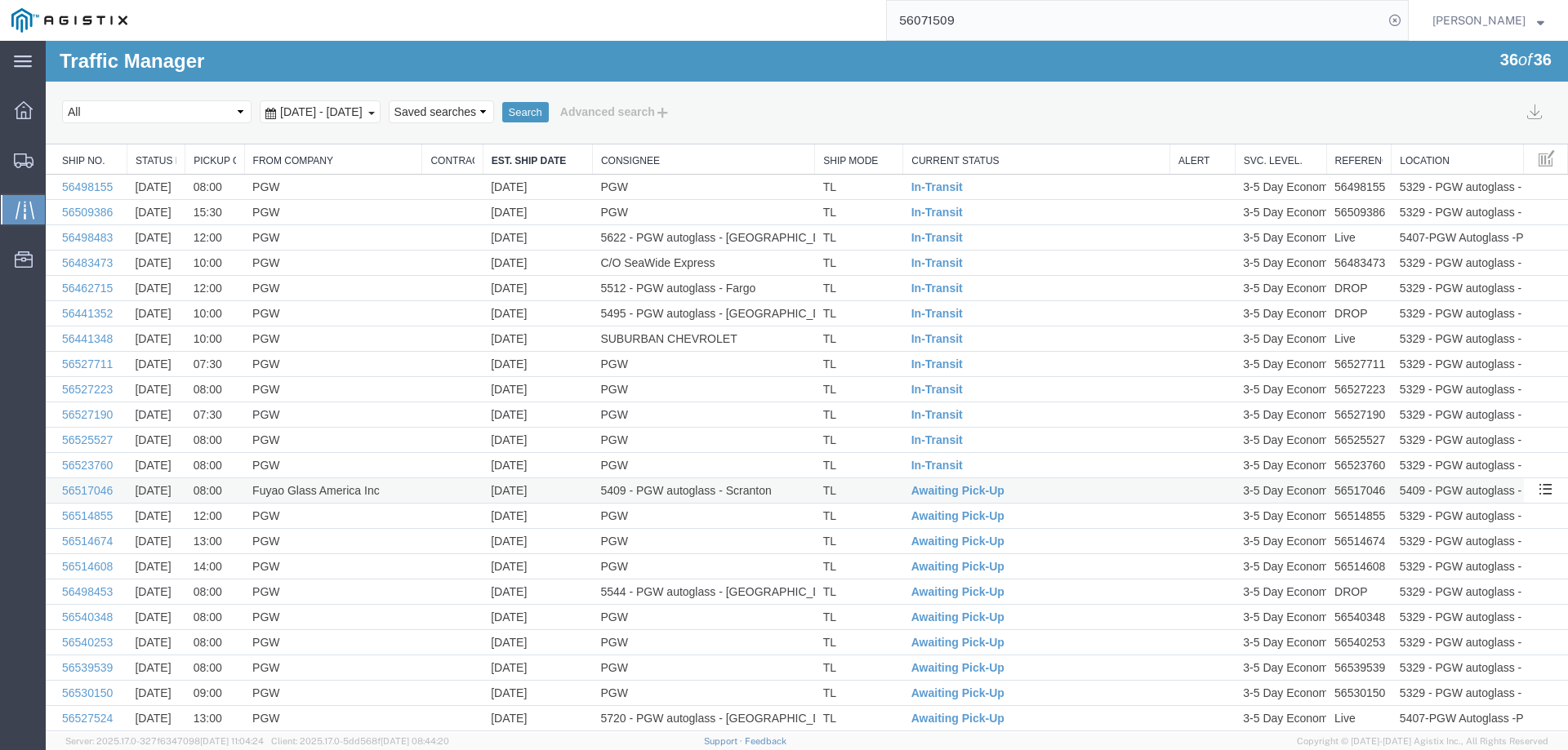
click at [884, 490] on td "TL" at bounding box center [858, 491] width 88 height 26
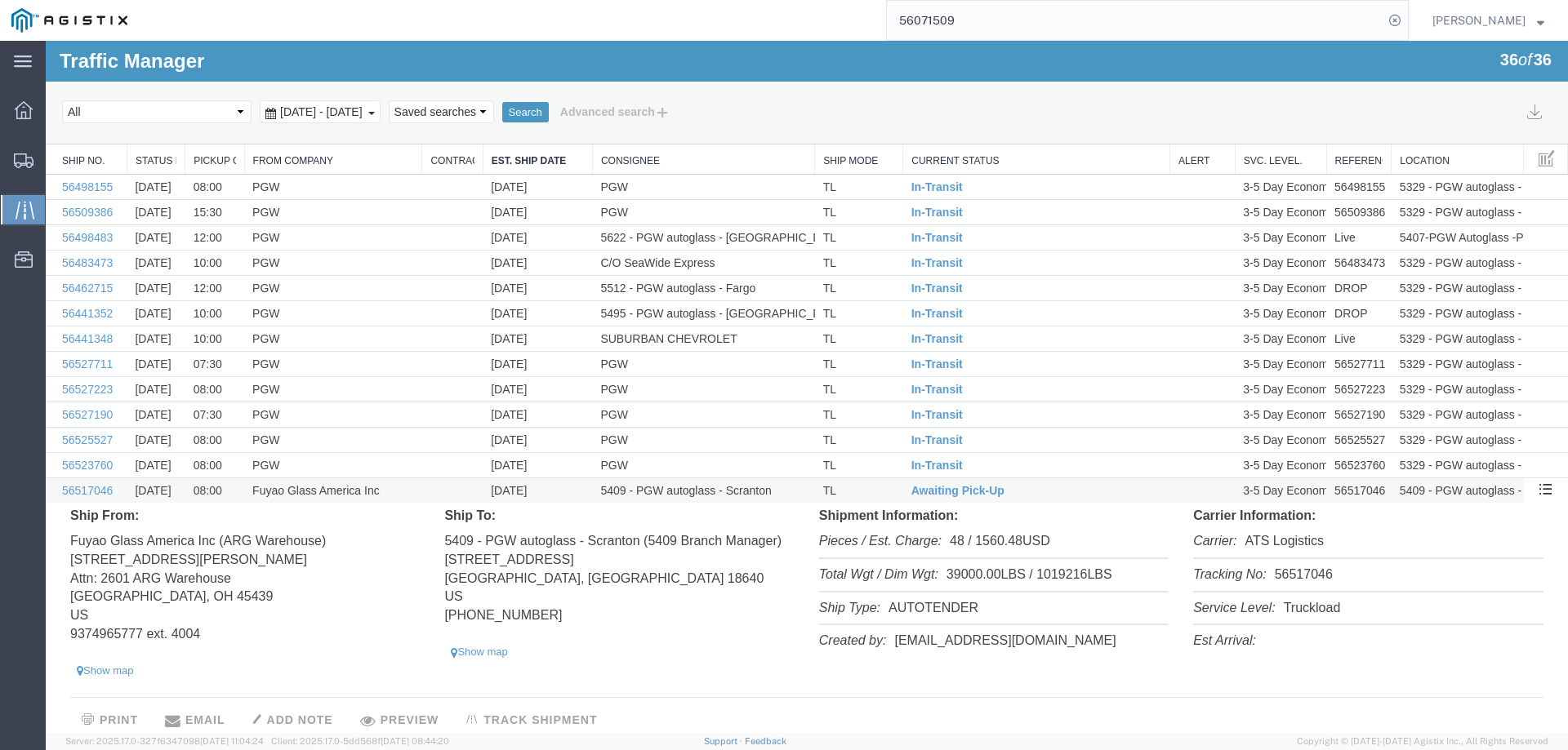
click at [953, 497] on td "Awaiting Pick-Up" at bounding box center [1036, 491] width 267 height 26
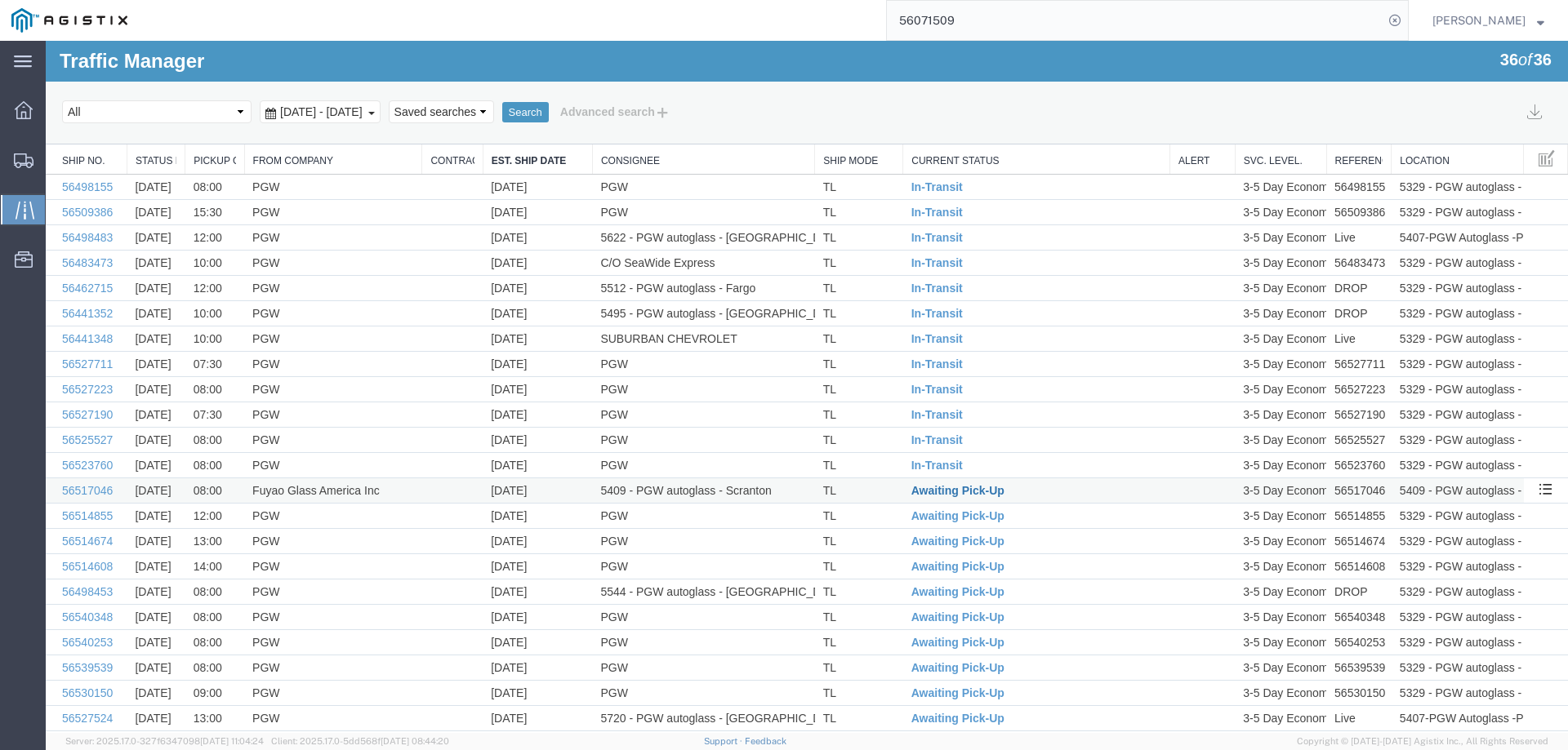
click at [935, 489] on span "Awaiting Pick-Up" at bounding box center [958, 490] width 93 height 13
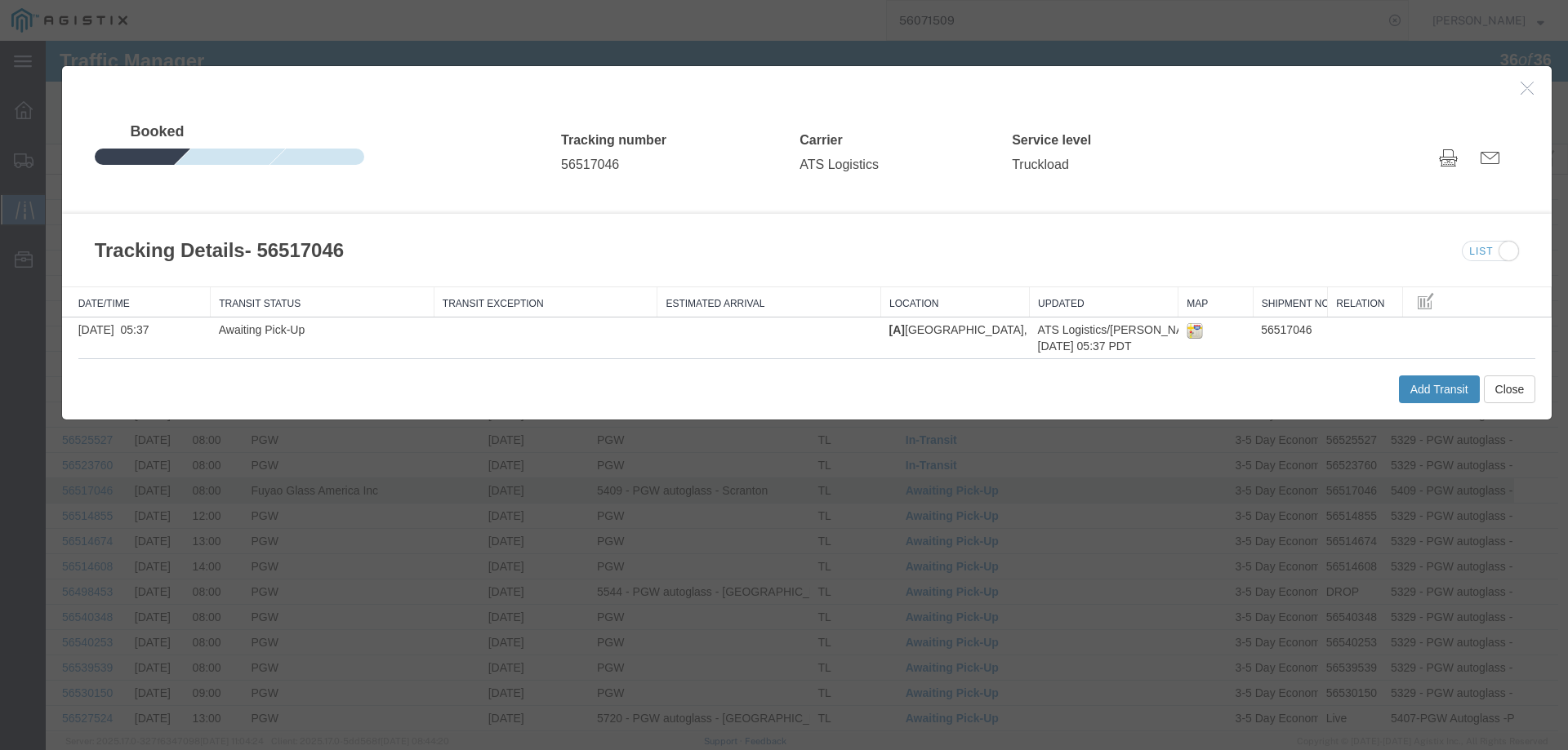
click at [1403, 390] on button "Add Transit" at bounding box center [1439, 389] width 81 height 27
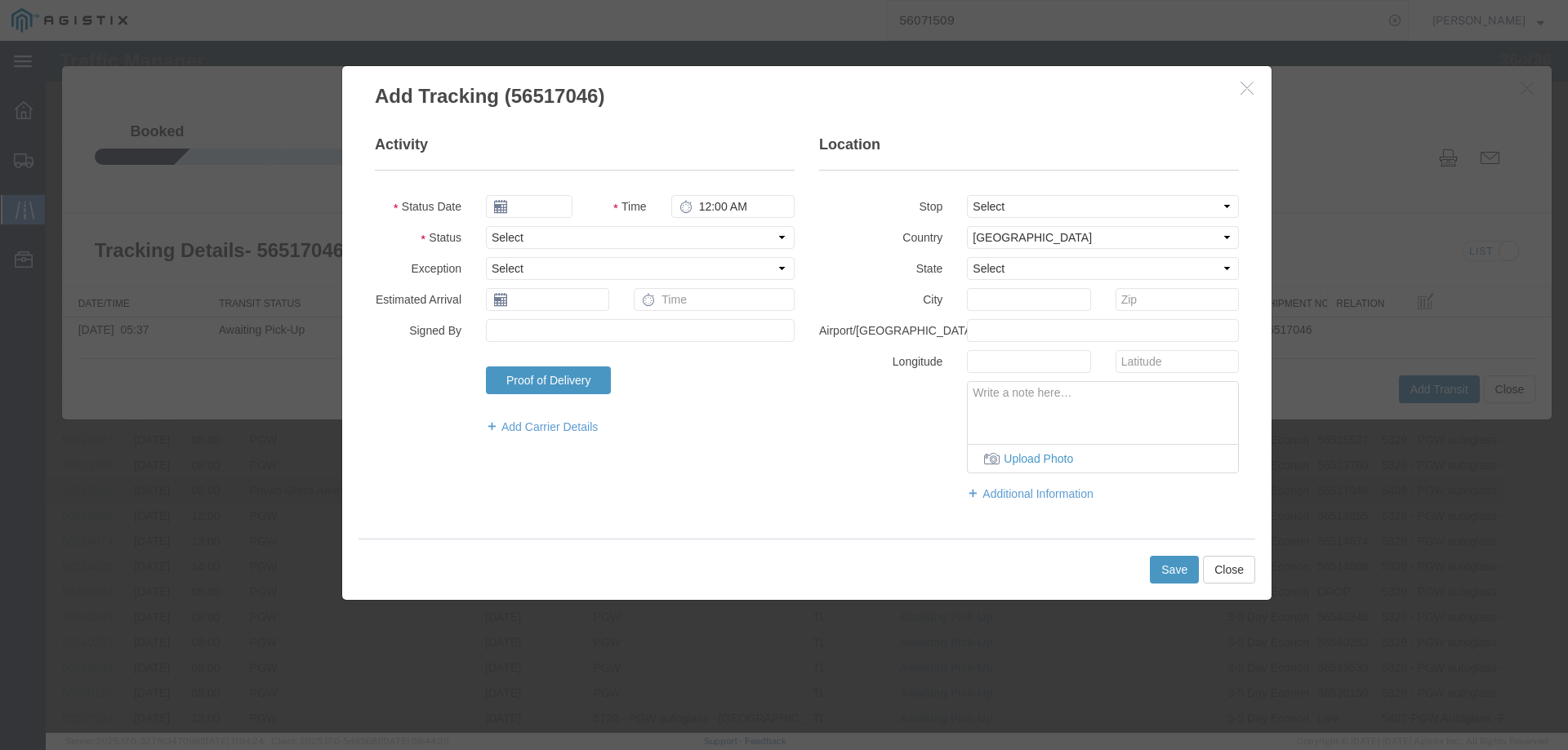
type input "[DATE]"
type input "5:00 PM"
click at [580, 227] on select "Select Arrival Notice Available Arrival Notice Imported Arrive at Delivery Loca…" at bounding box center [640, 237] width 309 height 23
select select "INTRANST"
click at [486, 226] on select "Select Arrival Notice Available Arrival Notice Imported Arrive at Delivery Loca…" at bounding box center [640, 237] width 309 height 23
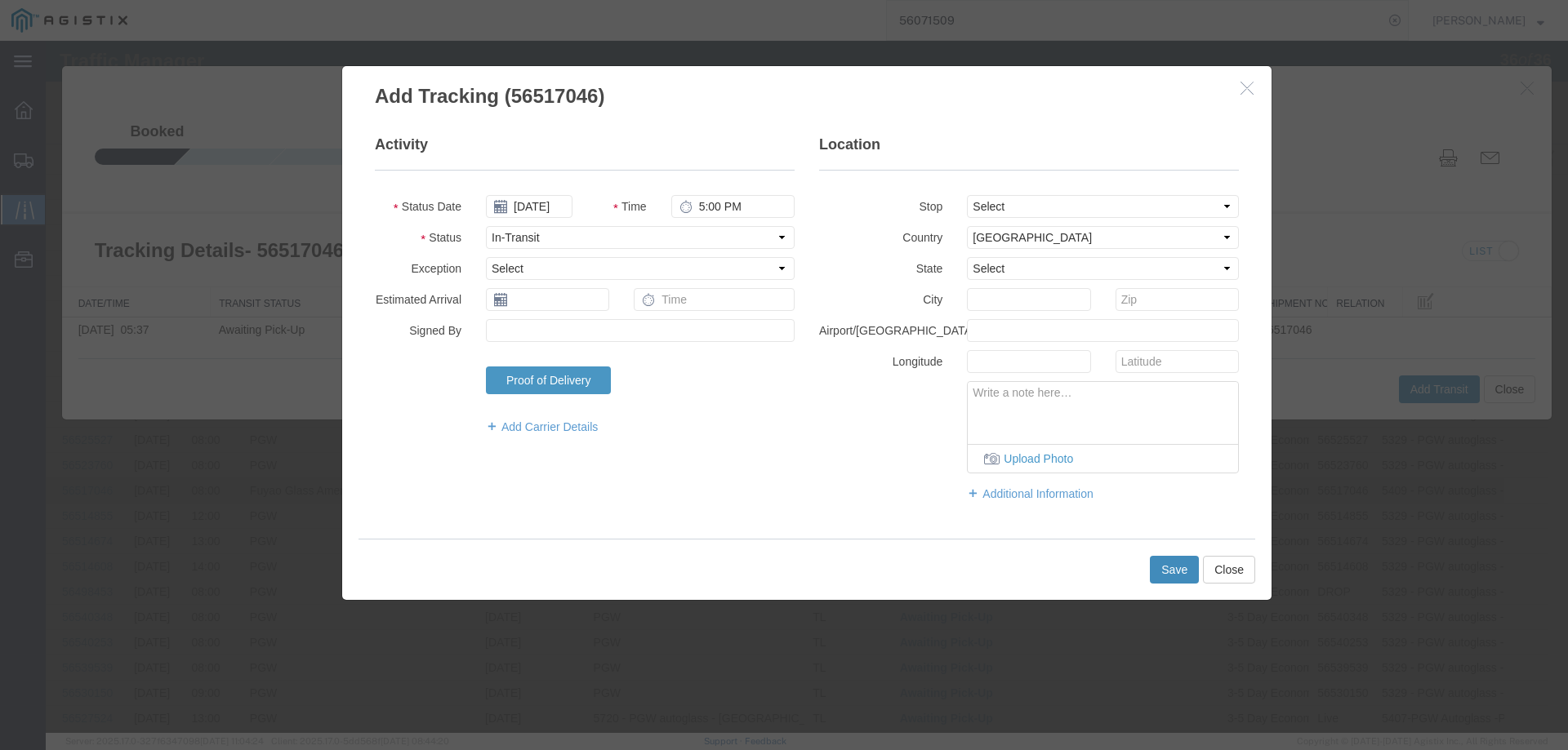
click at [1174, 574] on button "Save" at bounding box center [1174, 570] width 49 height 27
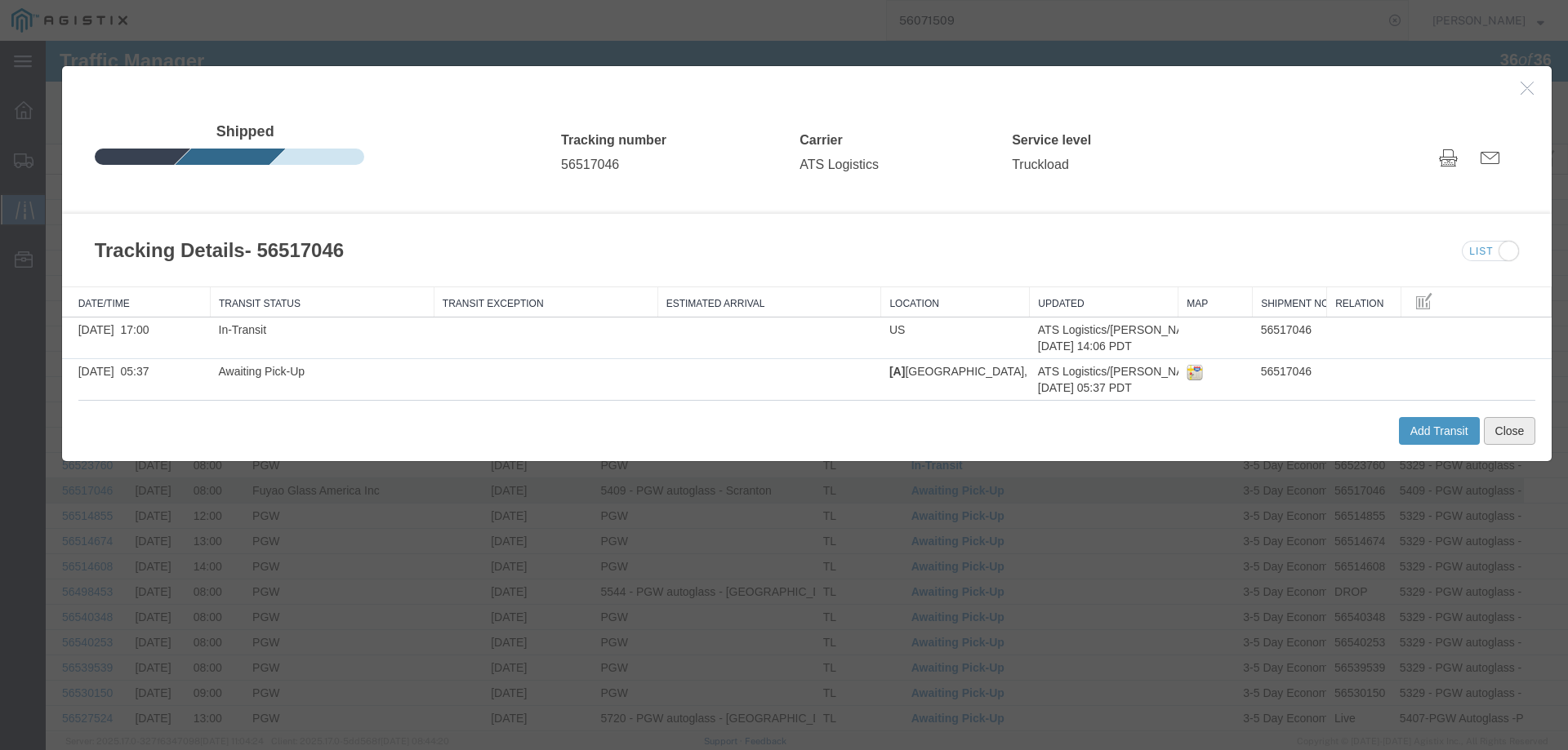
click at [1505, 434] on button "Close" at bounding box center [1509, 431] width 52 height 27
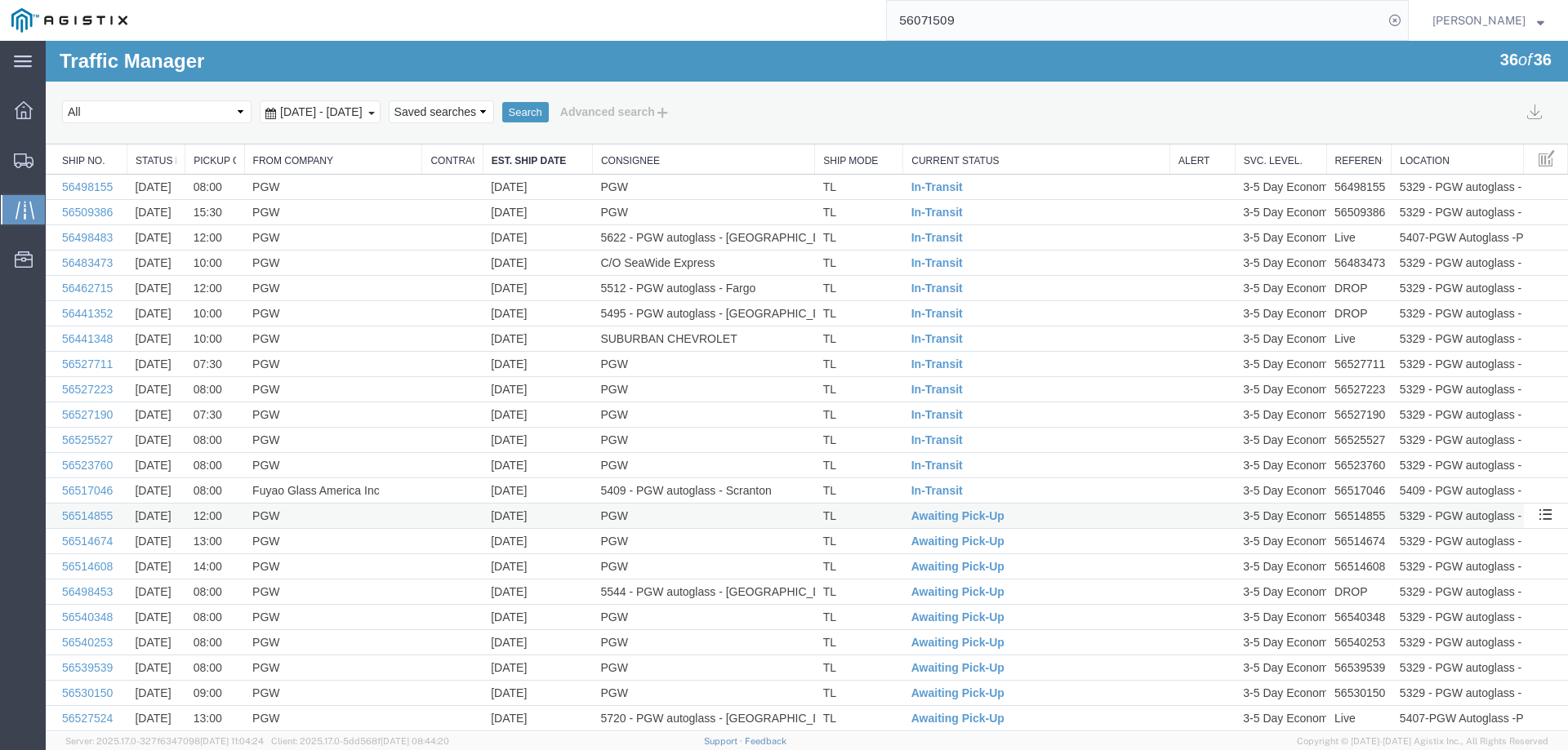
click at [866, 509] on td "TL" at bounding box center [858, 517] width 88 height 26
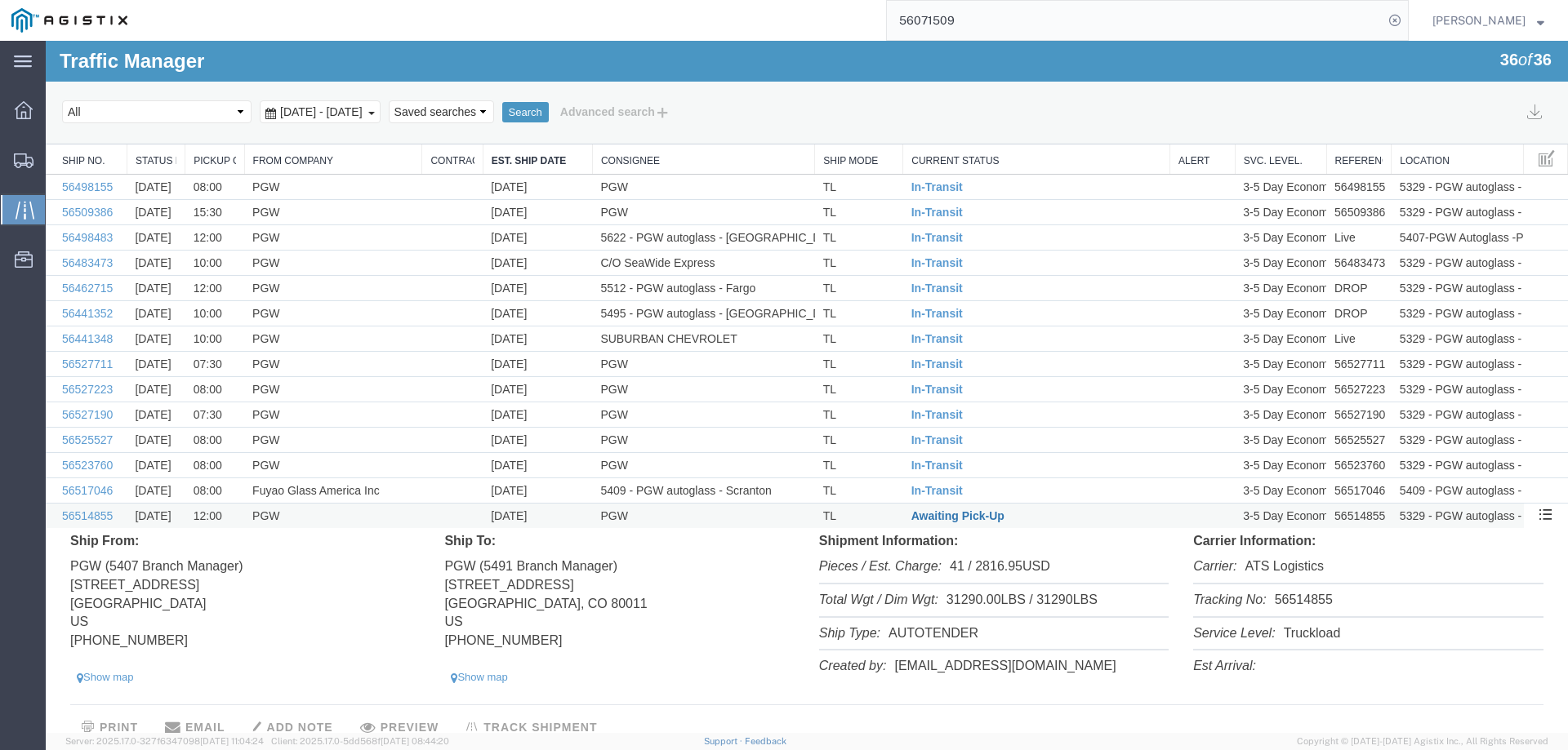
click at [934, 519] on span "Awaiting Pick-Up" at bounding box center [958, 515] width 93 height 13
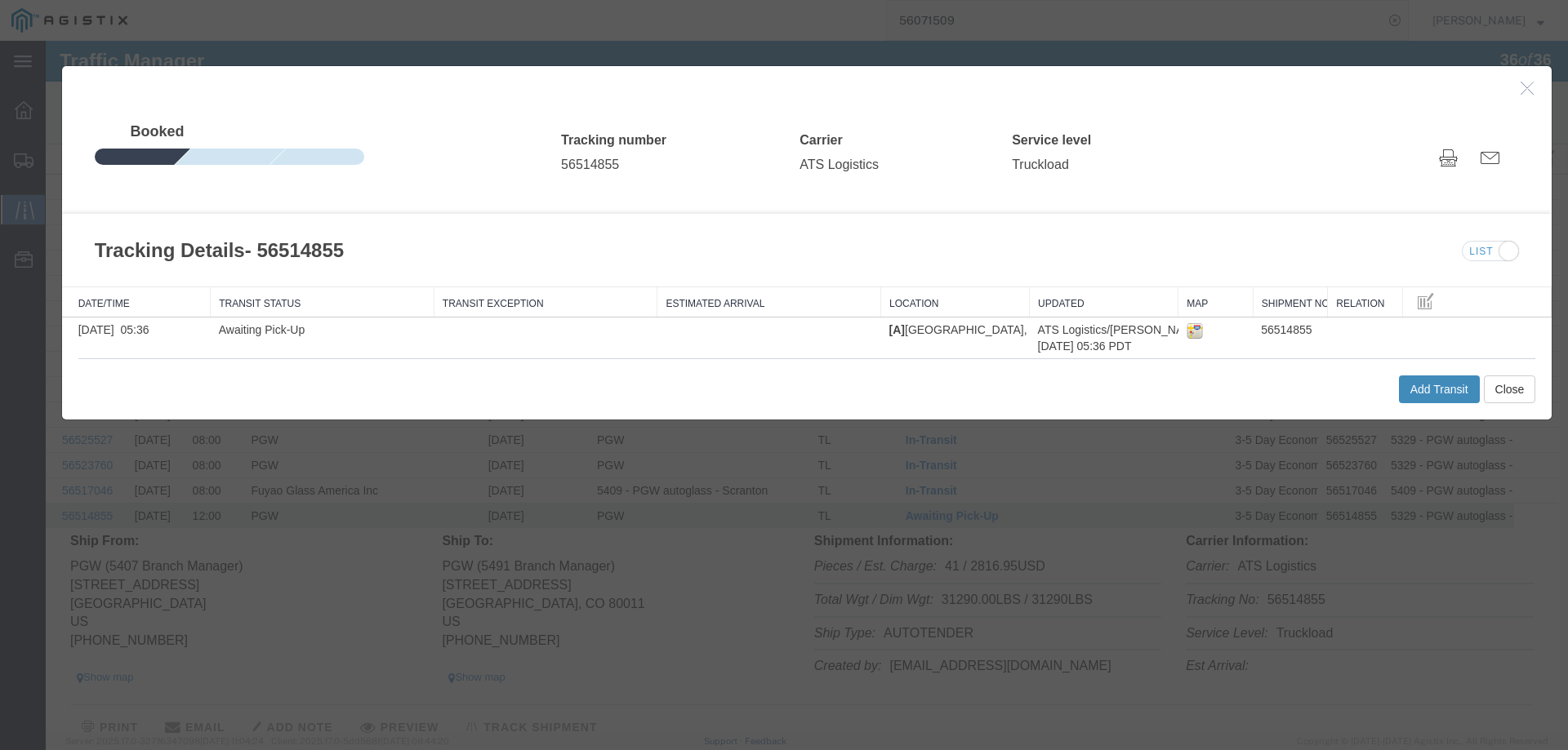
click at [1422, 399] on button "Add Transit" at bounding box center [1439, 389] width 81 height 27
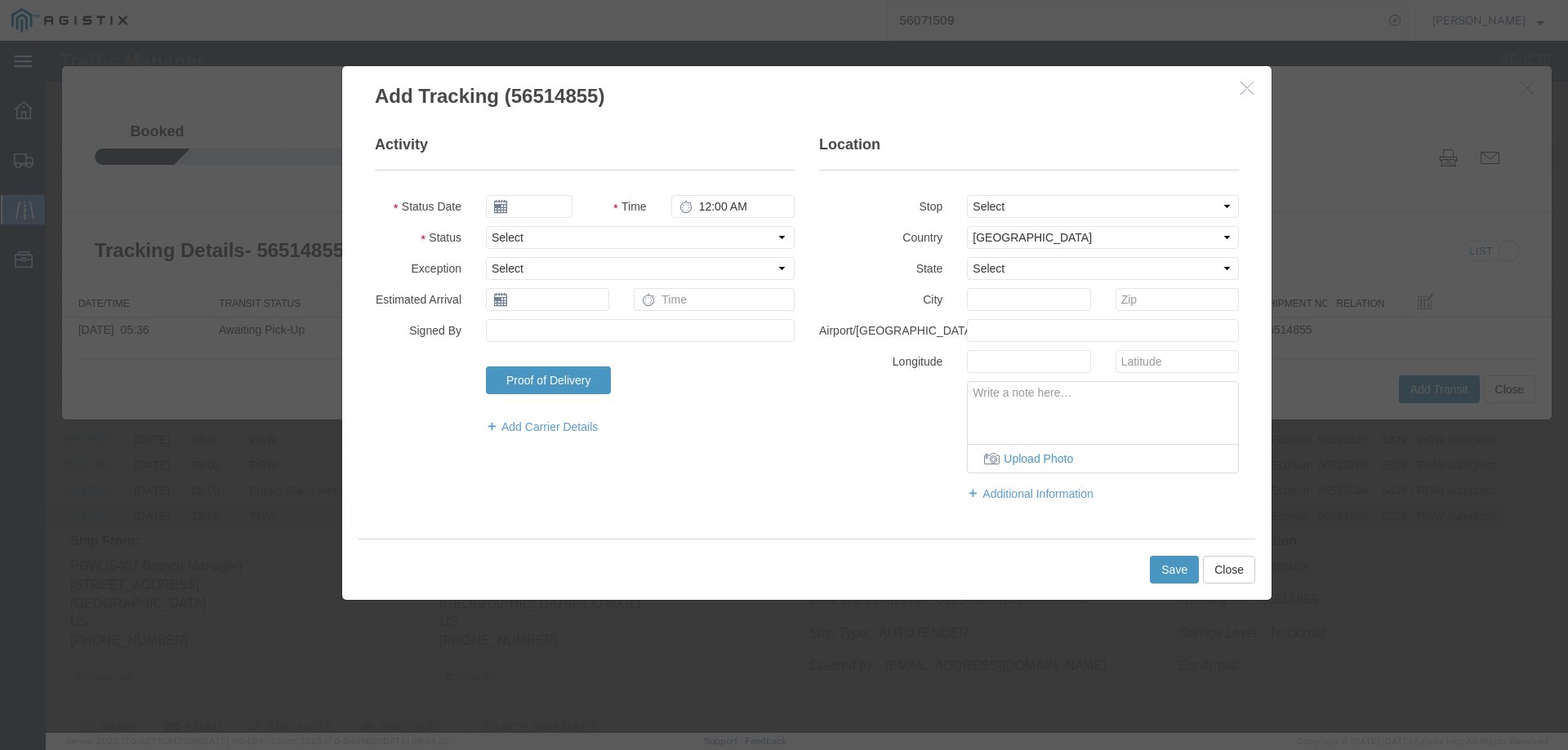
type input "[DATE]"
type input "5:00 PM"
click at [508, 231] on select "Select Arrival Notice Available Arrival Notice Imported Arrive at Delivery Loca…" at bounding box center [640, 237] width 309 height 23
select select "INTRANST"
click at [486, 226] on select "Select Arrival Notice Available Arrival Notice Imported Arrive at Delivery Loca…" at bounding box center [640, 237] width 309 height 23
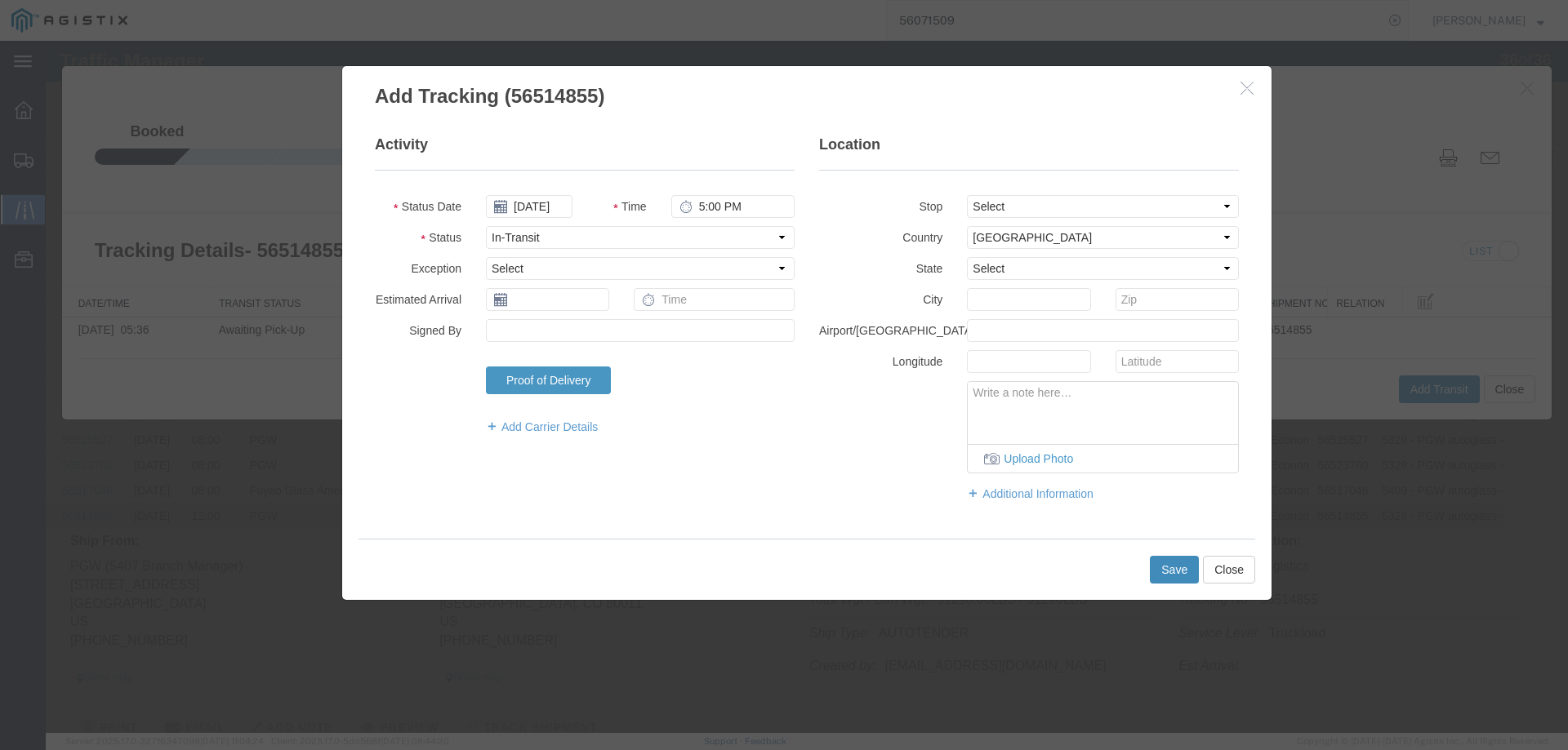
click at [1164, 569] on button "Save" at bounding box center [1174, 570] width 49 height 27
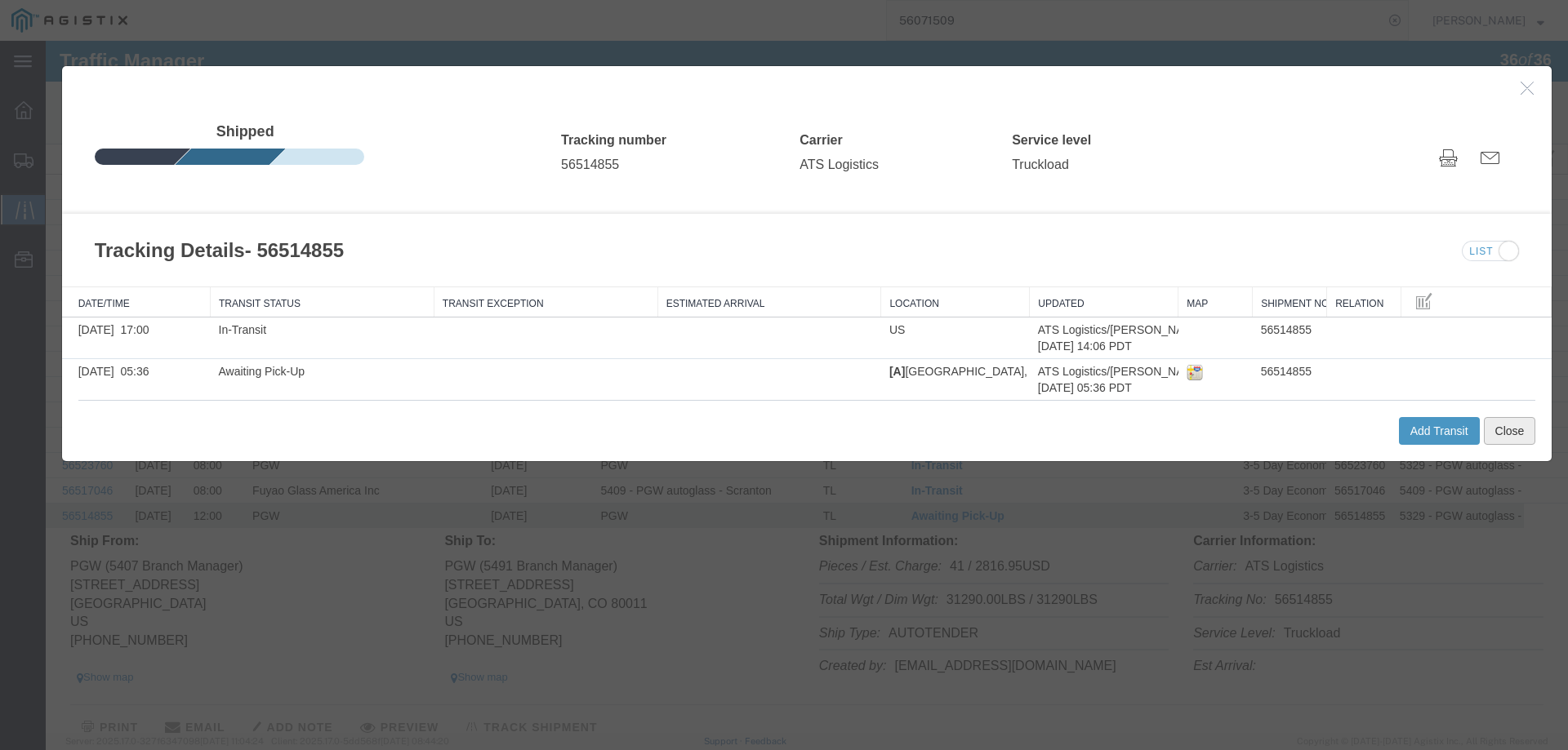
click at [1502, 430] on button "Close" at bounding box center [1509, 431] width 52 height 27
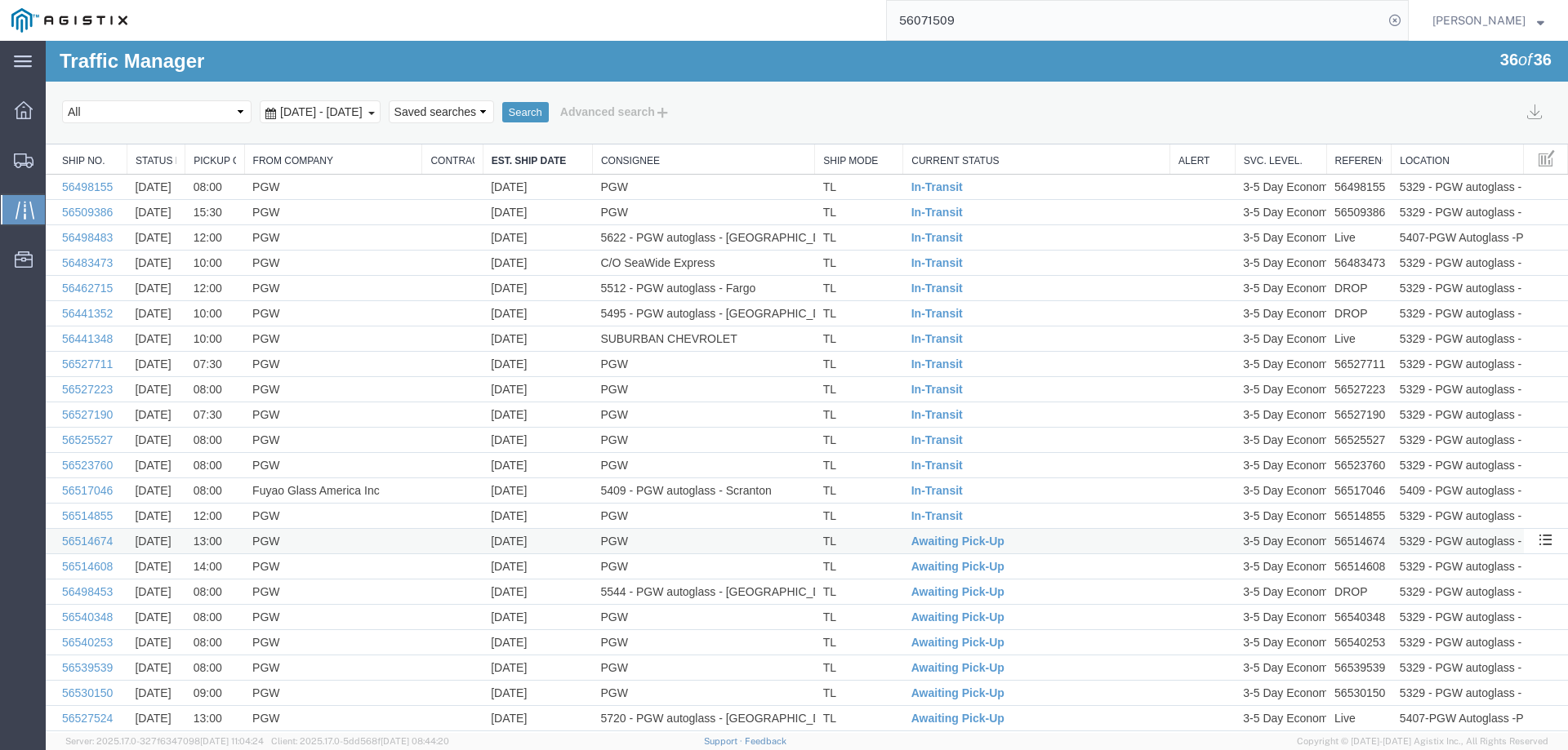
click at [880, 537] on td "TL" at bounding box center [858, 542] width 88 height 26
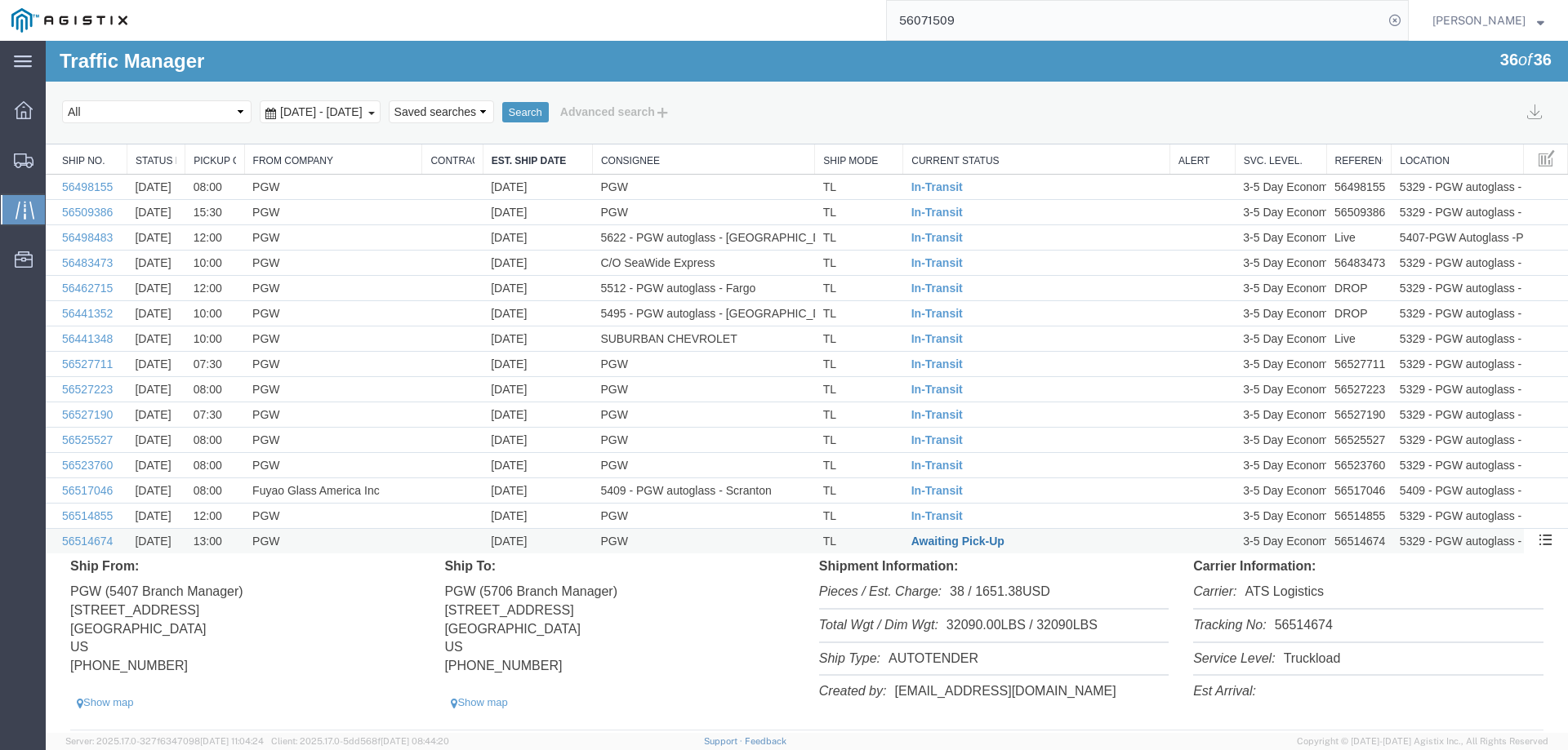
click at [952, 540] on span "Awaiting Pick-Up" at bounding box center [958, 541] width 93 height 13
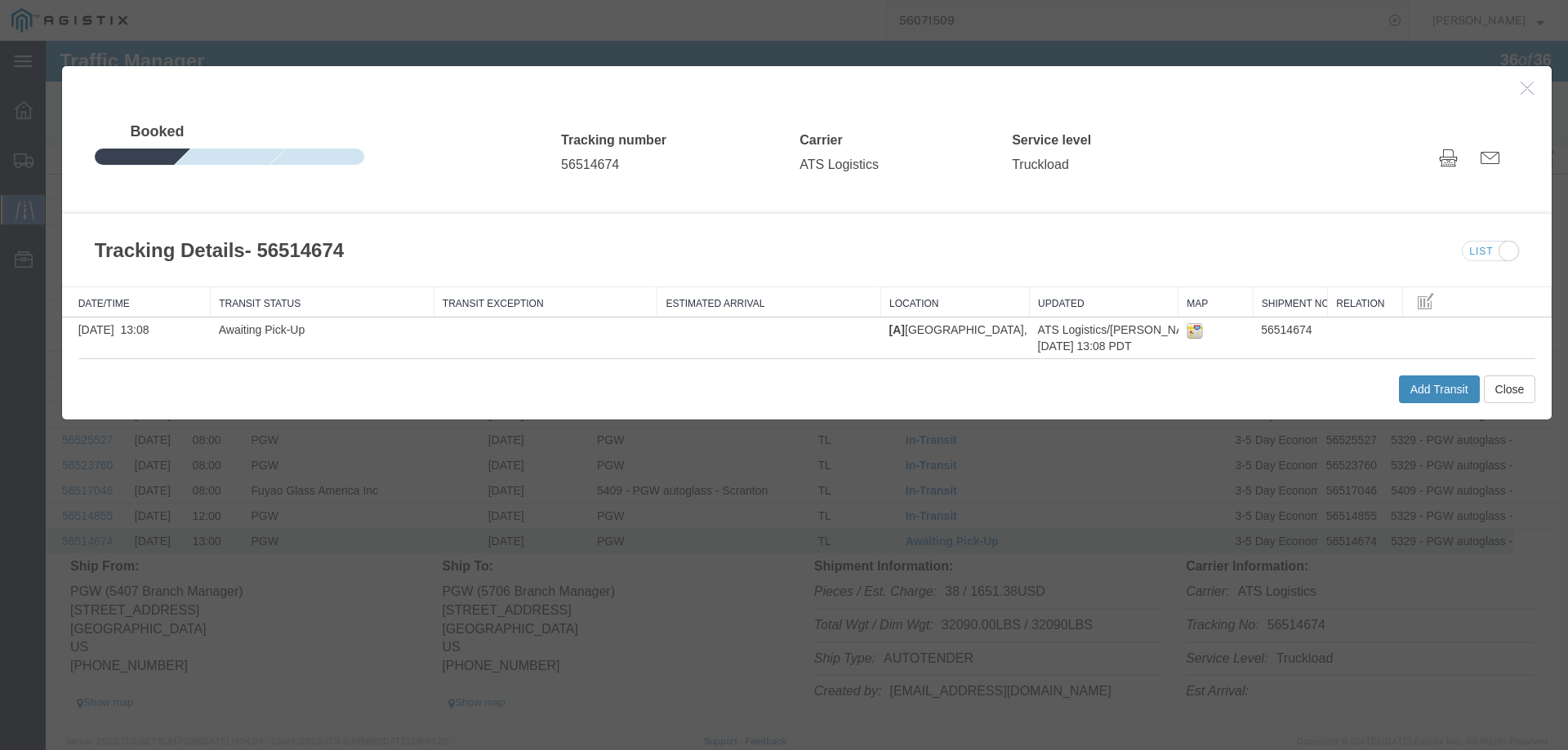
click at [1413, 382] on button "Add Transit" at bounding box center [1439, 389] width 81 height 27
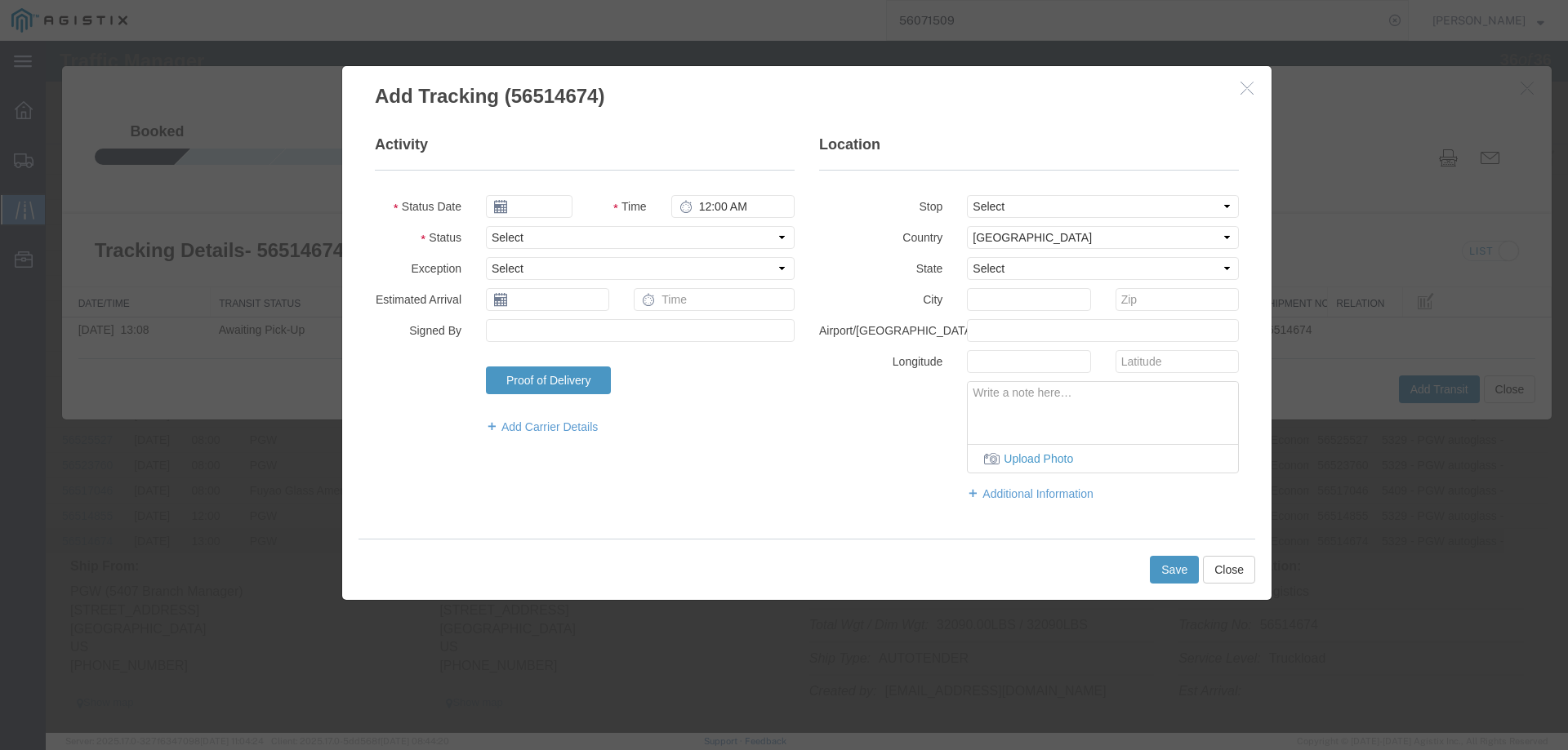
type input "[DATE]"
type input "5:00 PM"
drag, startPoint x: 577, startPoint y: 238, endPoint x: 576, endPoint y: 247, distance: 9.1
click at [577, 238] on select "Select Arrival Notice Available Arrival Notice Imported Arrive at Delivery Loca…" at bounding box center [640, 237] width 309 height 23
select select "INTRANST"
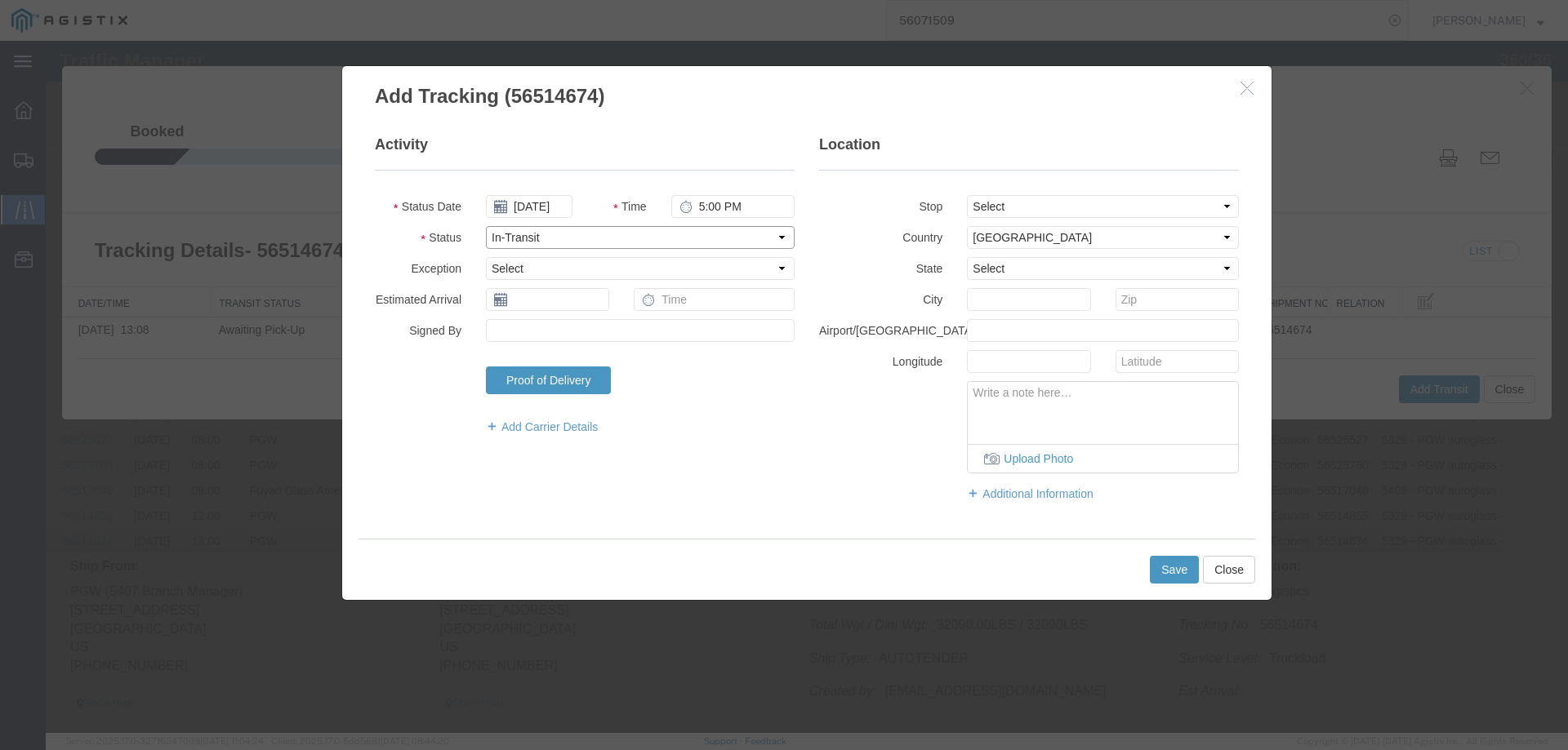
click at [486, 226] on select "Select Arrival Notice Available Arrival Notice Imported Arrive at Delivery Loca…" at bounding box center [640, 237] width 309 height 23
click at [1187, 565] on button "Save" at bounding box center [1174, 570] width 49 height 27
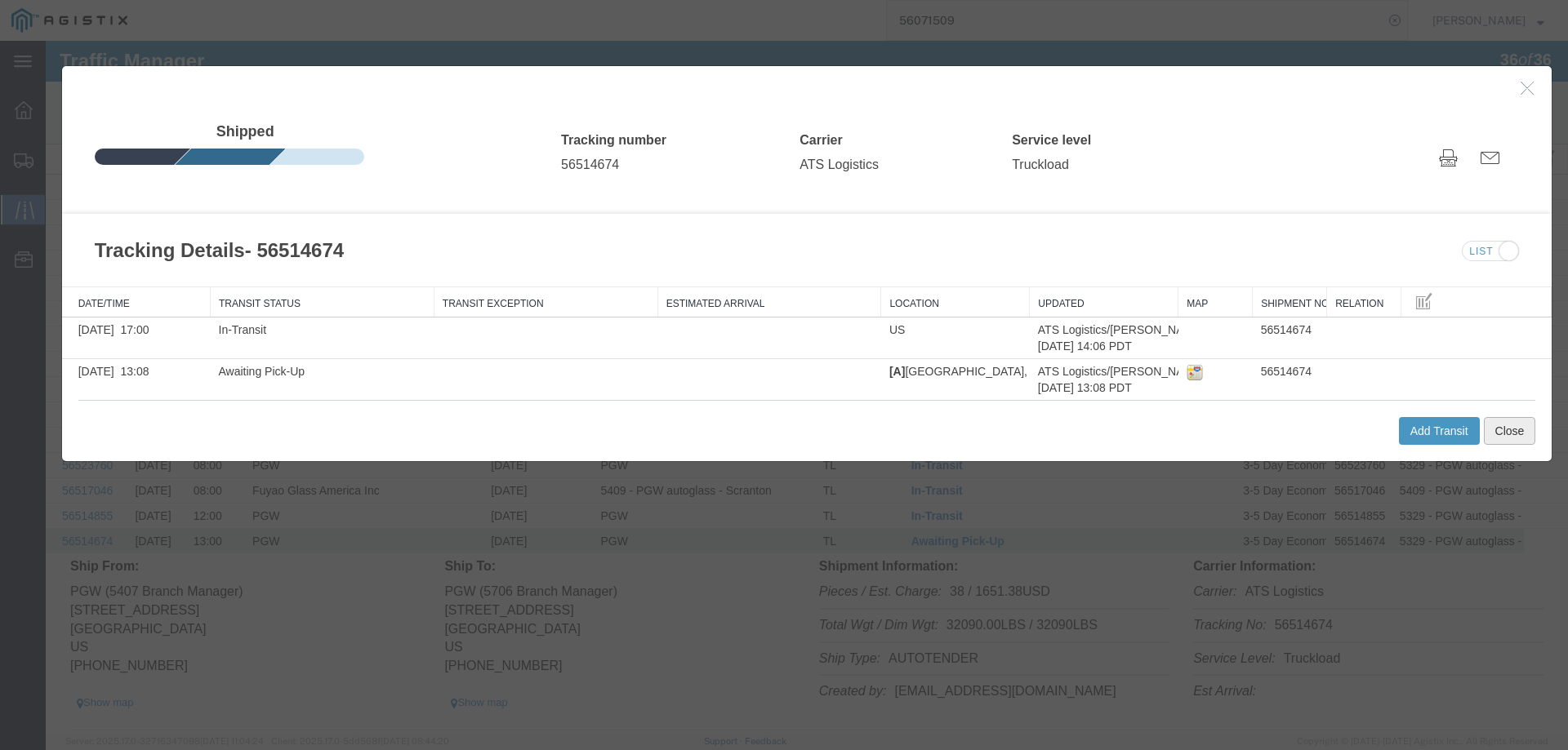
click at [1498, 436] on button "Close" at bounding box center [1509, 431] width 52 height 27
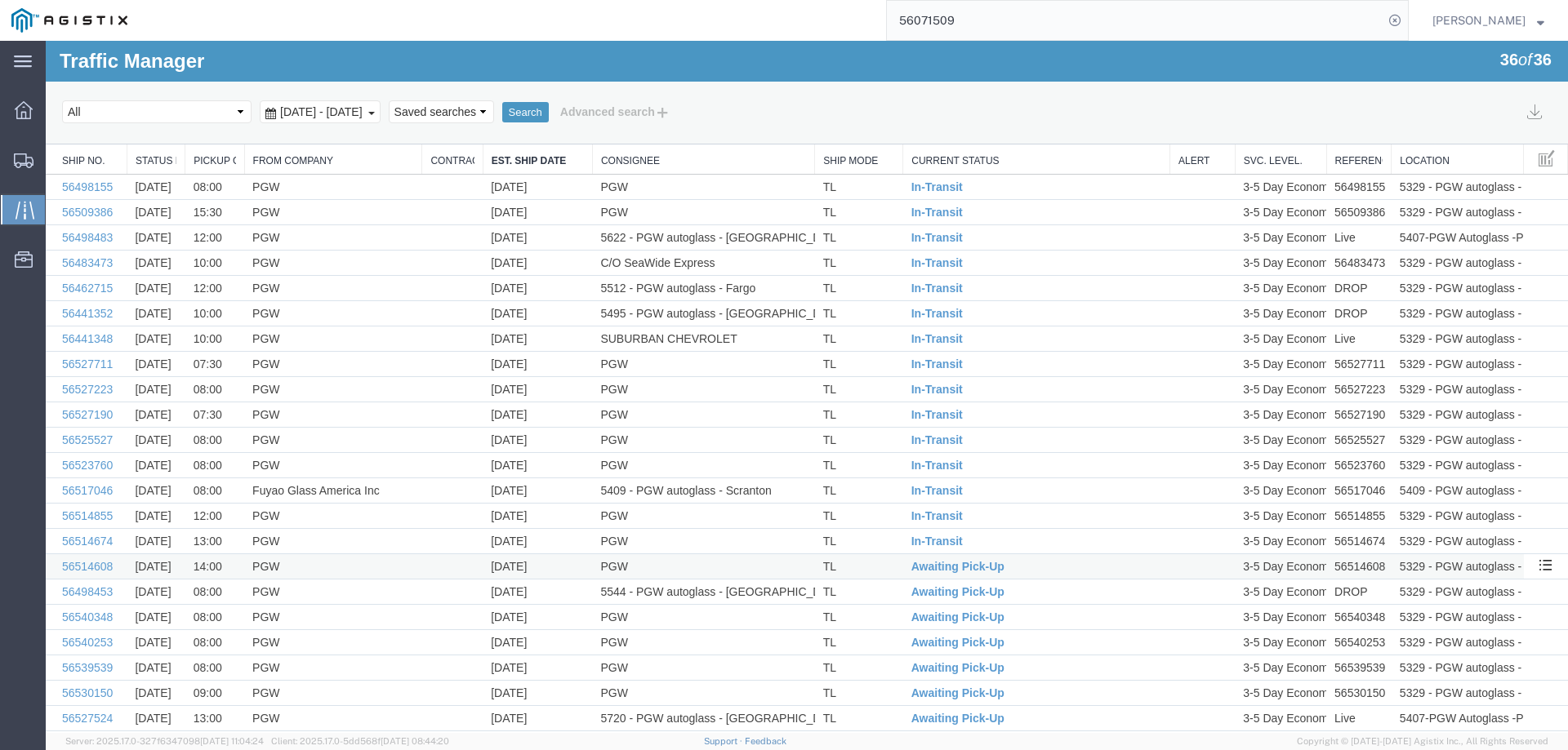
click at [871, 567] on td "TL" at bounding box center [858, 567] width 88 height 26
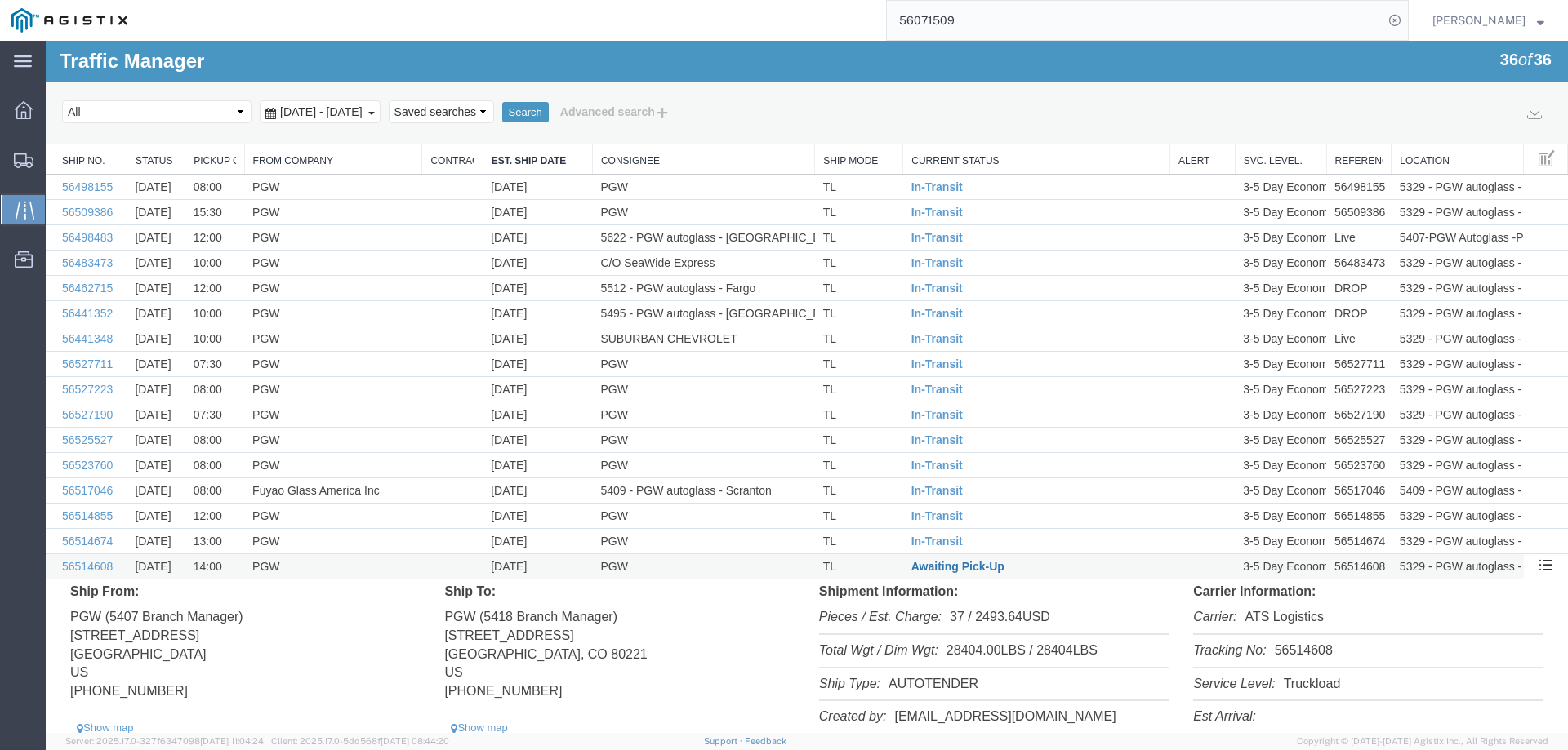
click at [934, 565] on span "Awaiting Pick-Up" at bounding box center [958, 566] width 93 height 13
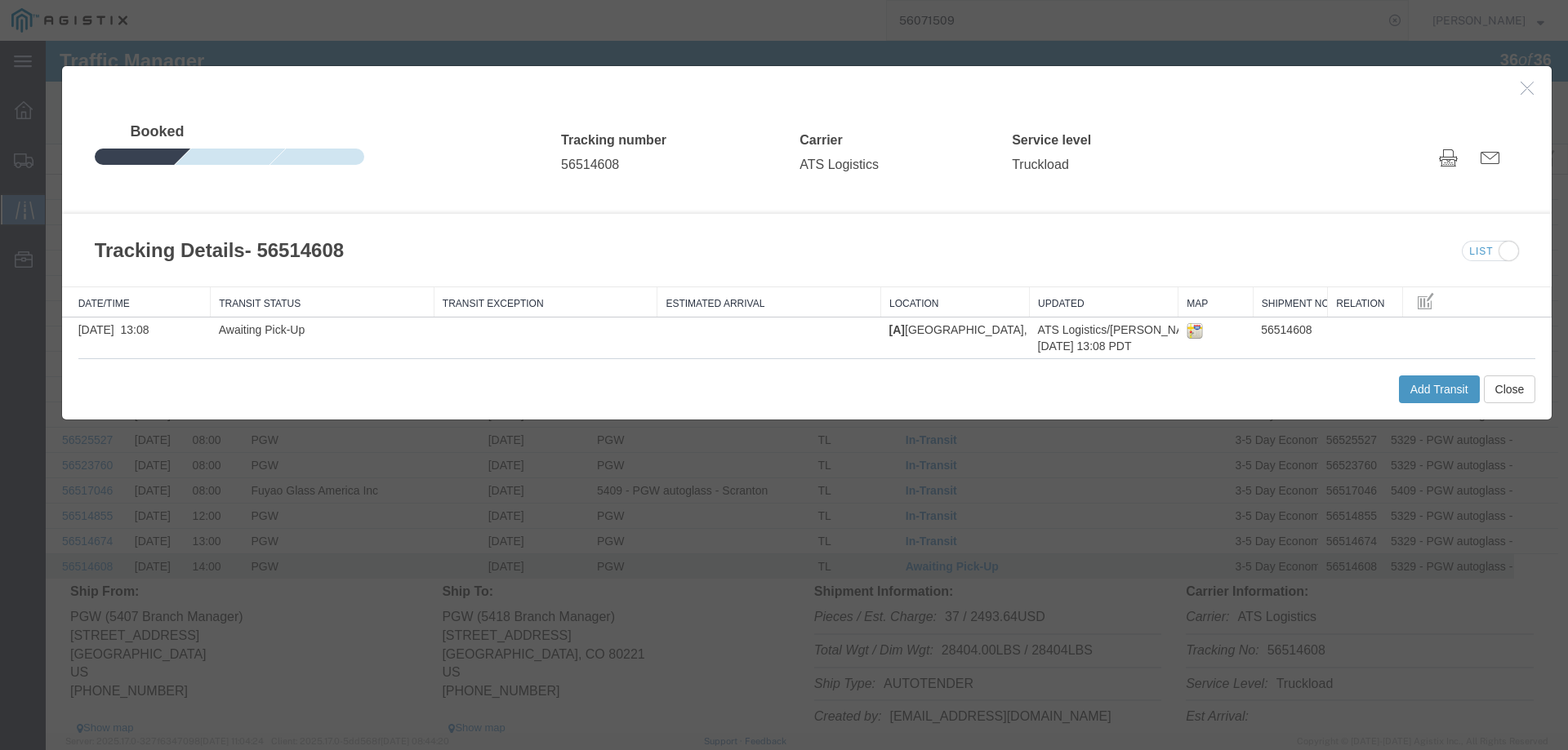
click at [1422, 374] on div "Add Transit Close" at bounding box center [807, 388] width 1457 height 61
click at [1418, 392] on button "Add Transit" at bounding box center [1439, 389] width 81 height 27
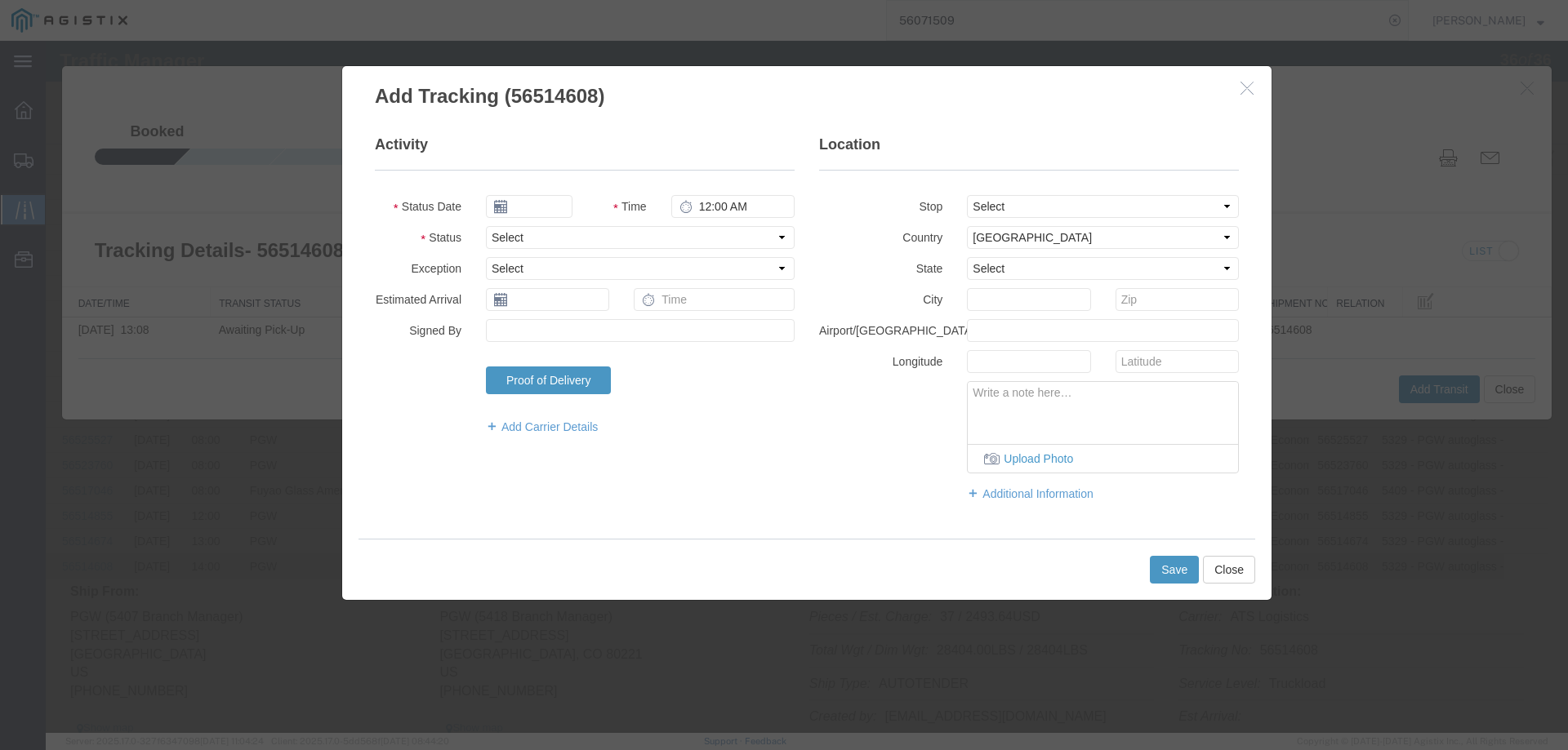
type input "[DATE]"
type input "5:00 PM"
click at [520, 232] on select "Select Arrival Notice Available Arrival Notice Imported Arrive at Delivery Loca…" at bounding box center [640, 237] width 309 height 23
select select "INTRANST"
click at [486, 226] on select "Select Arrival Notice Available Arrival Notice Imported Arrive at Delivery Loca…" at bounding box center [640, 237] width 309 height 23
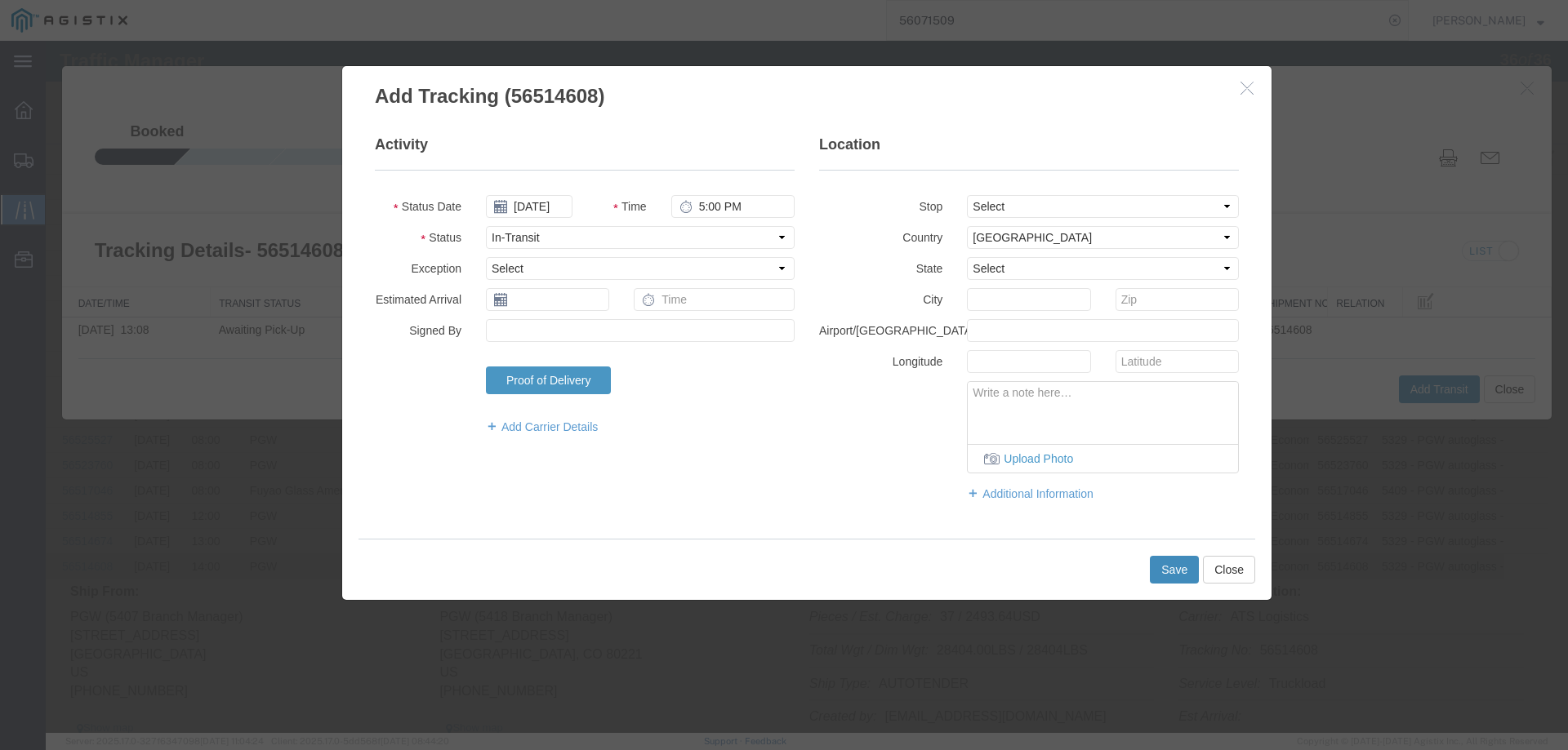
click at [1150, 576] on button "Save" at bounding box center [1174, 570] width 49 height 27
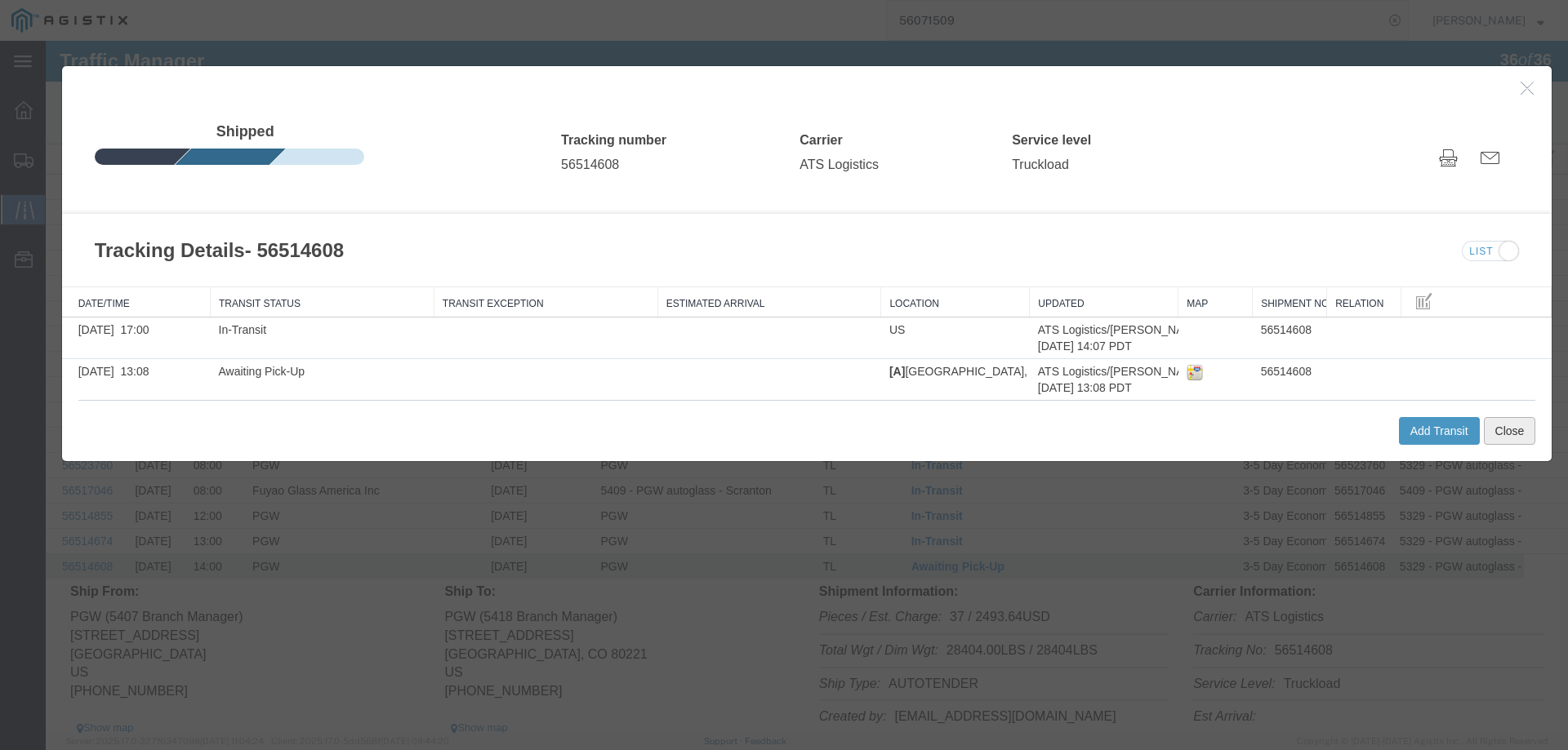
click at [1505, 431] on button "Close" at bounding box center [1509, 431] width 52 height 27
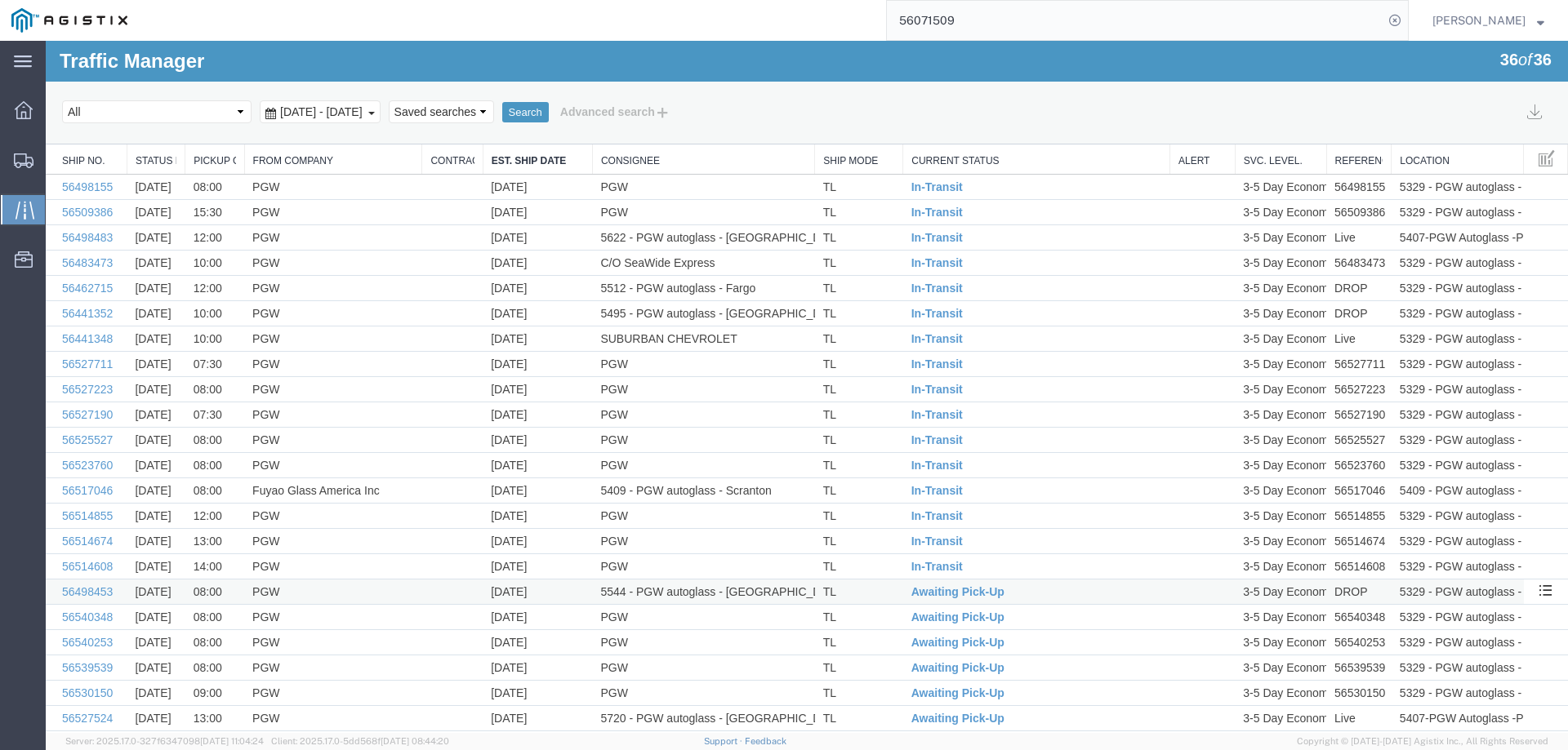
click at [878, 593] on td "TL" at bounding box center [858, 592] width 88 height 26
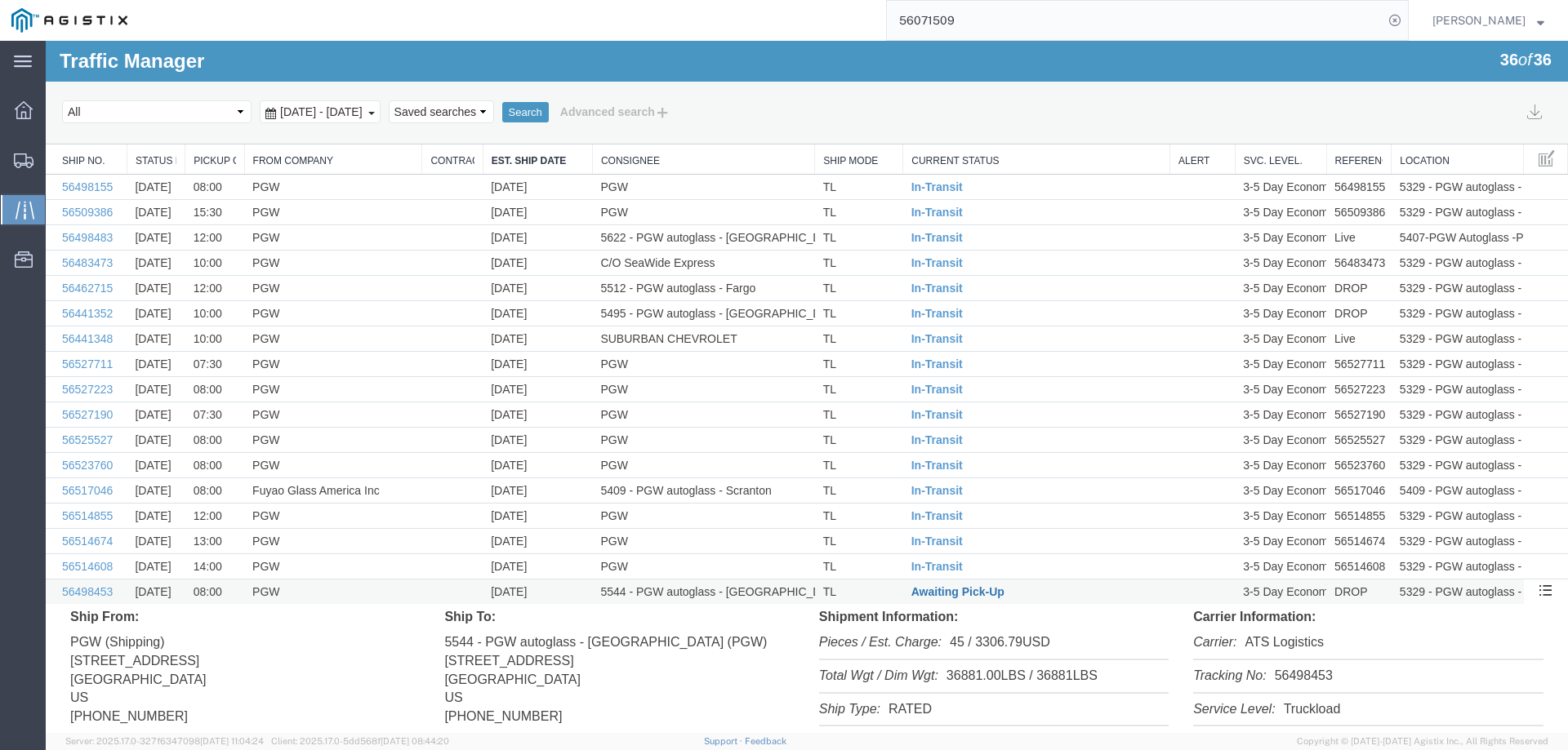
click at [929, 594] on span "Awaiting Pick-Up" at bounding box center [958, 591] width 93 height 13
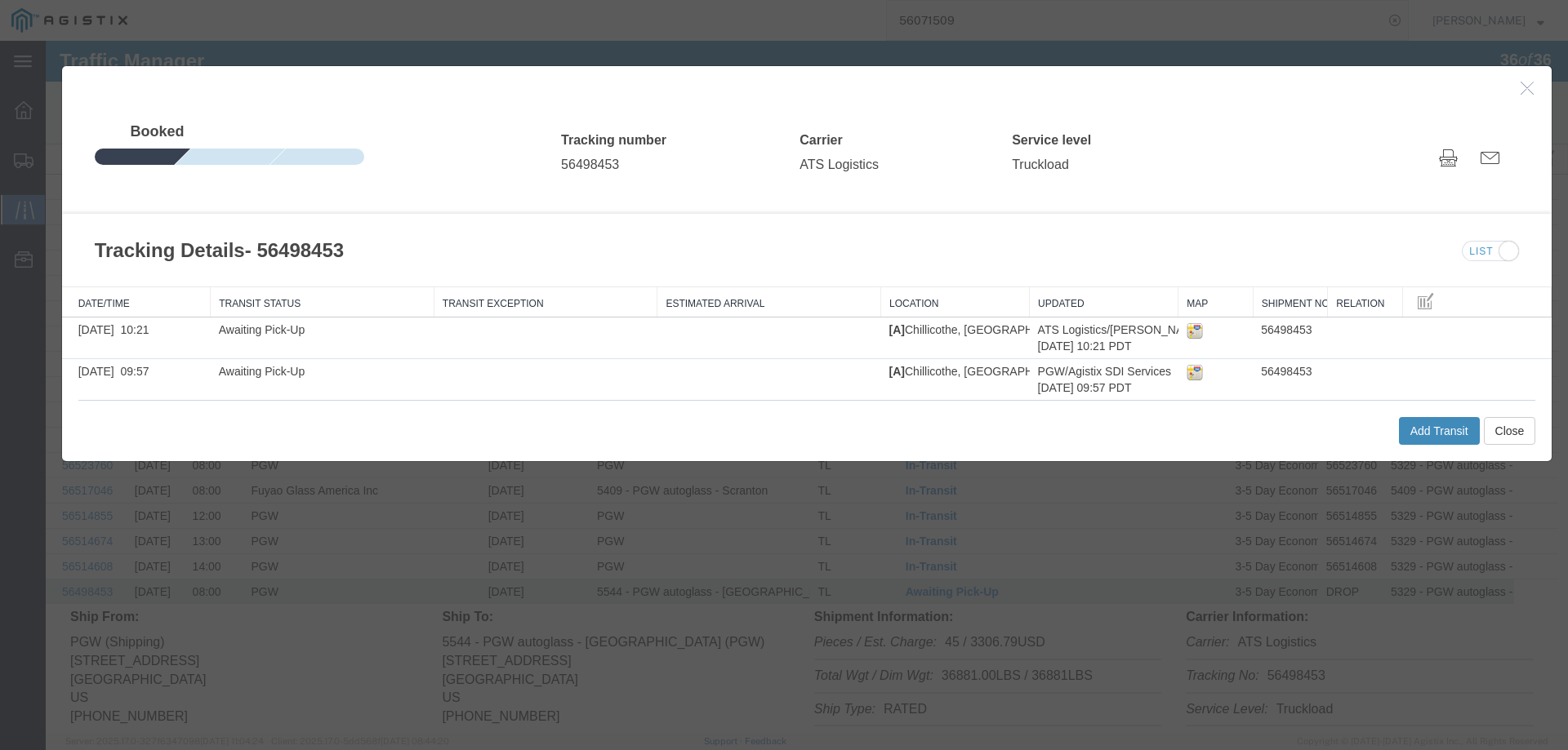
click at [1420, 429] on button "Add Transit" at bounding box center [1439, 431] width 81 height 27
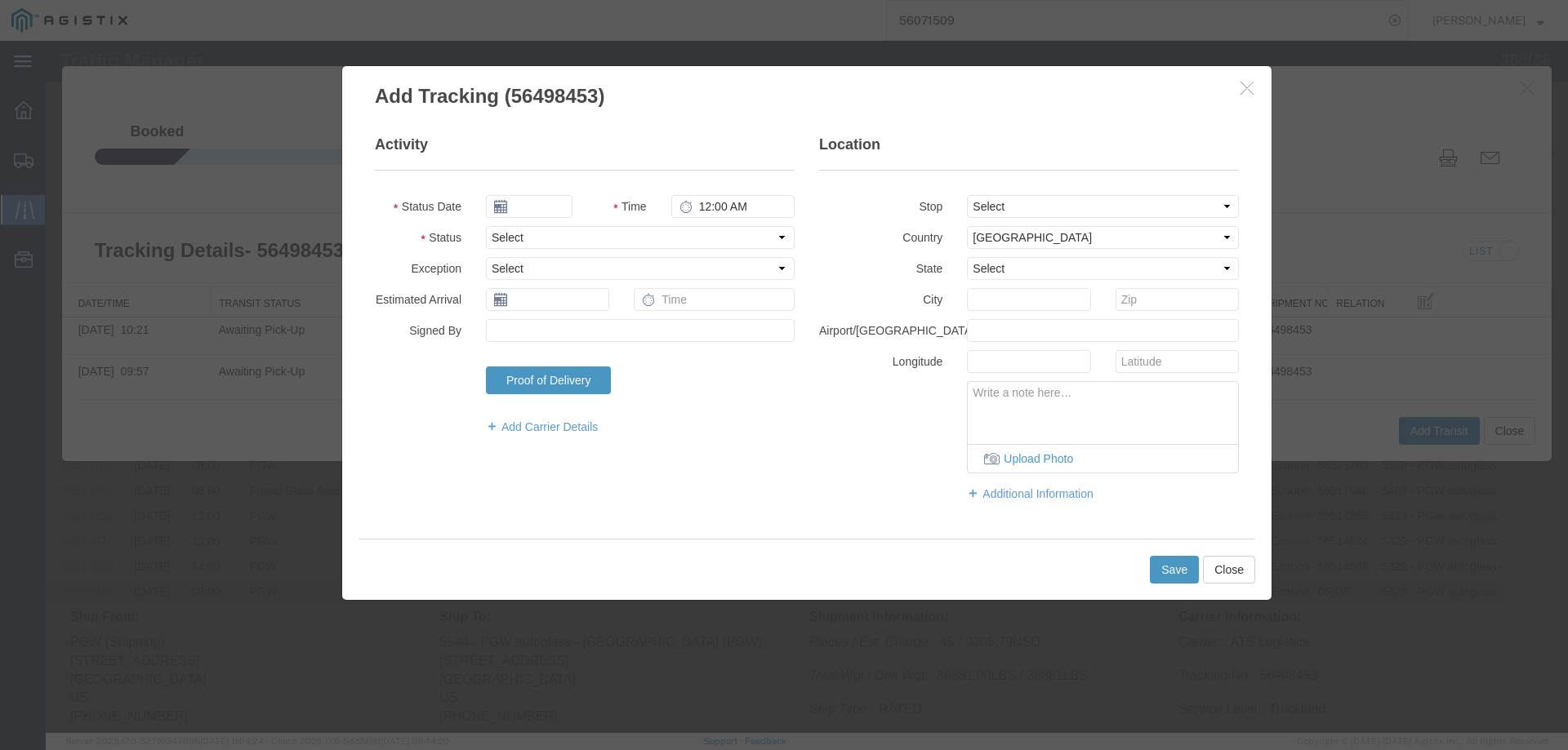
type input "[DATE]"
type input "5:00 PM"
click at [537, 232] on select "Select Arrival Notice Available Arrival Notice Imported Arrive at Delivery Loca…" at bounding box center [640, 237] width 309 height 23
select select "INTRANST"
click at [486, 226] on select "Select Arrival Notice Available Arrival Notice Imported Arrive at Delivery Loca…" at bounding box center [640, 237] width 309 height 23
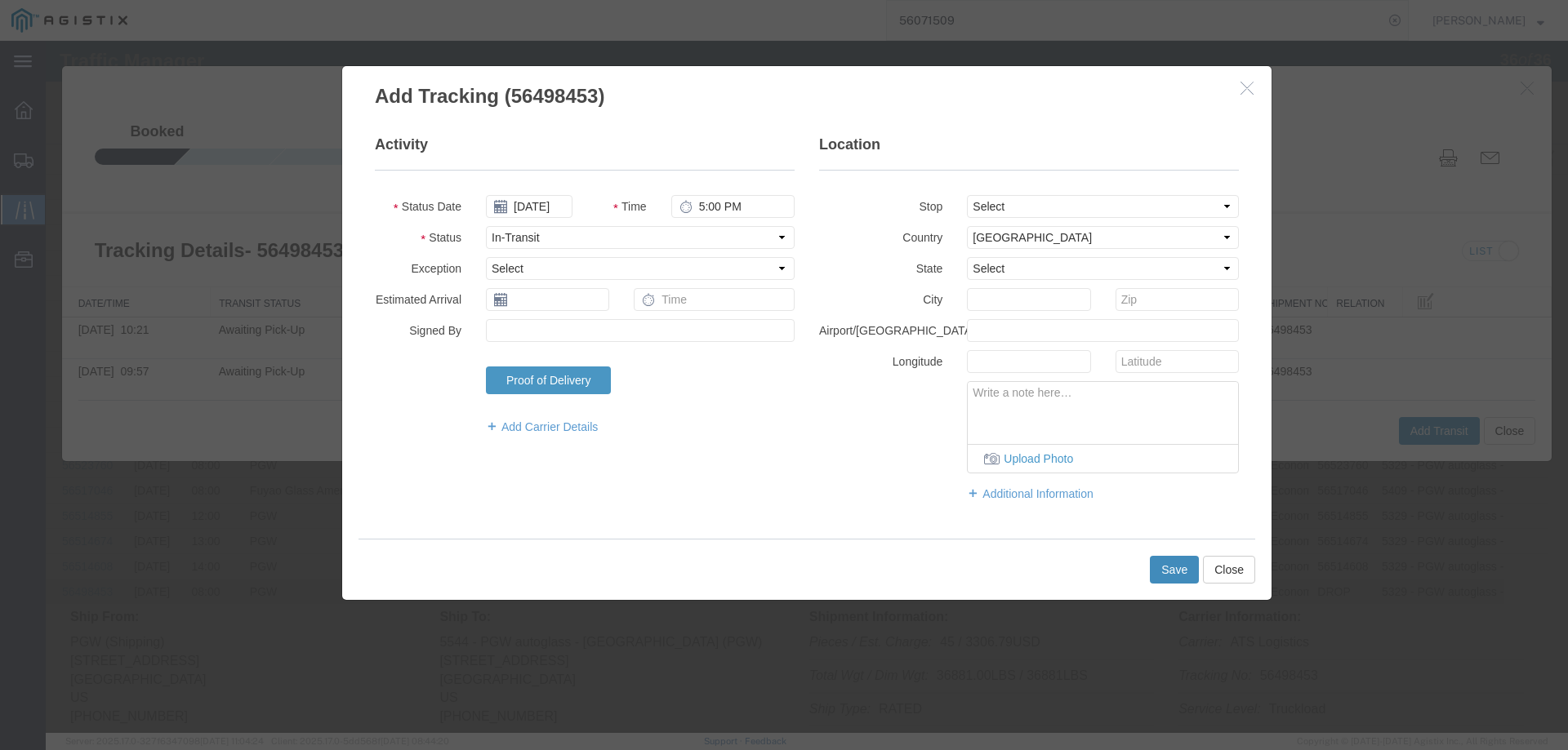
click at [1182, 573] on button "Save" at bounding box center [1174, 570] width 49 height 27
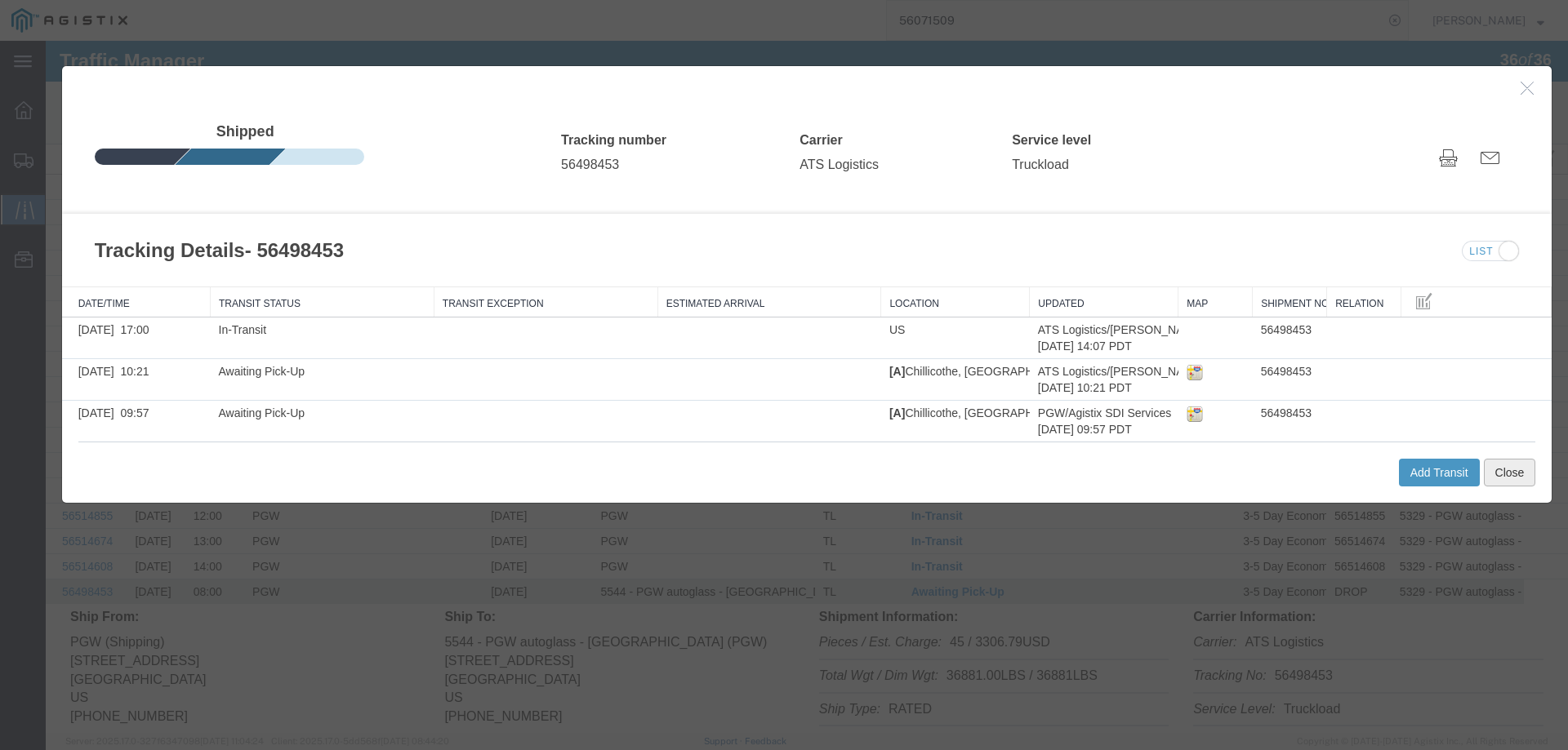
click at [1499, 473] on button "Close" at bounding box center [1509, 472] width 52 height 27
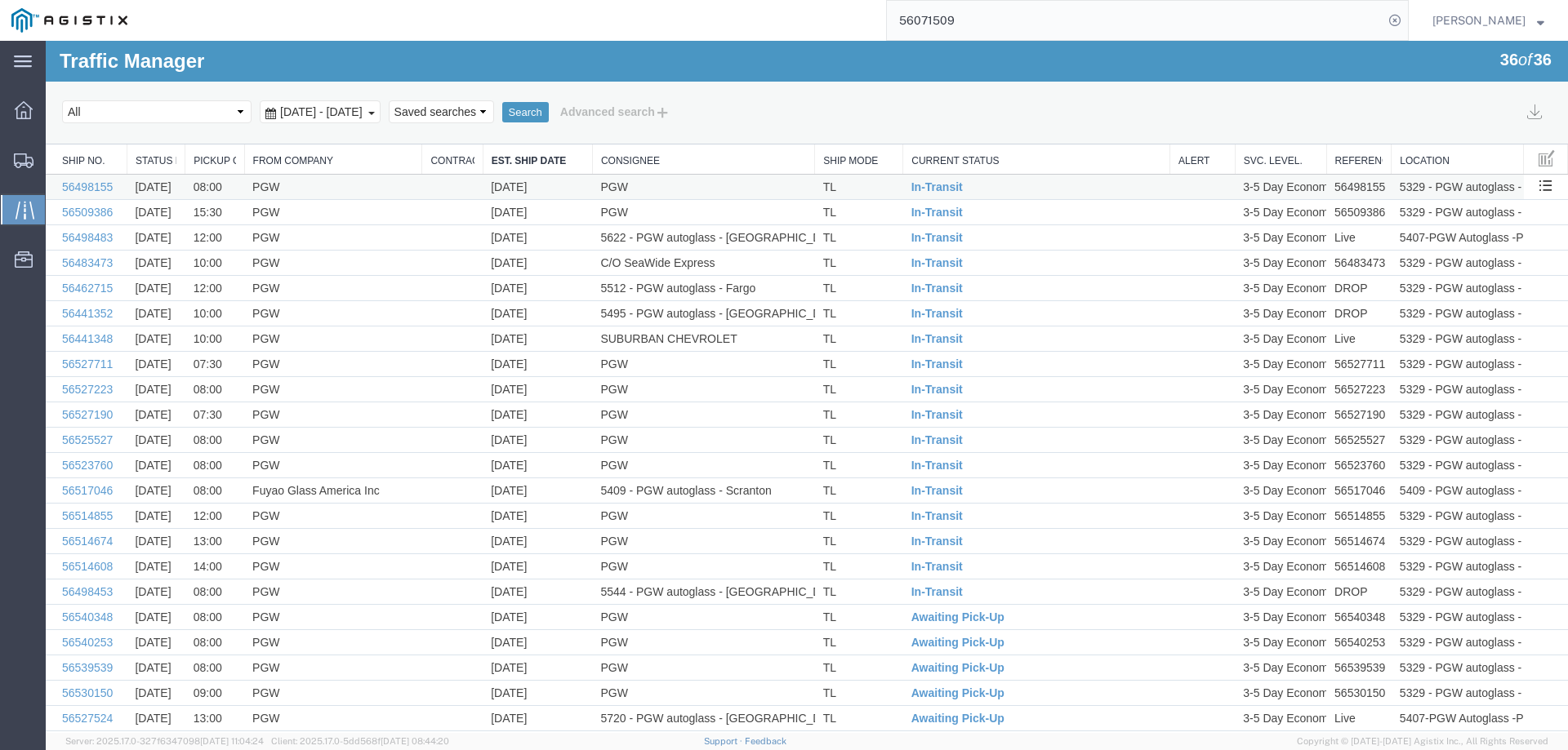
click at [701, 183] on td "PGW" at bounding box center [702, 188] width 222 height 26
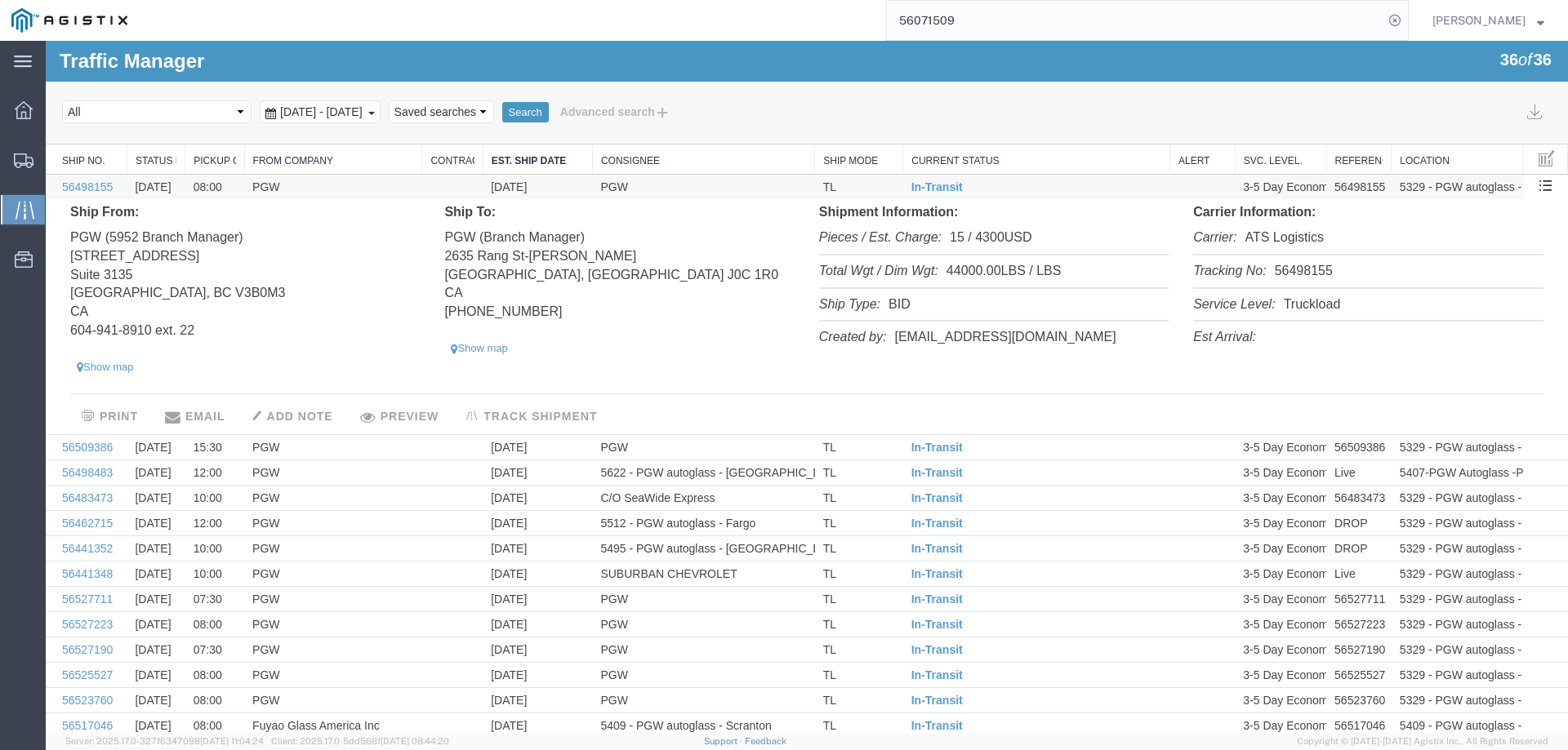
click at [701, 183] on td "PGW" at bounding box center [702, 188] width 222 height 26
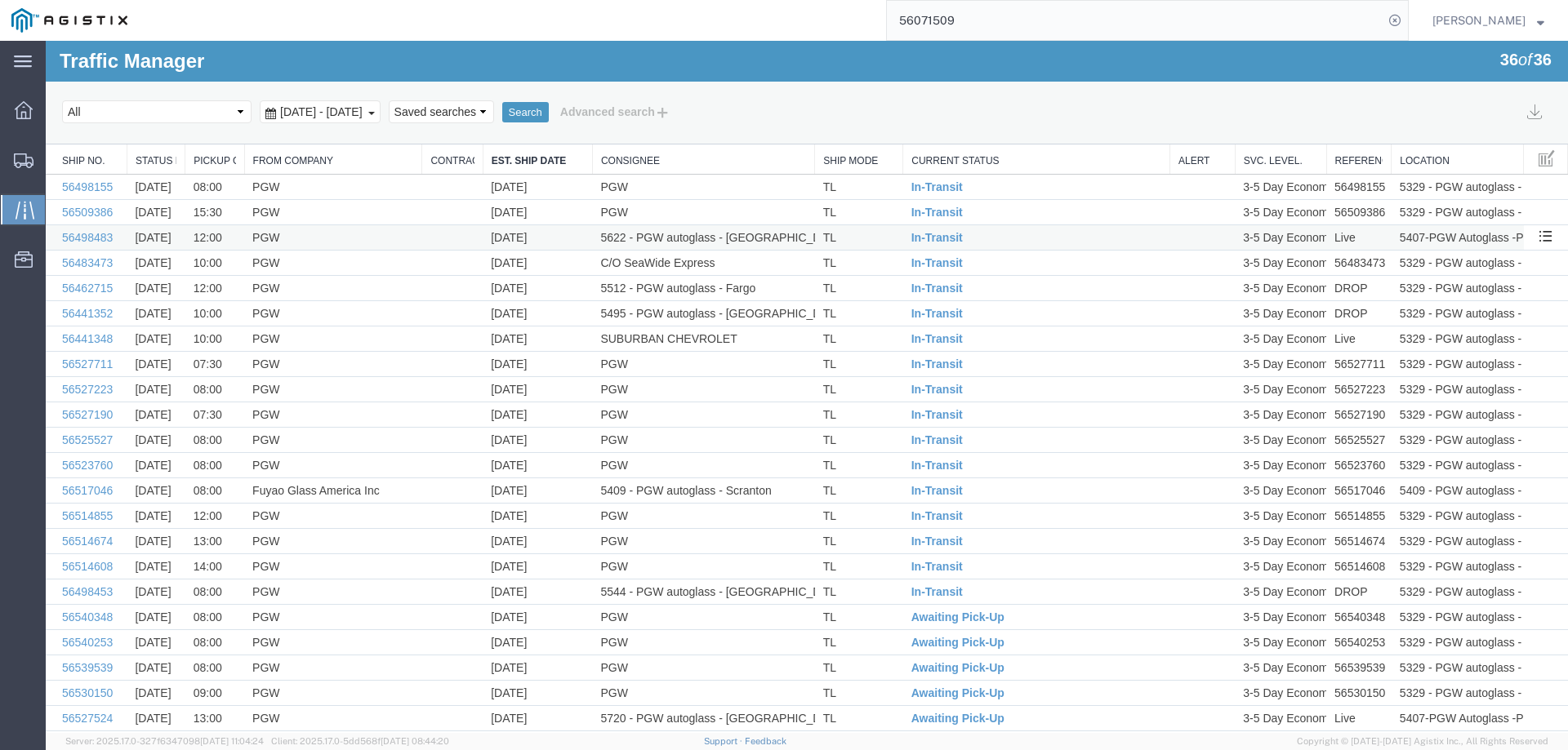
click at [856, 237] on td "TL" at bounding box center [858, 238] width 88 height 26
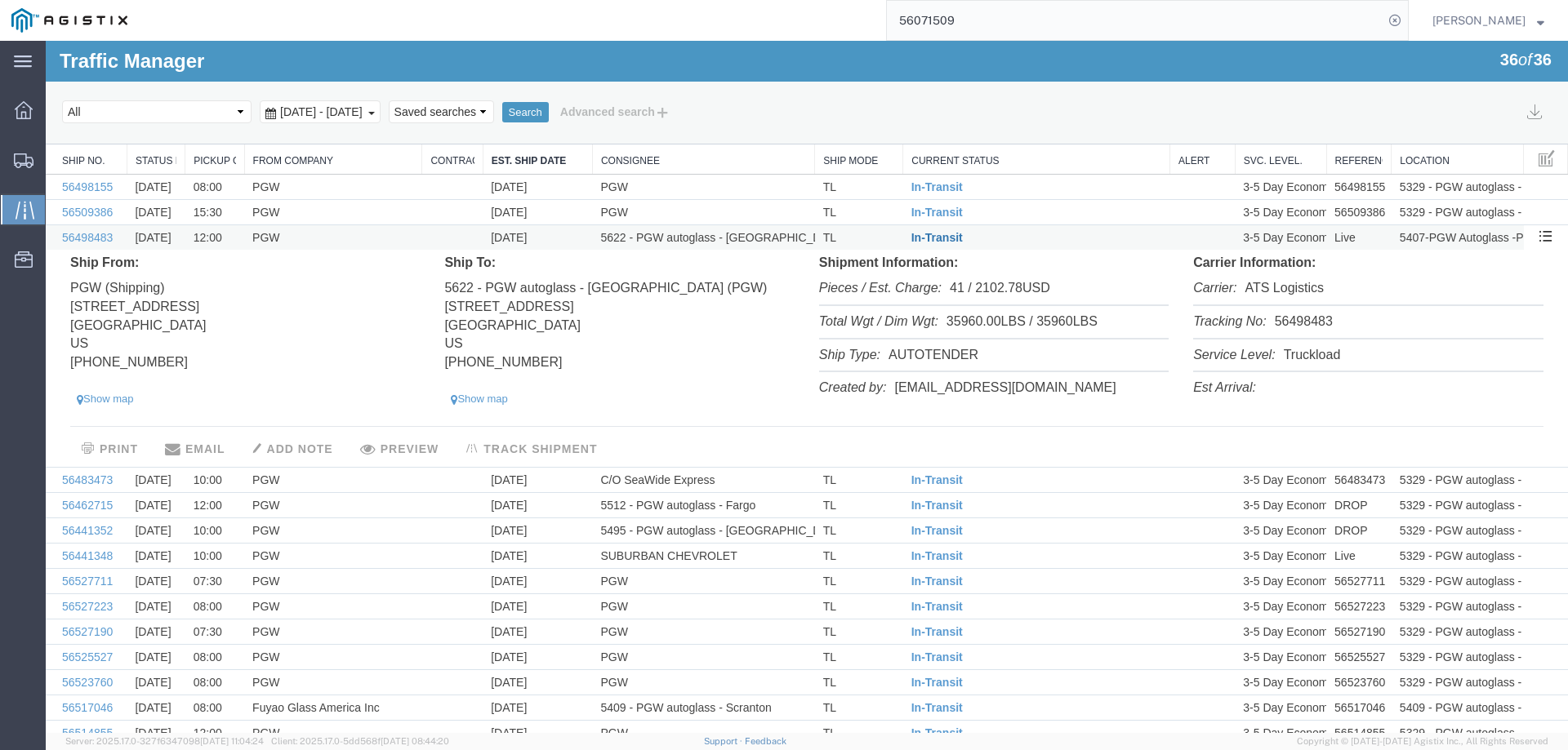
click at [925, 239] on span "In-Transit" at bounding box center [937, 237] width 51 height 13
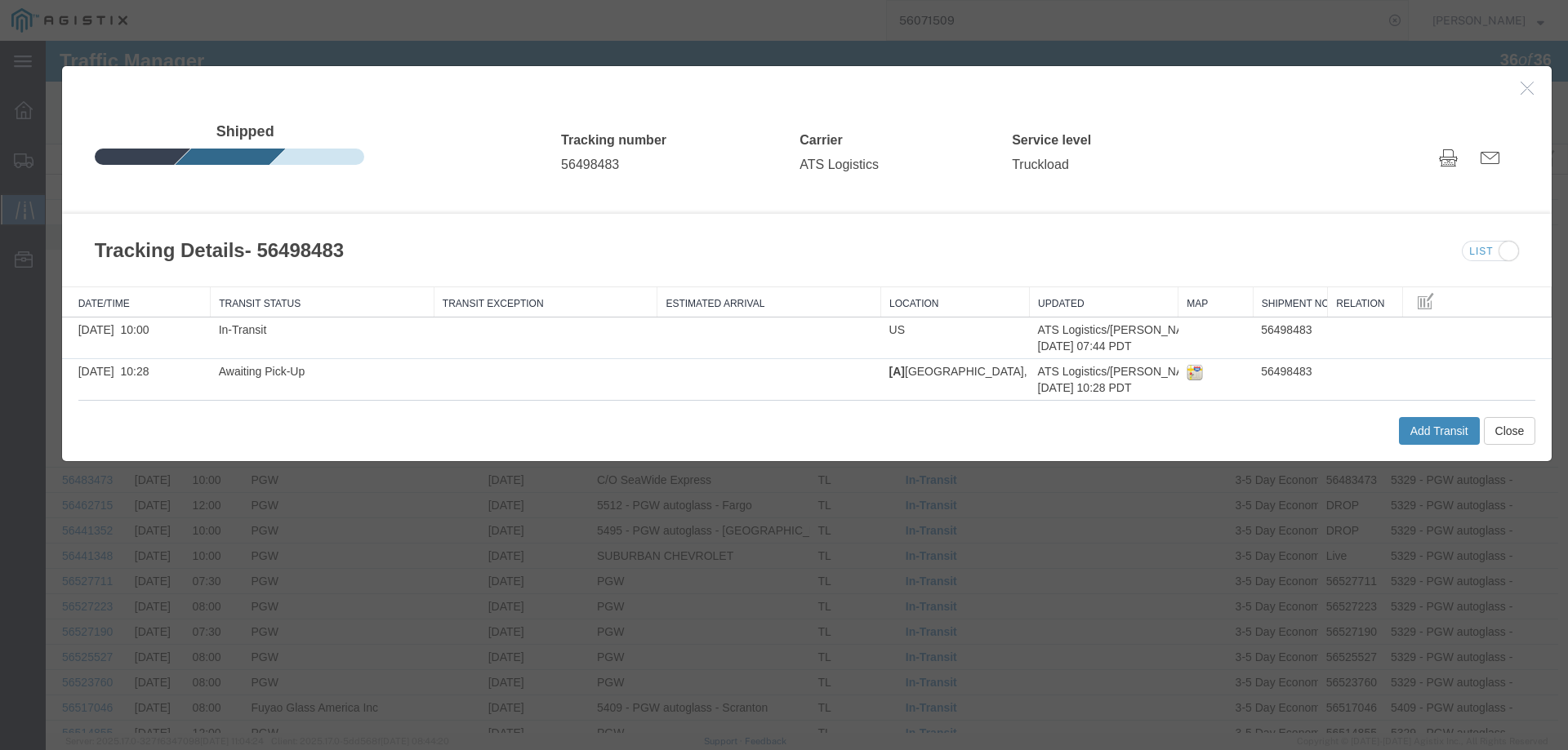
click at [1422, 435] on button "Add Transit" at bounding box center [1439, 431] width 81 height 27
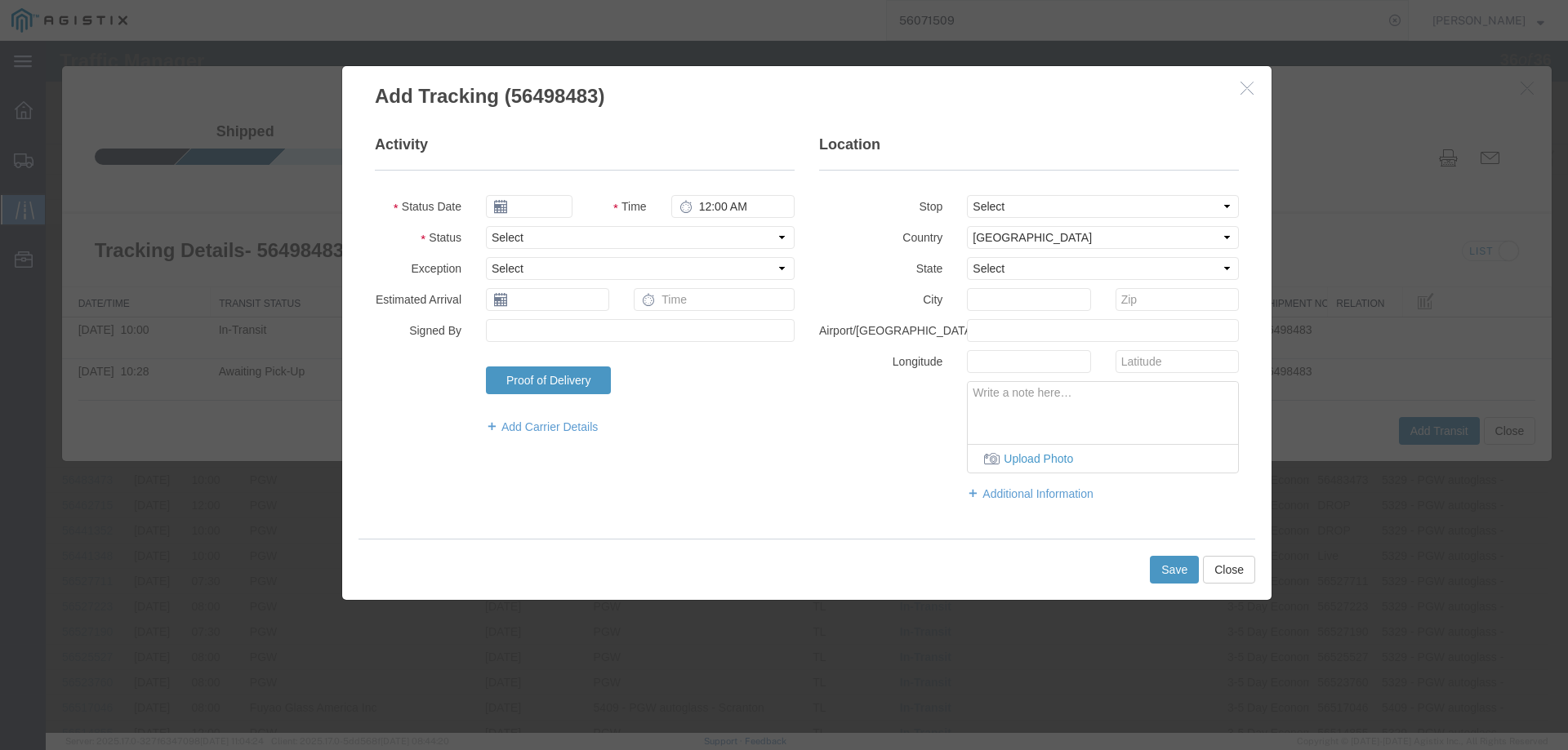
type input "[DATE]"
type input "5:00 PM"
click at [563, 241] on select "Select Arrival Notice Available Arrival Notice Imported Arrive at Delivery Loca…" at bounding box center [640, 237] width 309 height 23
select select "DELIVRED"
click at [486, 226] on select "Select Arrival Notice Available Arrival Notice Imported Arrive at Delivery Loca…" at bounding box center [640, 237] width 309 height 23
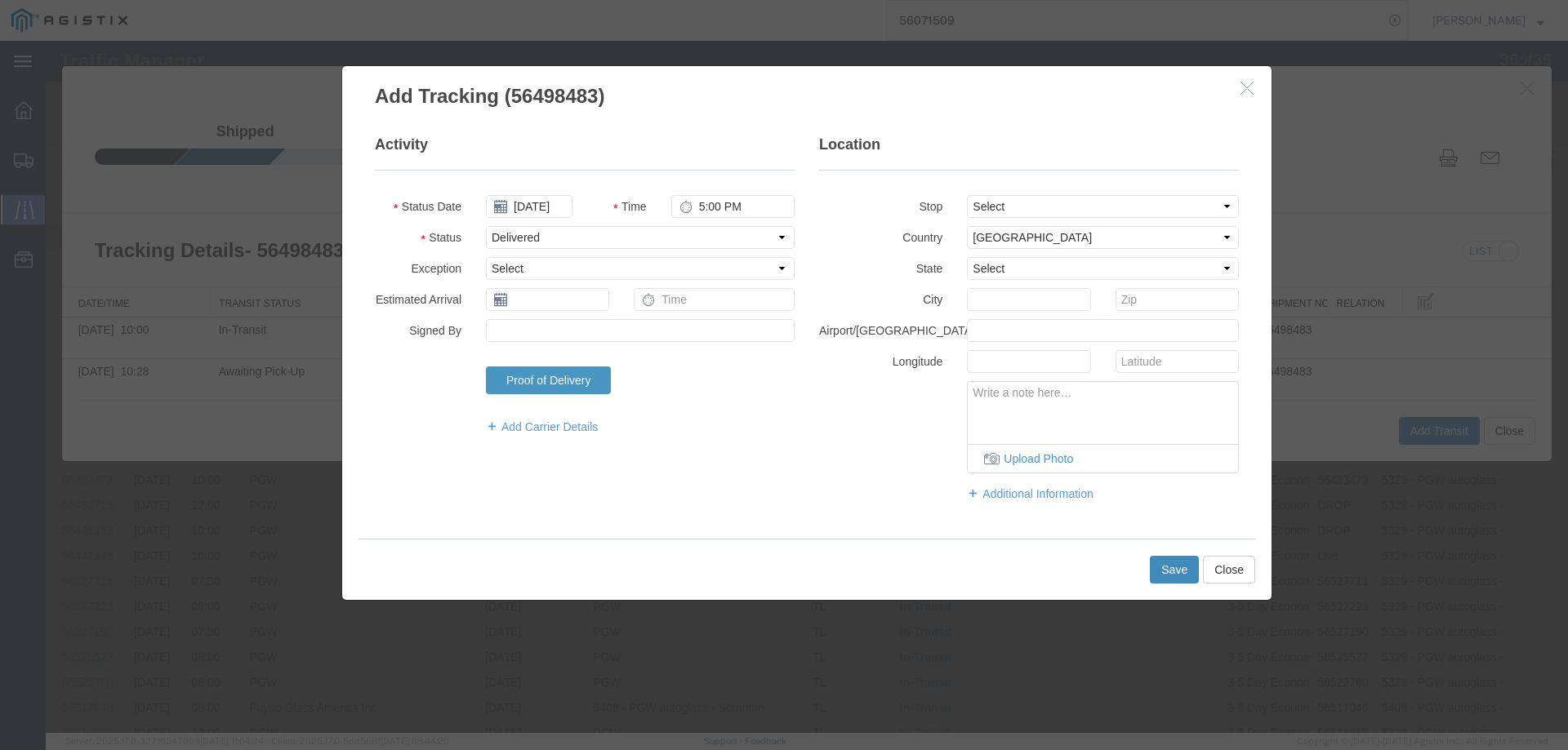
click at [1169, 571] on button "Save" at bounding box center [1174, 570] width 49 height 27
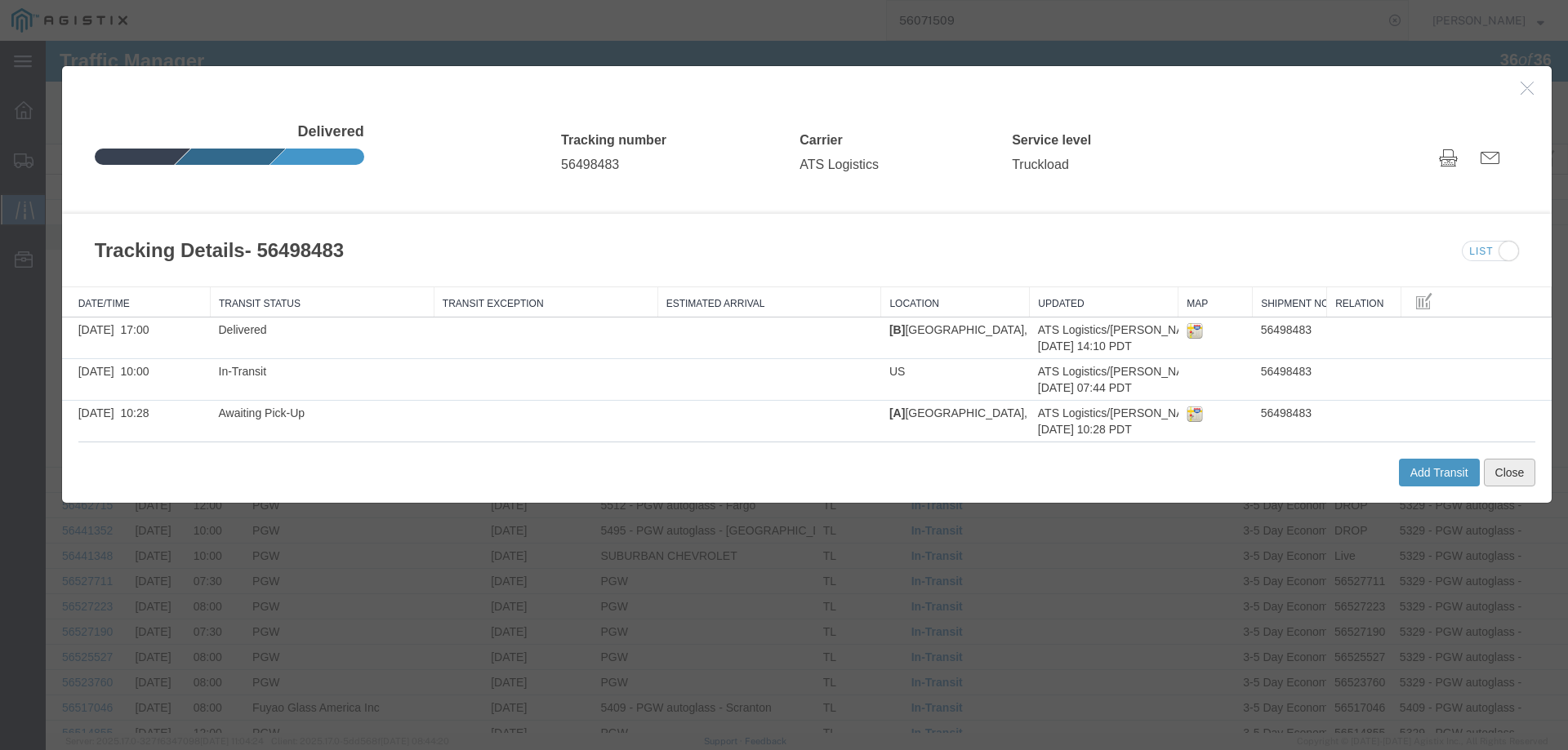
click at [1505, 472] on button "Close" at bounding box center [1509, 472] width 52 height 27
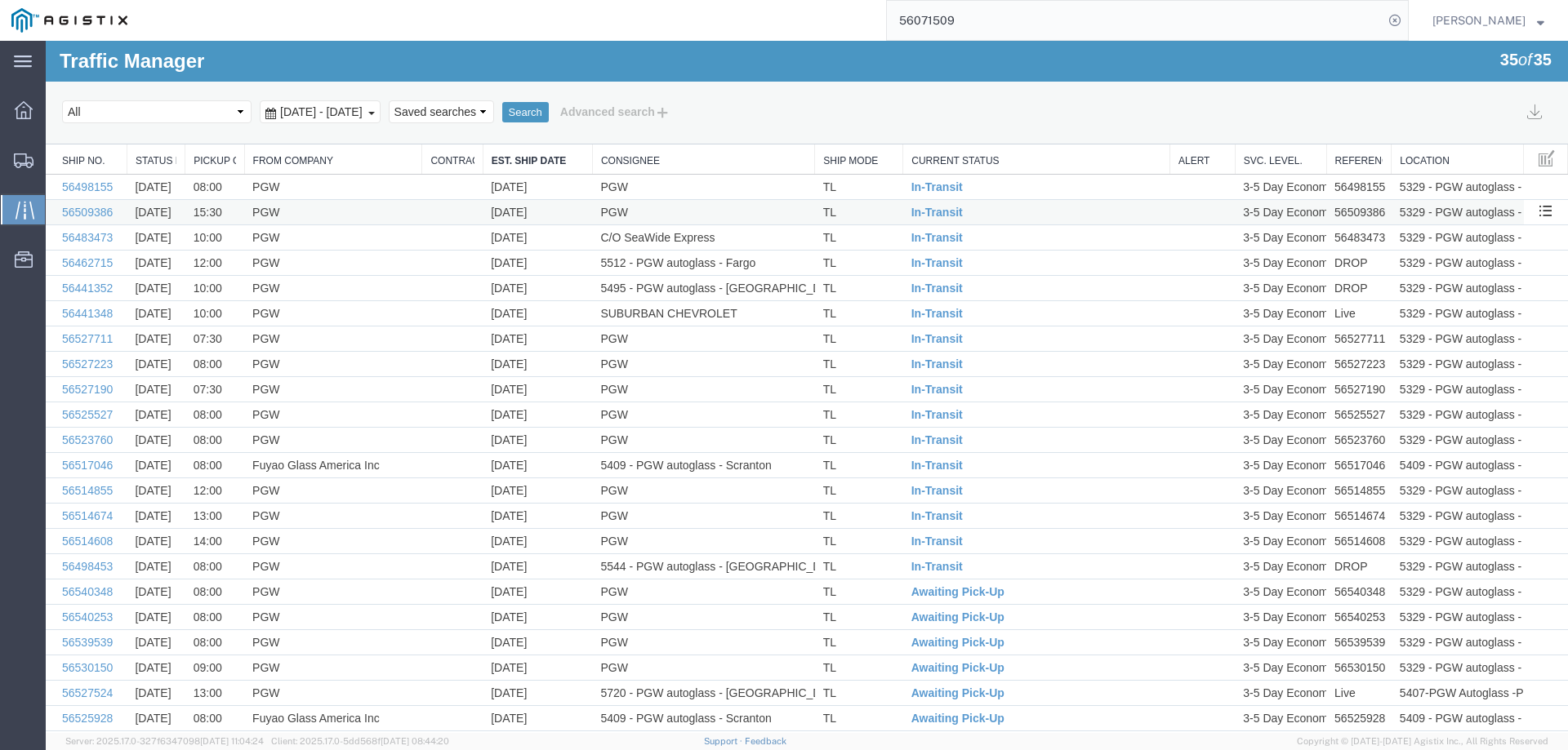
click at [874, 213] on td "TL" at bounding box center [858, 213] width 88 height 26
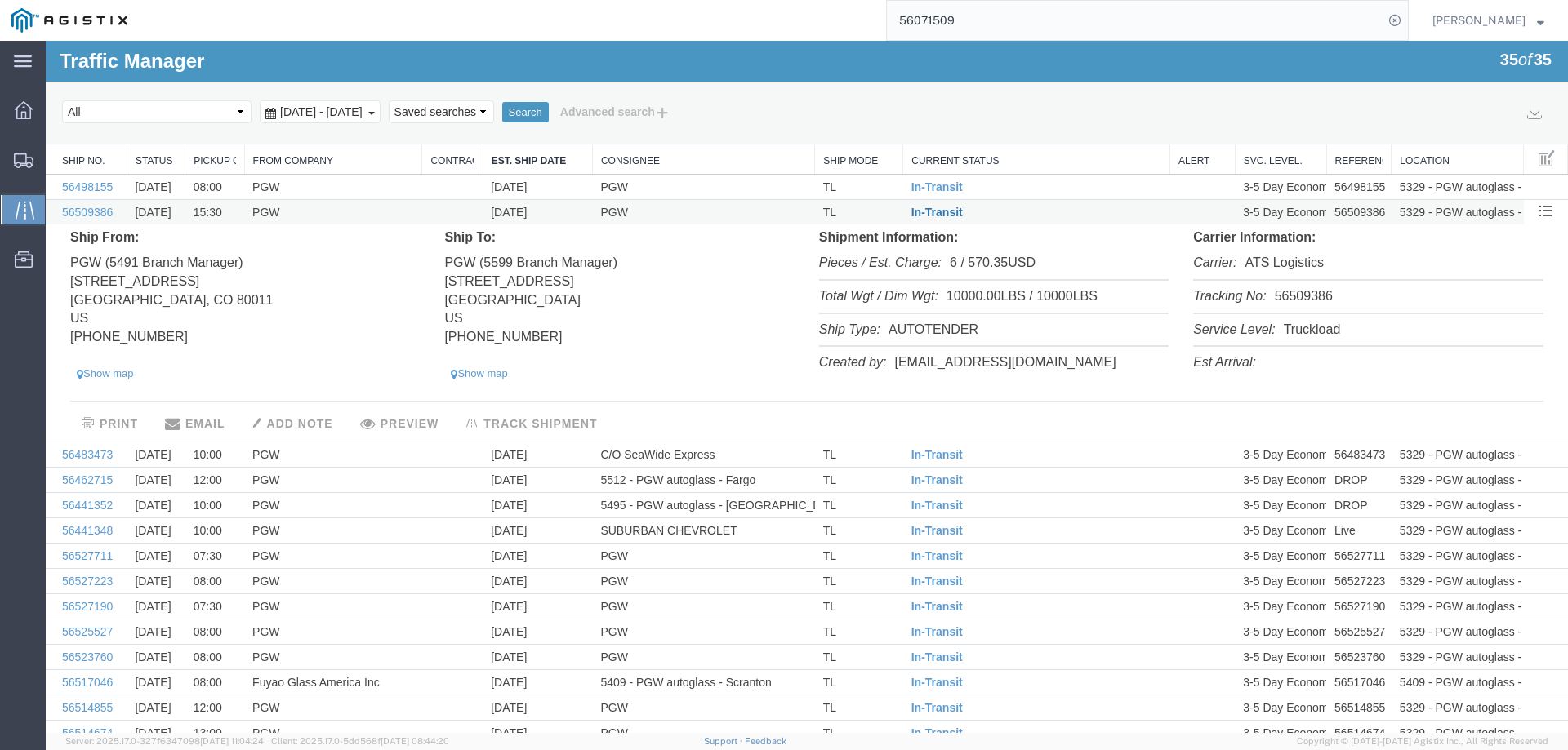
click at [940, 214] on span "In-Transit" at bounding box center [937, 212] width 51 height 13
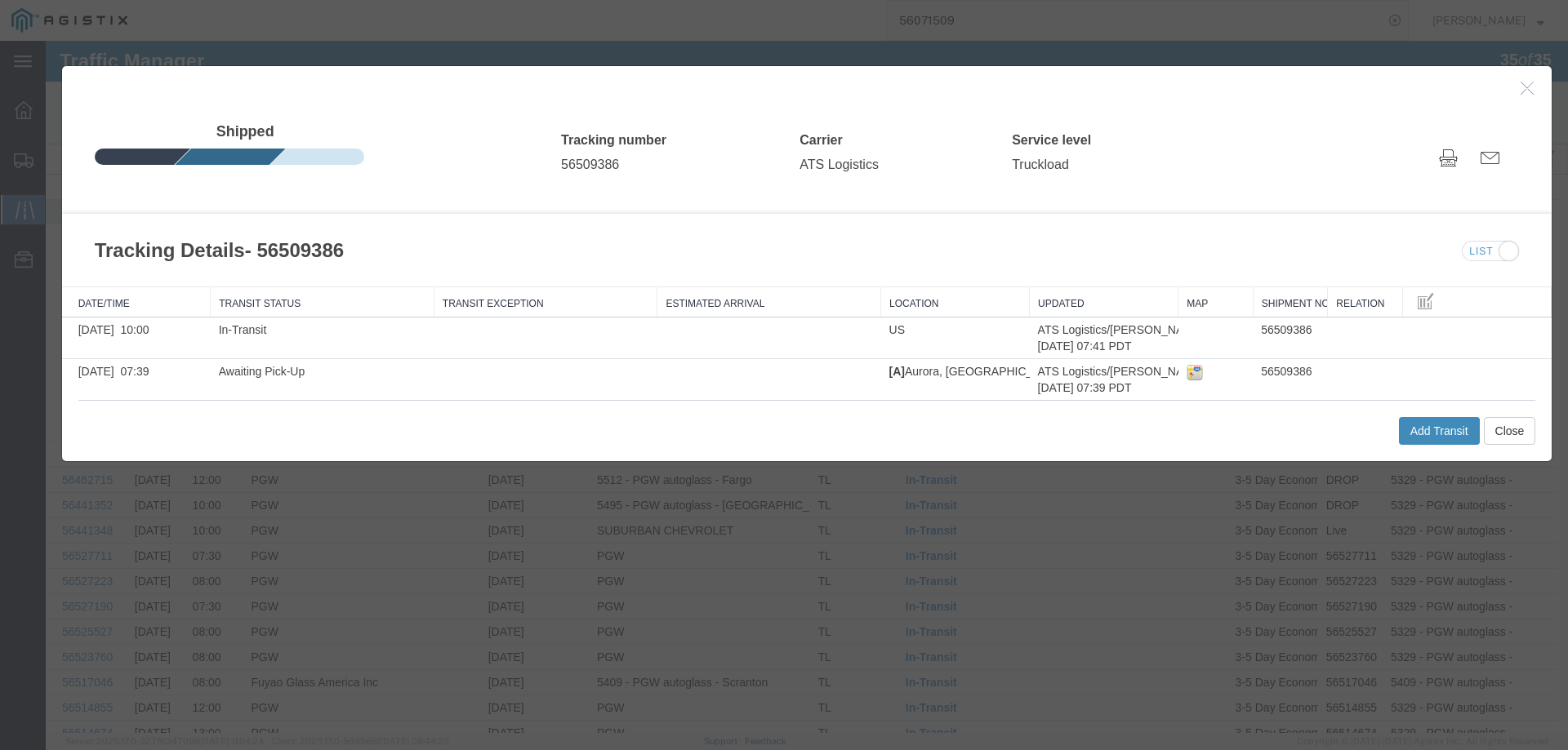
click at [1408, 431] on button "Add Transit" at bounding box center [1439, 431] width 81 height 27
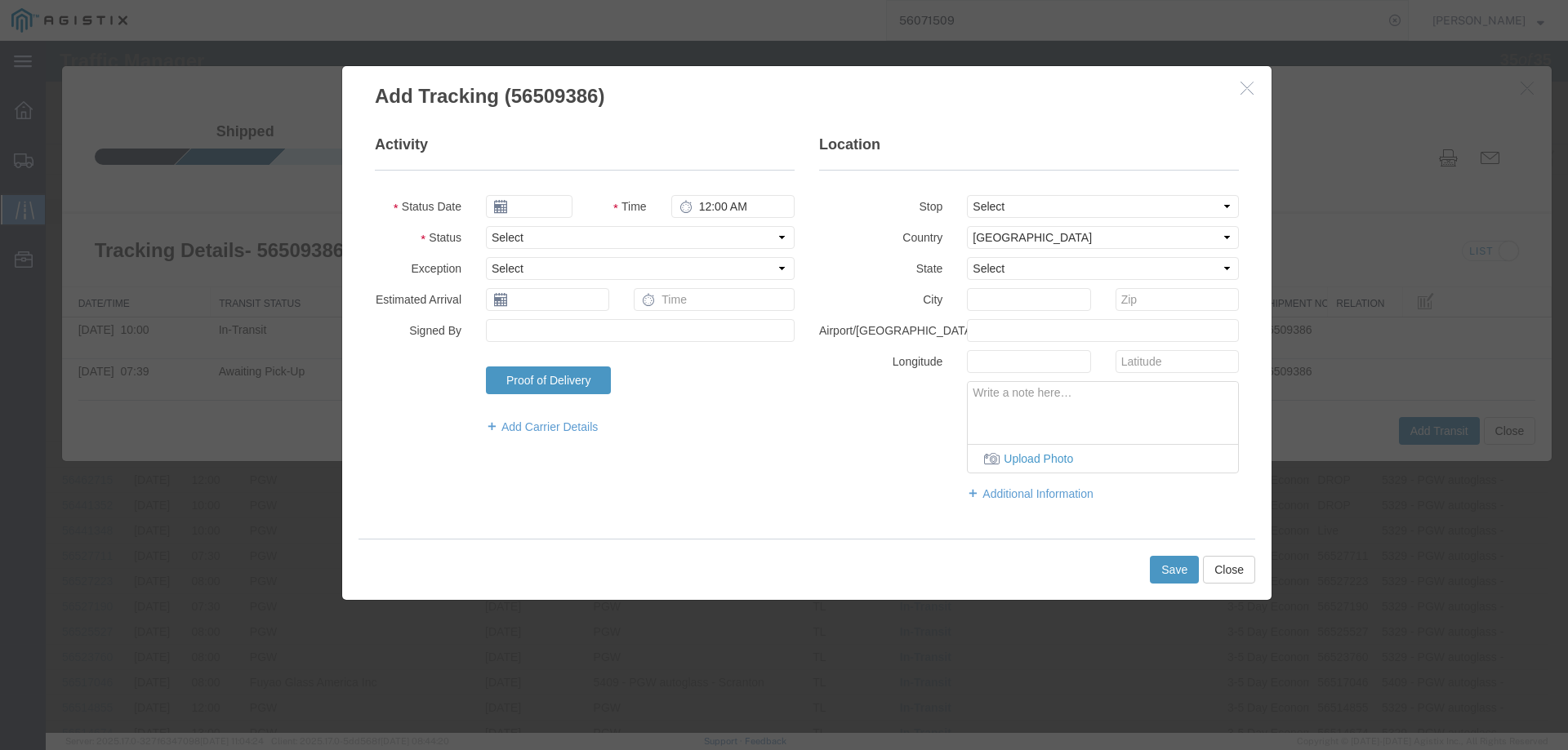
type input "[DATE]"
type input "5:00 PM"
click at [544, 240] on select "Select Arrival Notice Available Arrival Notice Imported Arrive at Delivery Loca…" at bounding box center [640, 237] width 309 height 23
select select "DELIVRED"
click at [486, 226] on select "Select Arrival Notice Available Arrival Notice Imported Arrive at Delivery Loca…" at bounding box center [640, 237] width 309 height 23
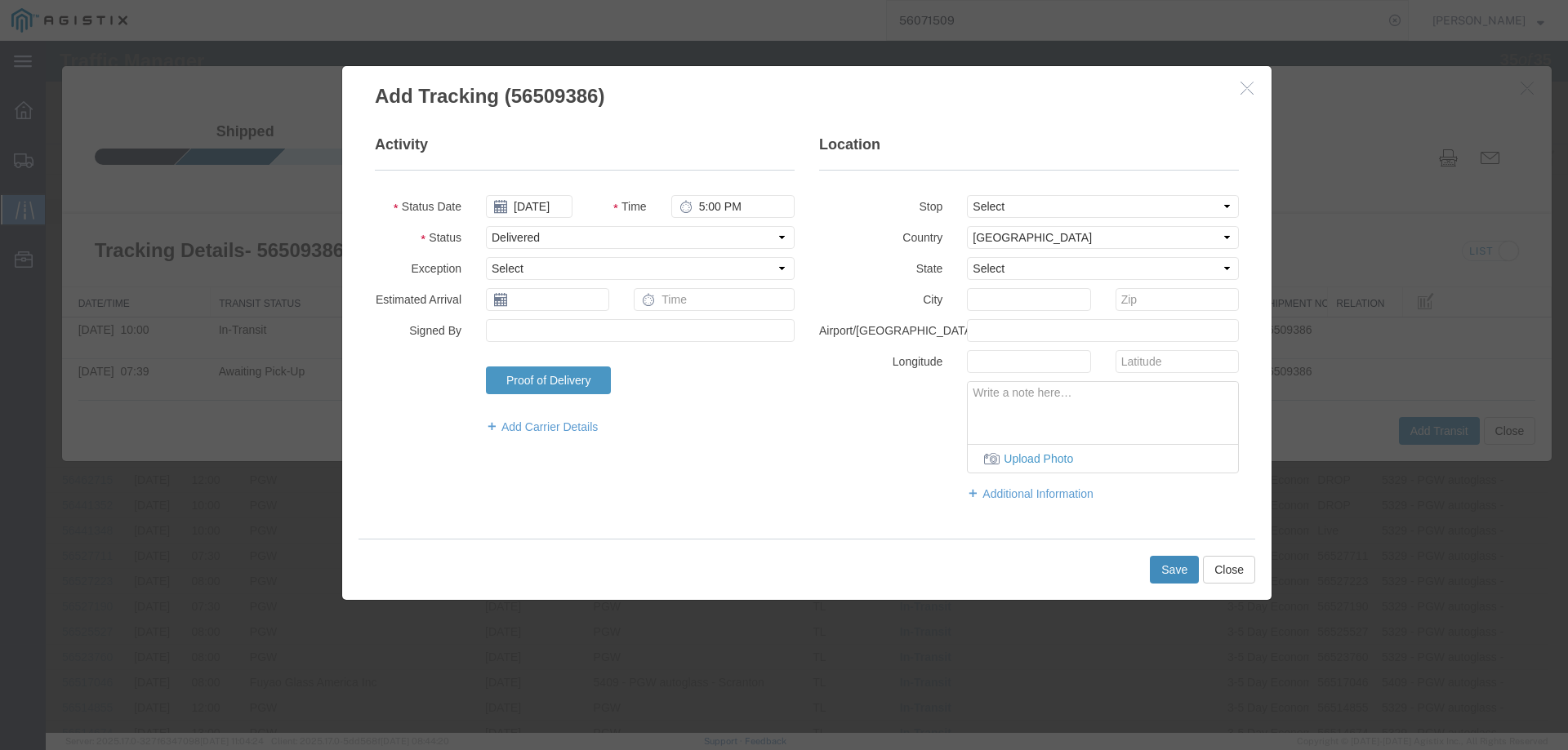
click at [1171, 570] on button "Save" at bounding box center [1174, 570] width 49 height 27
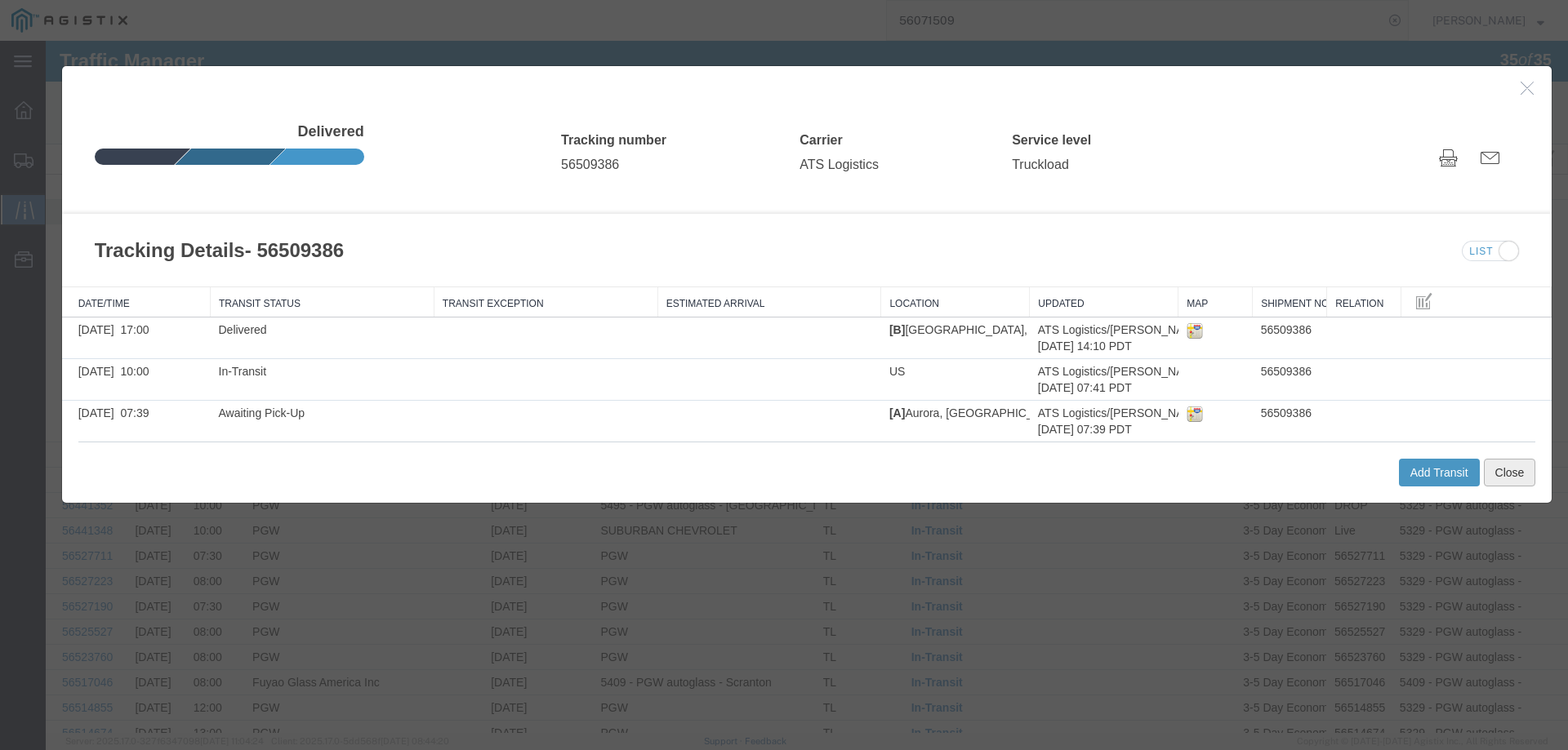
click at [1508, 471] on button "Close" at bounding box center [1509, 472] width 52 height 27
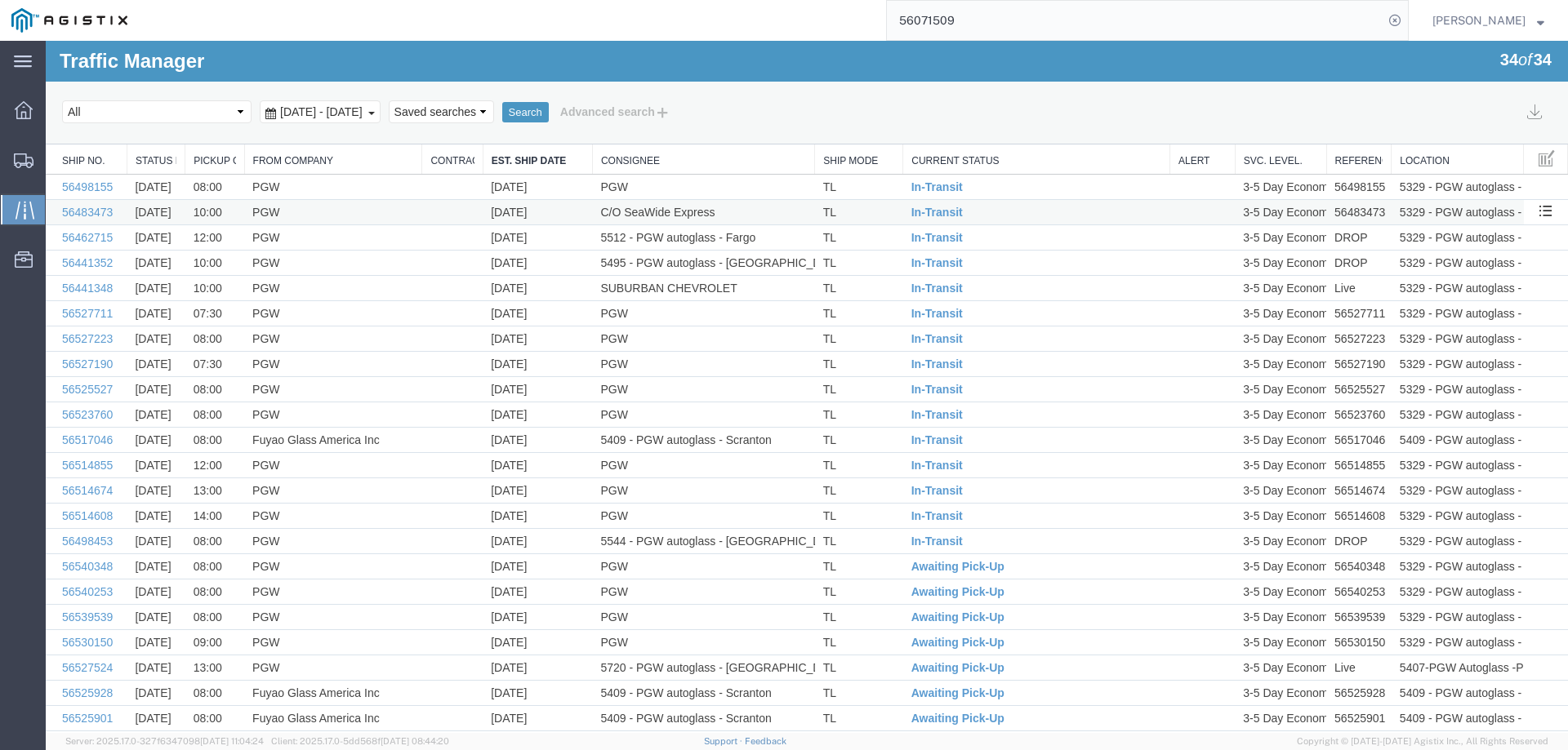
click at [862, 214] on td "TL" at bounding box center [858, 213] width 88 height 26
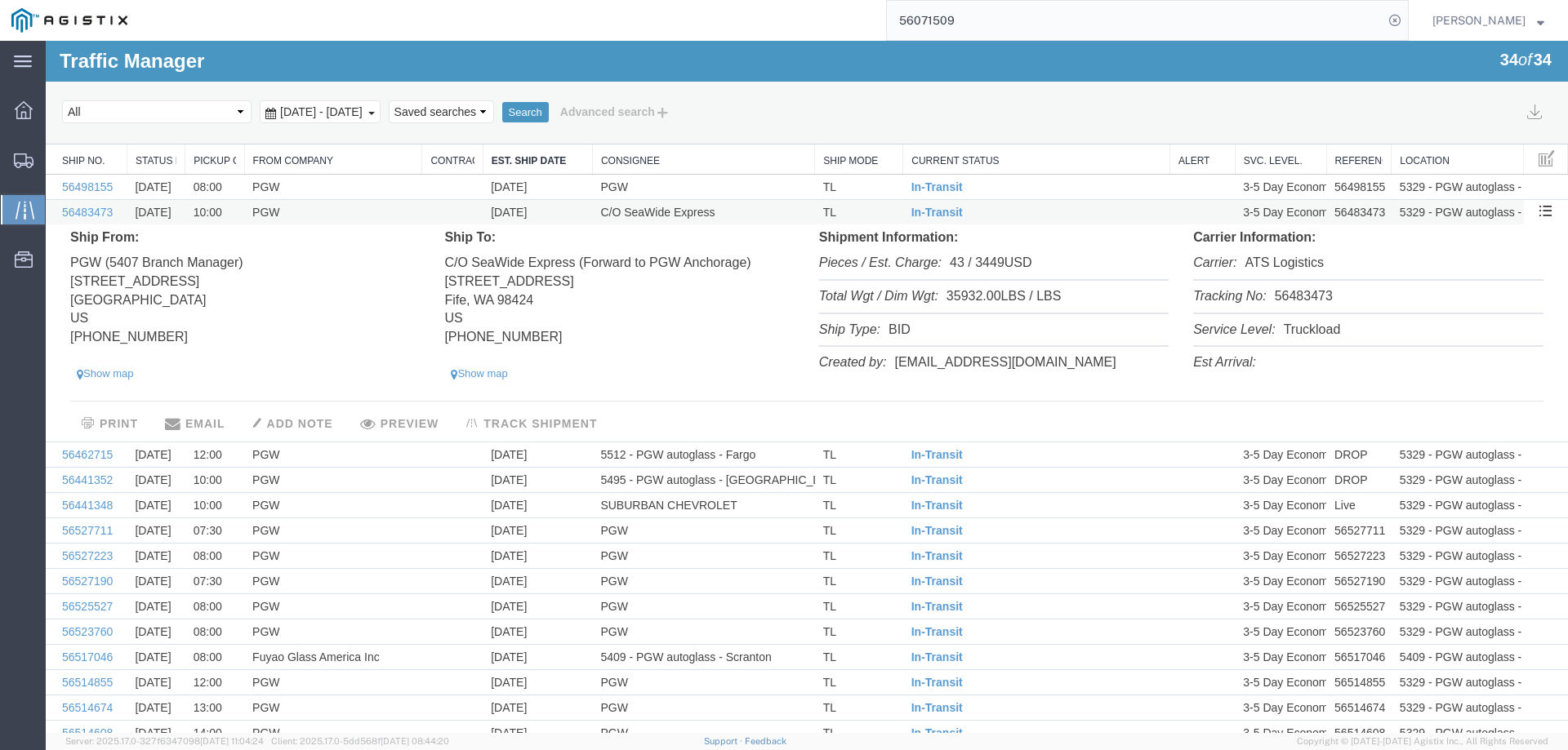
click at [982, 213] on td "In-Transit" at bounding box center [1036, 213] width 267 height 26
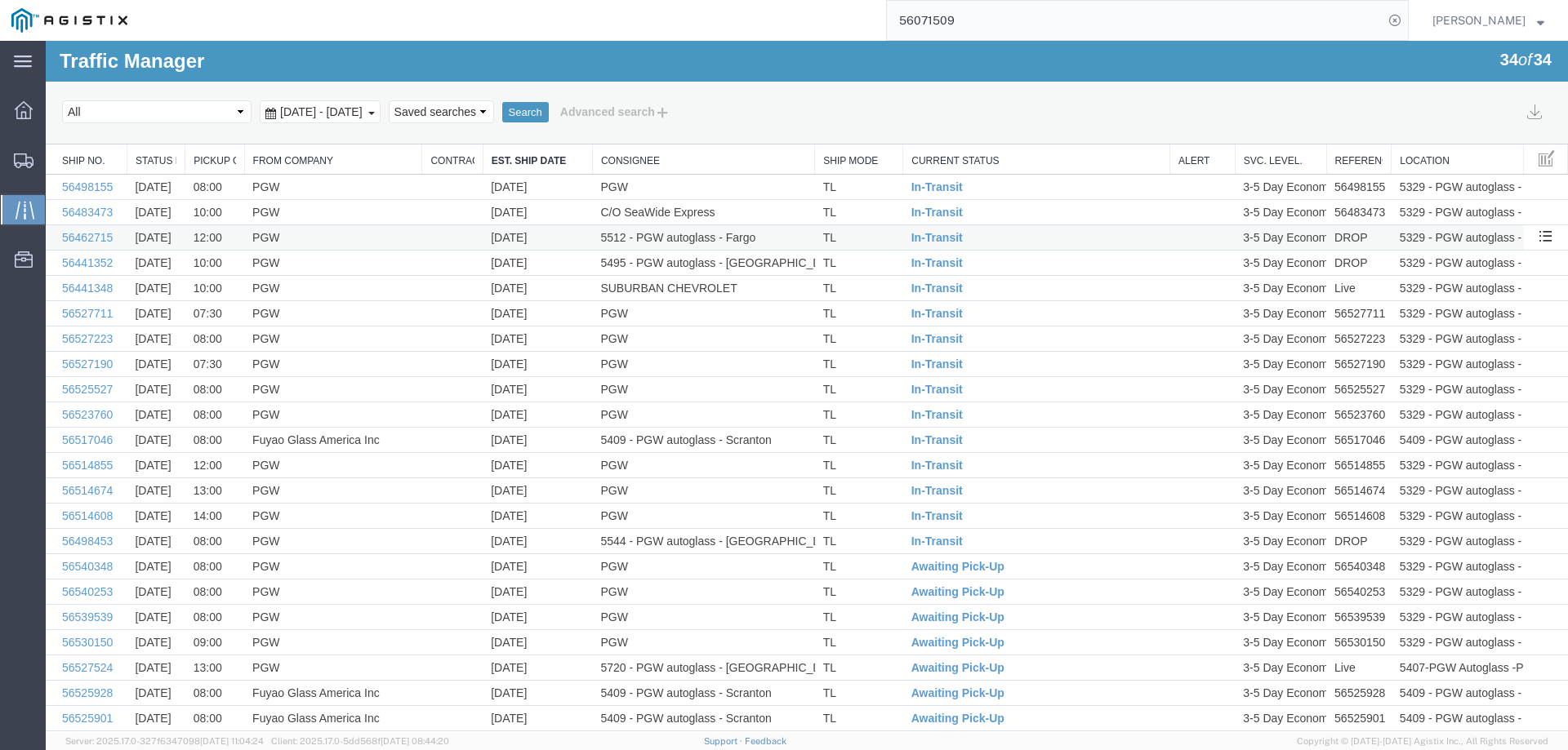
click at [973, 236] on td "In-Transit" at bounding box center [1036, 238] width 267 height 26
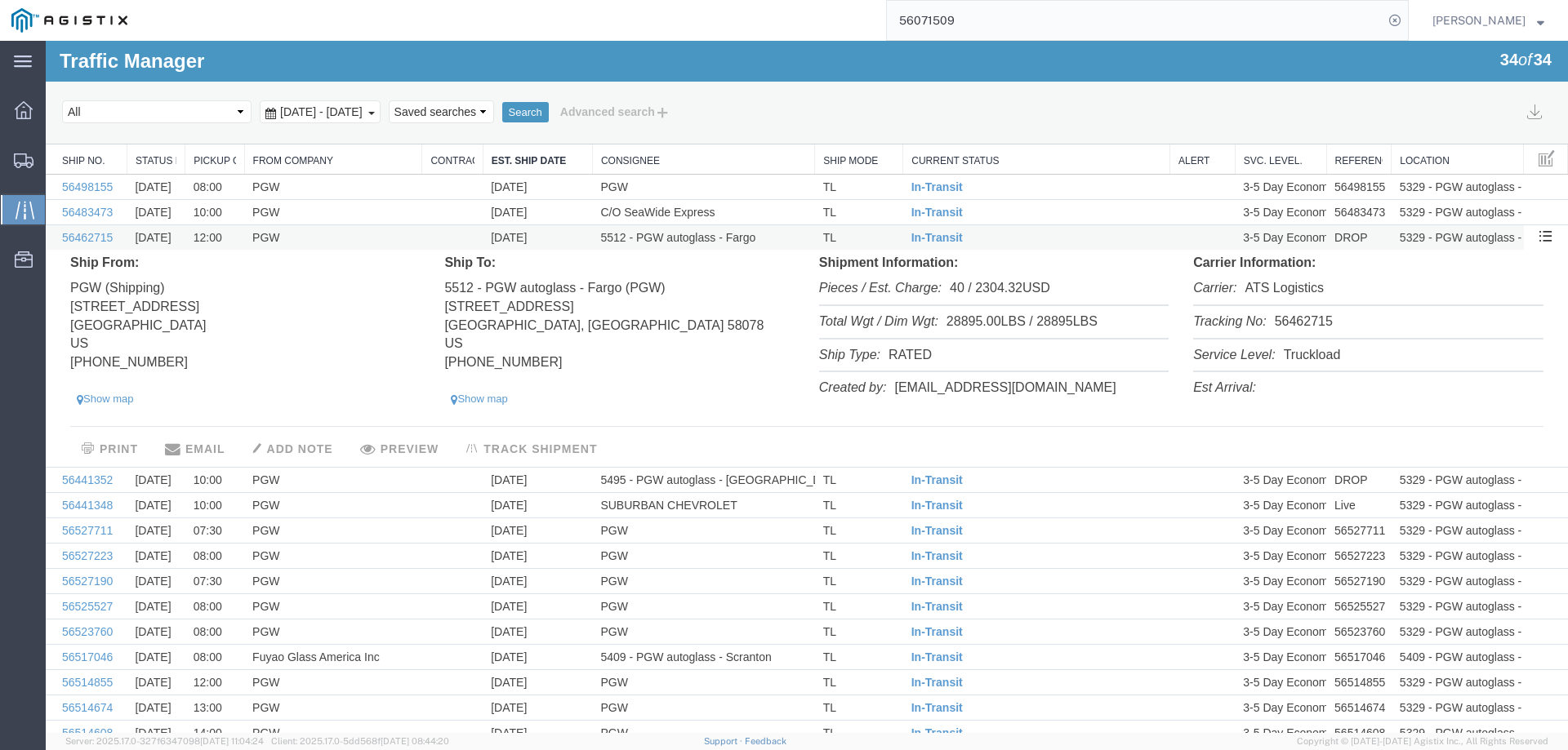
click at [1000, 232] on td "In-Transit" at bounding box center [1036, 238] width 267 height 26
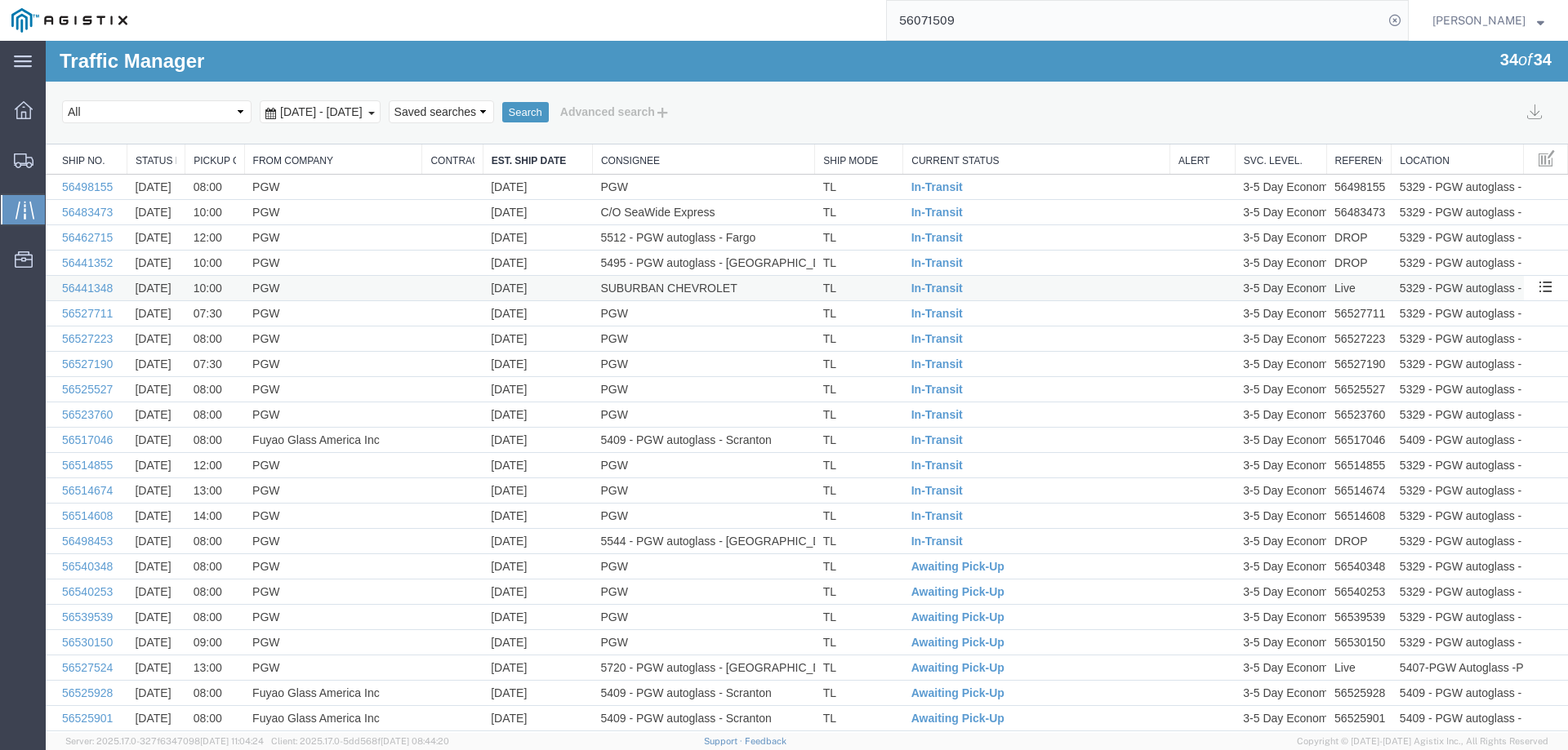
click at [766, 297] on td "SUBURBAN CHEVROLET" at bounding box center [702, 289] width 222 height 26
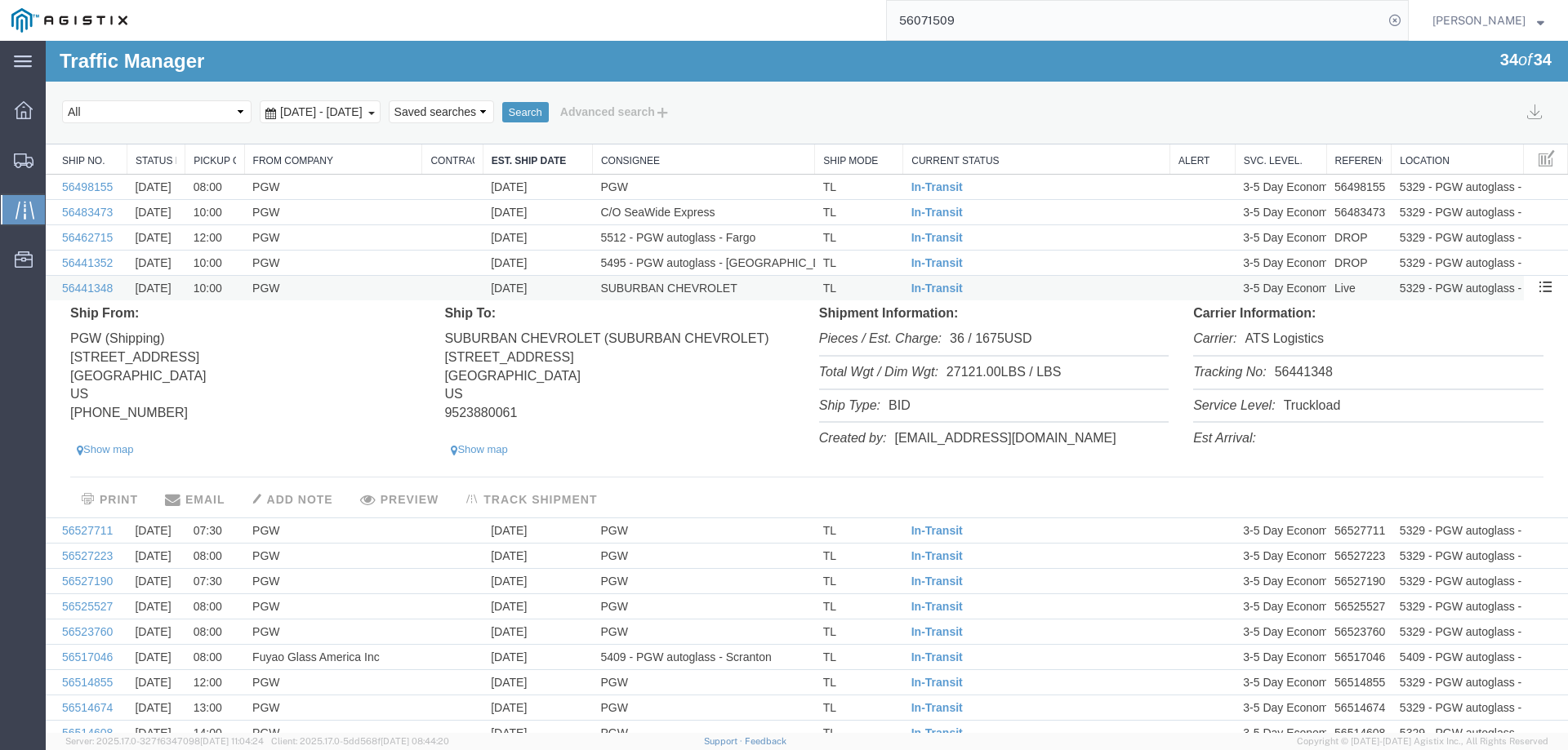
click at [766, 291] on td "SUBURBAN CHEVROLET" at bounding box center [702, 289] width 222 height 26
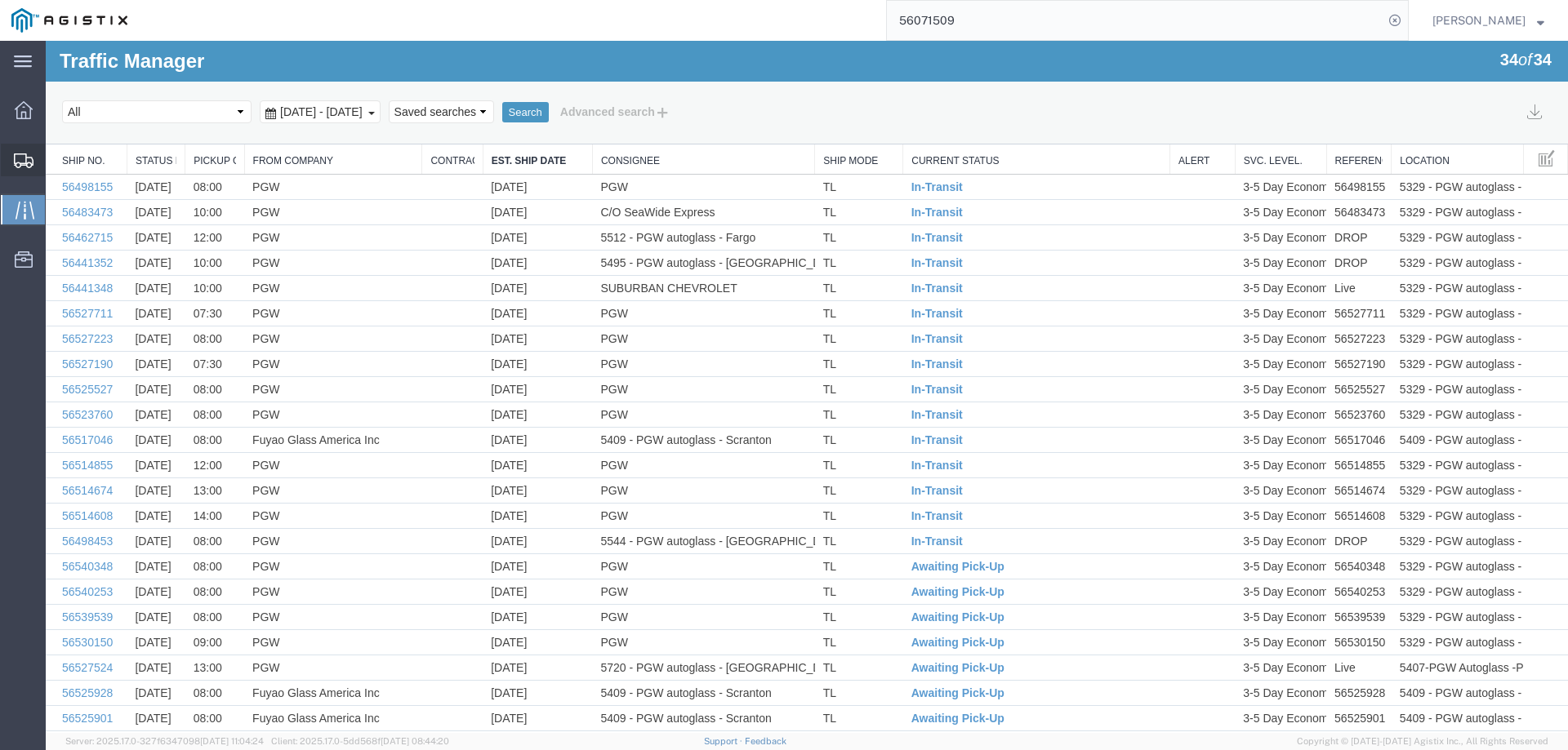
click at [10, 151] on div at bounding box center [23, 160] width 45 height 33
